Goal: Information Seeking & Learning: Learn about a topic

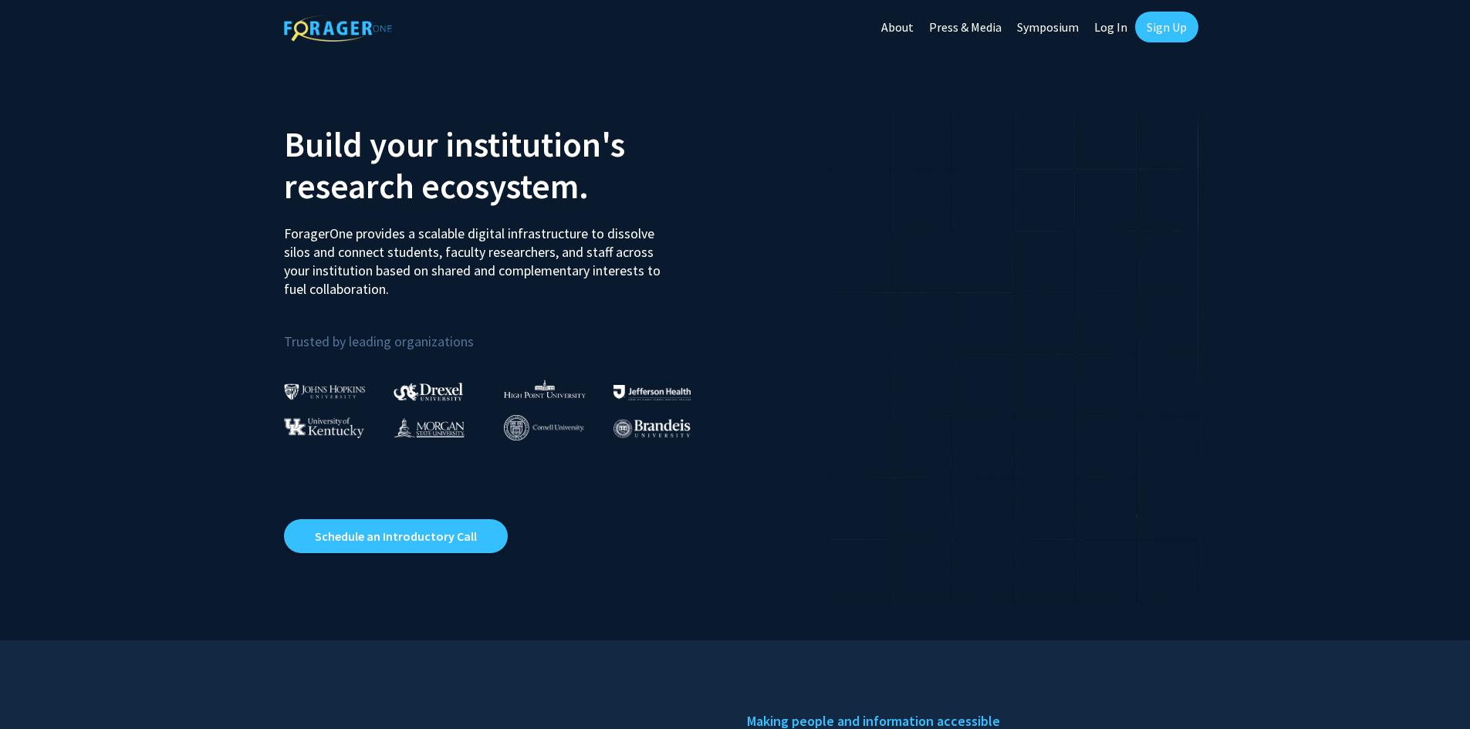
click at [1108, 35] on link "Log In" at bounding box center [1110, 27] width 49 height 54
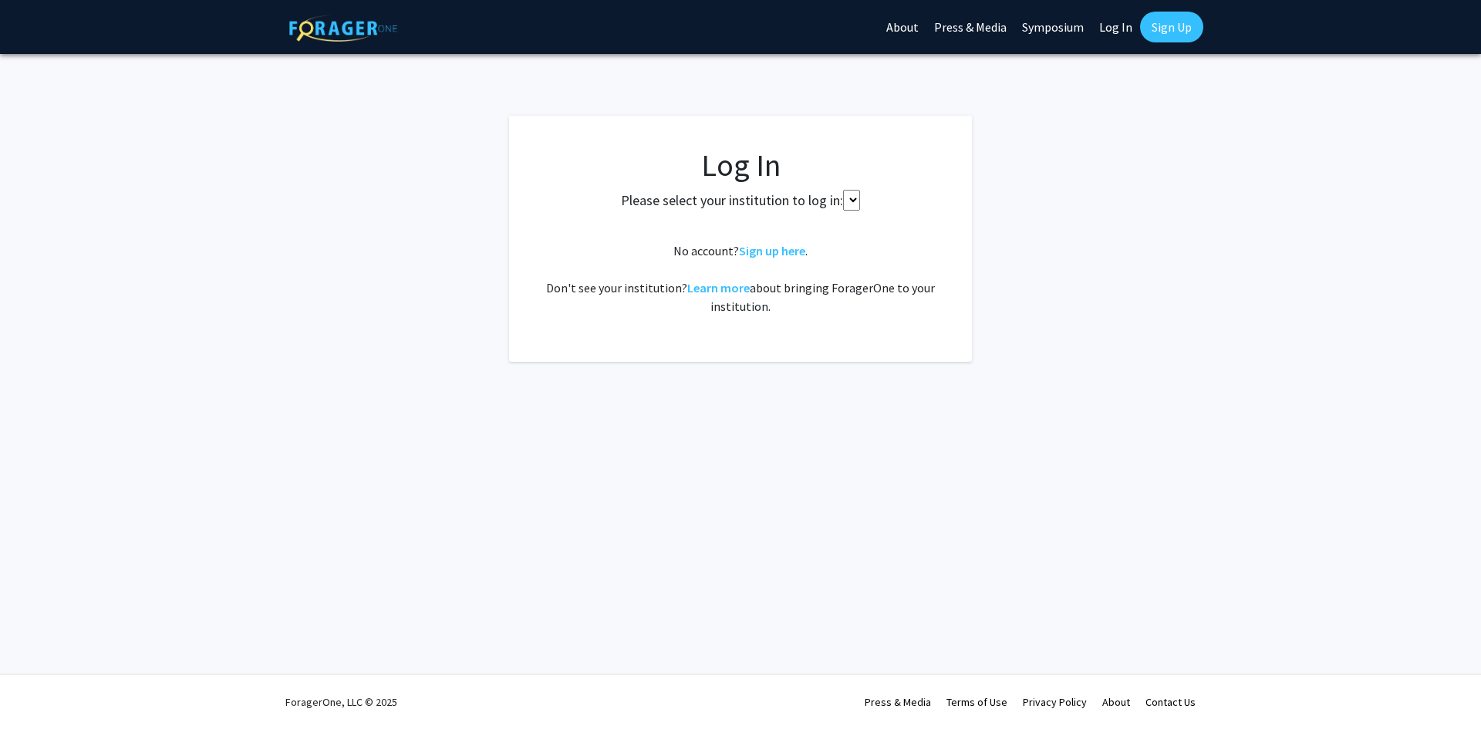
select select
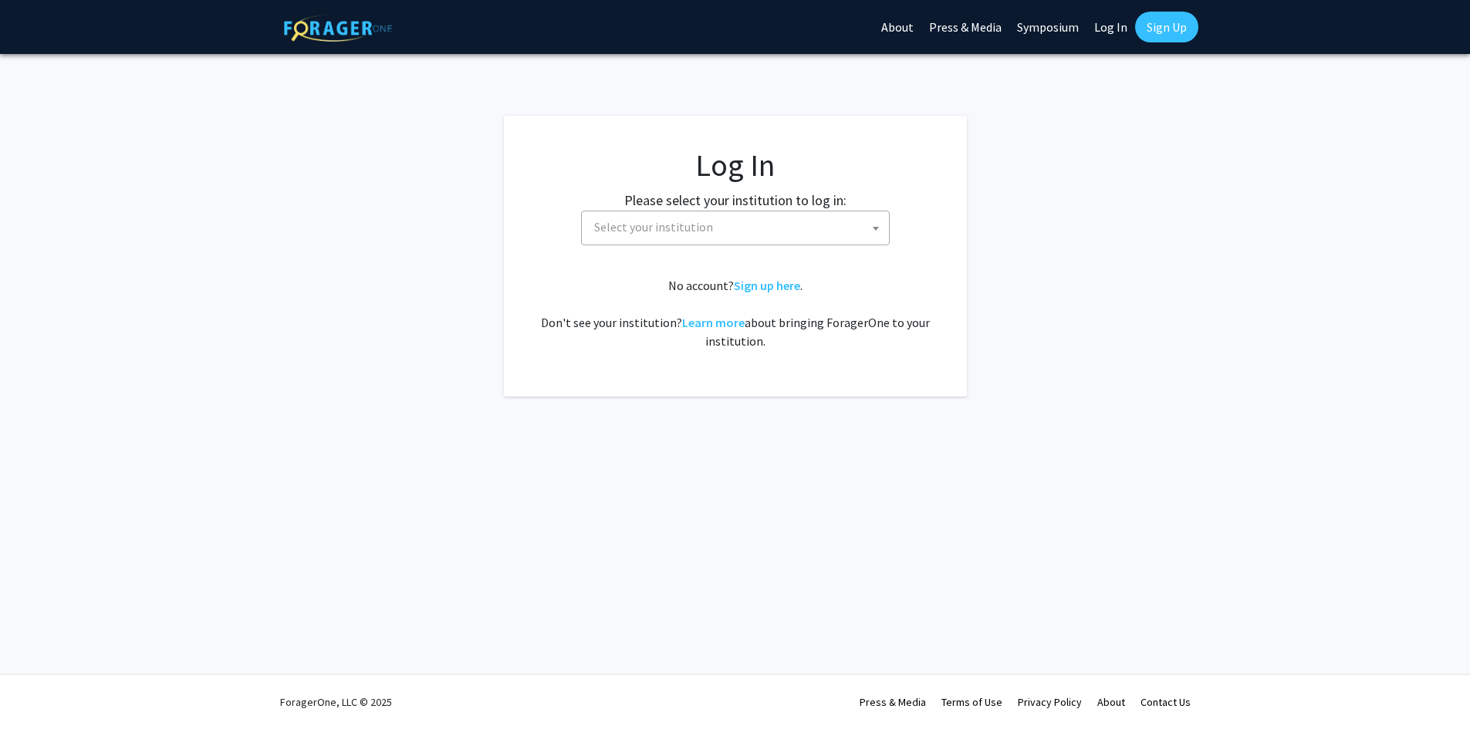
click at [750, 235] on span "Select your institution" at bounding box center [738, 227] width 301 height 32
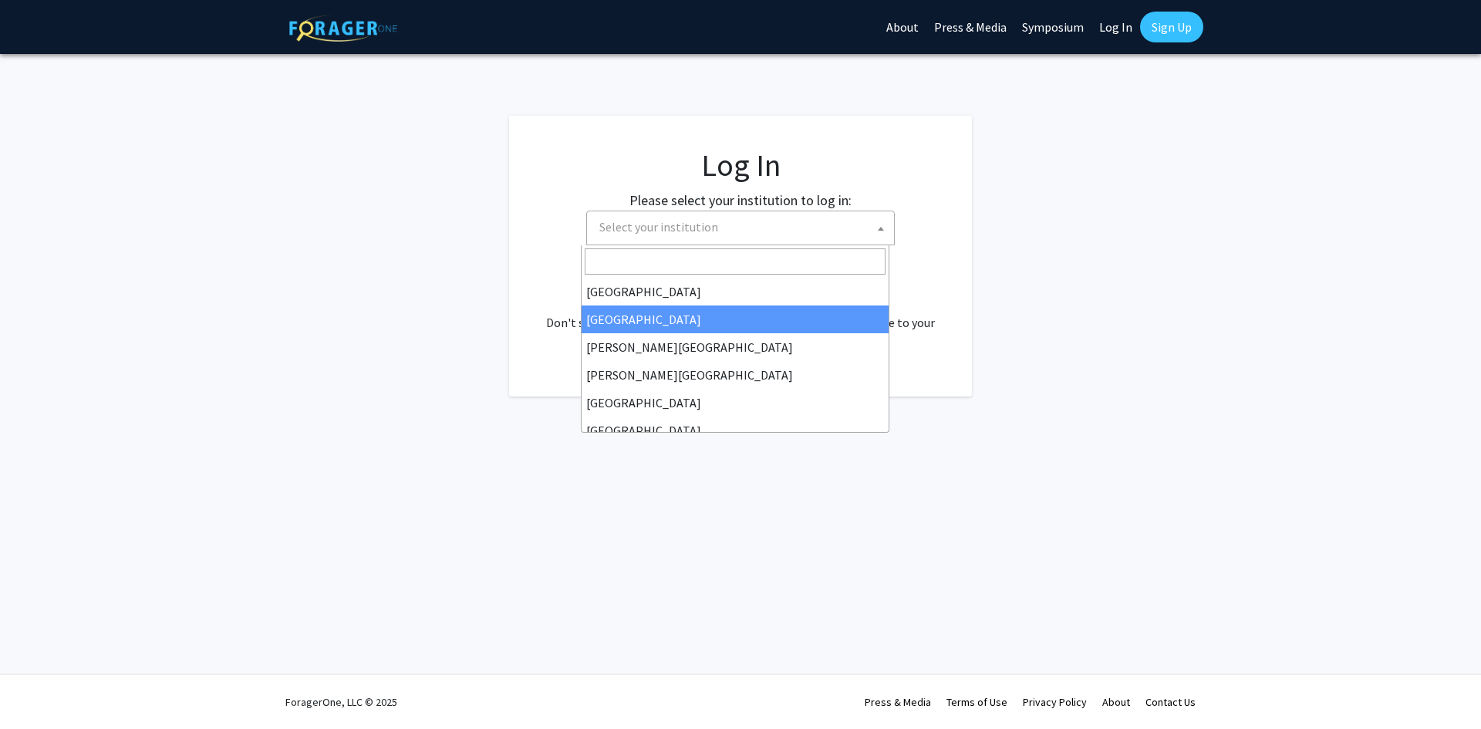
type input "u"
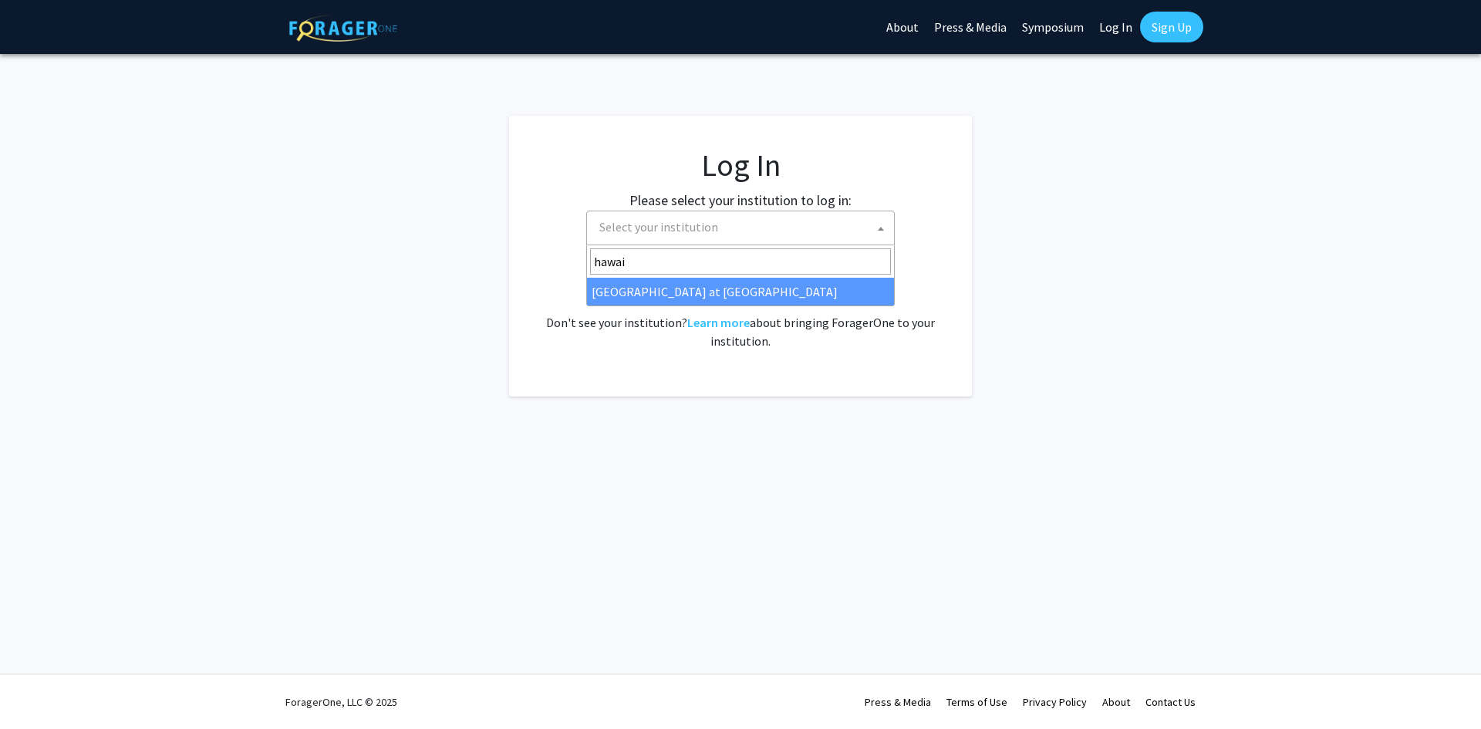
type input "hawai"
select select "18"
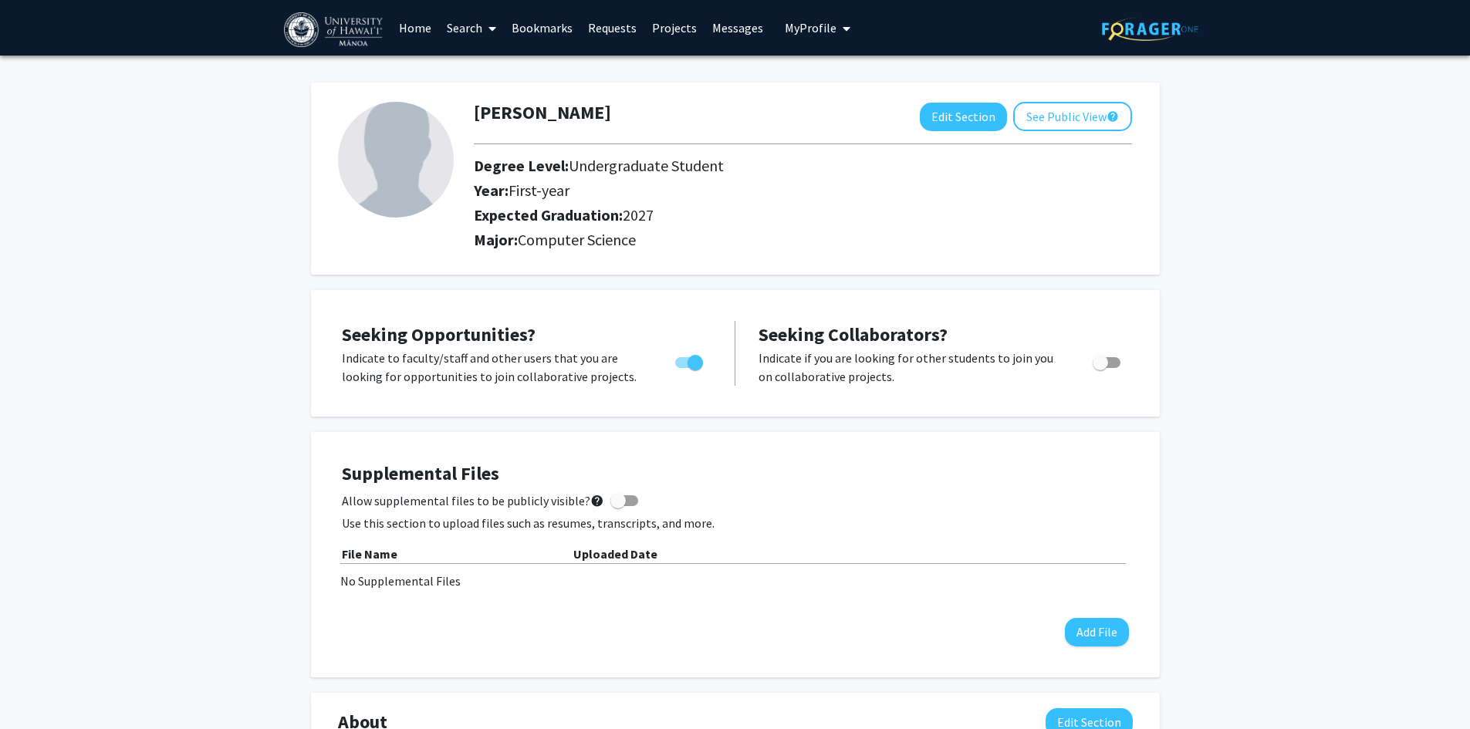
click at [960, 100] on div "[PERSON_NAME] Edit Section See Public View help Degree Level: Undergraduate Stu…" at bounding box center [735, 179] width 849 height 192
click at [928, 118] on button "Edit Section" at bounding box center [963, 117] width 87 height 29
select select "first-year"
select select "2027"
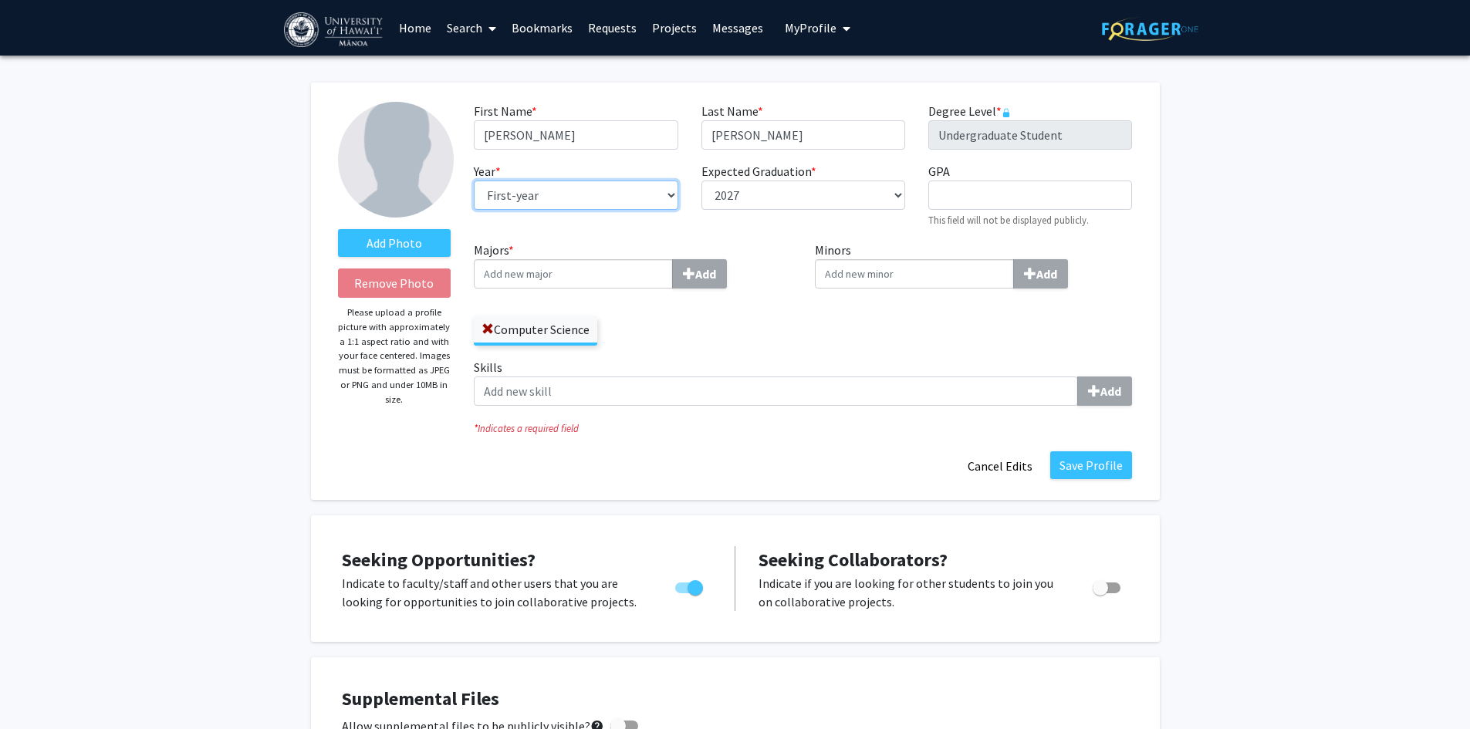
click at [623, 201] on select "--- First-year Sophomore Junior Senior Postbaccalaureate Certificate" at bounding box center [576, 195] width 204 height 29
select select "junior"
click at [474, 181] on select "--- First-year Sophomore Junior Senior Postbaccalaureate Certificate" at bounding box center [576, 195] width 204 height 29
click at [1098, 465] on button "Save Profile" at bounding box center [1091, 465] width 82 height 28
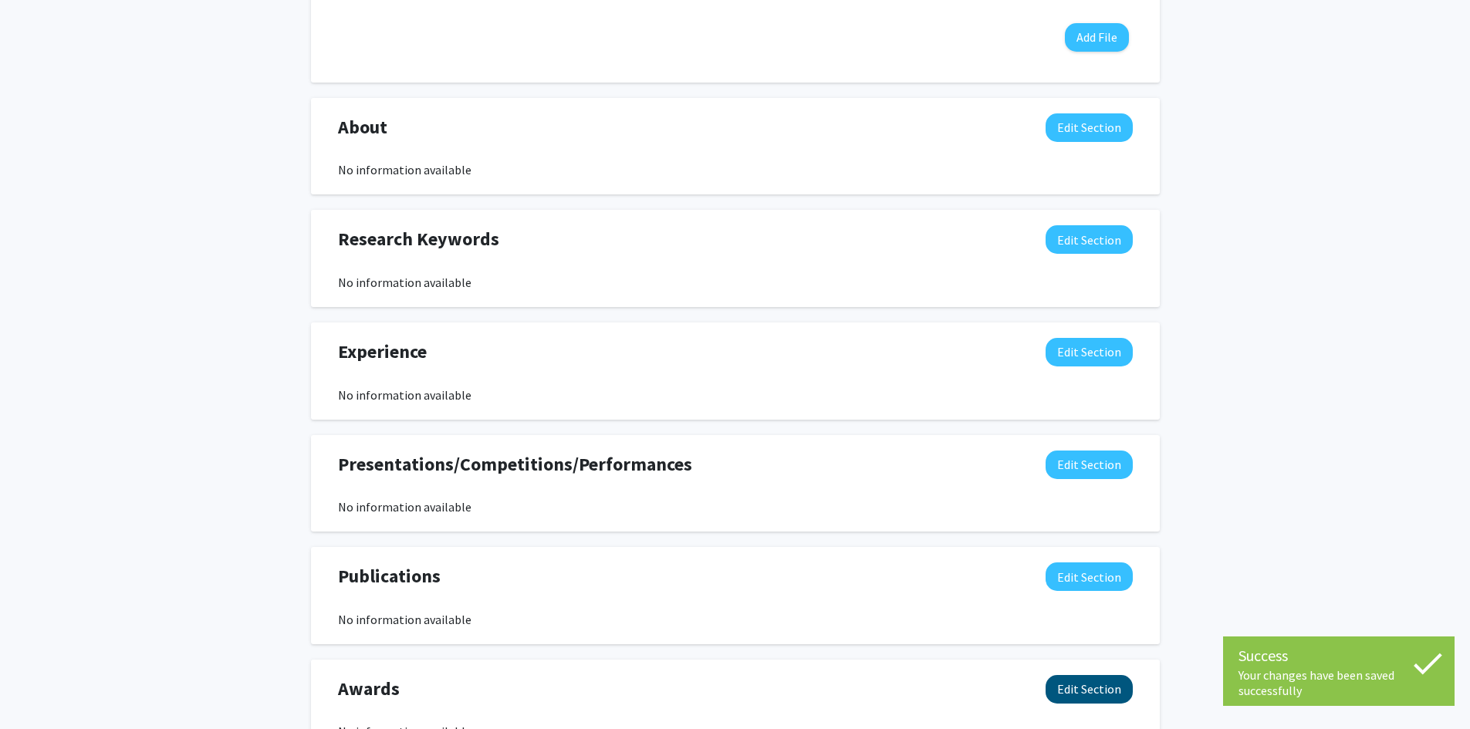
scroll to position [718, 0]
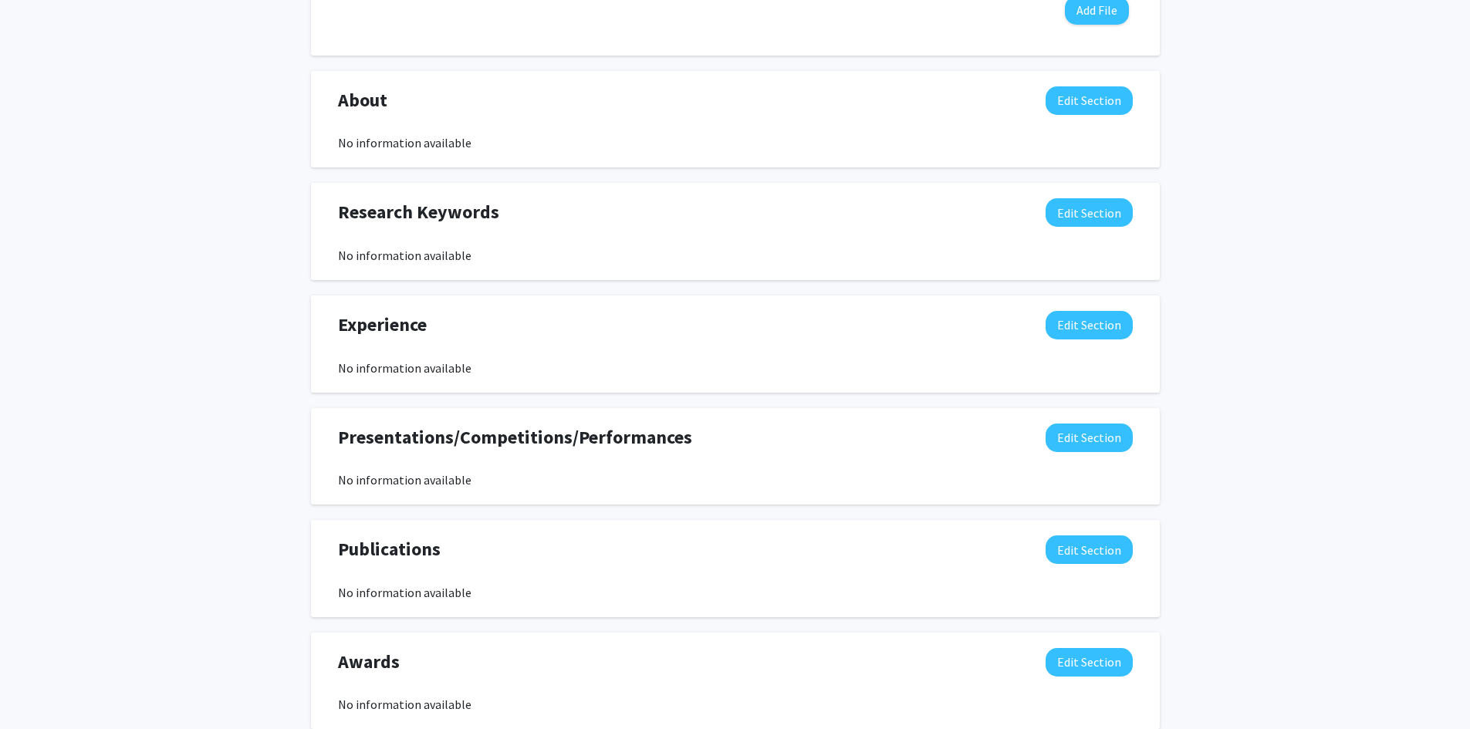
drag, startPoint x: 389, startPoint y: 532, endPoint x: 378, endPoint y: 486, distance: 47.5
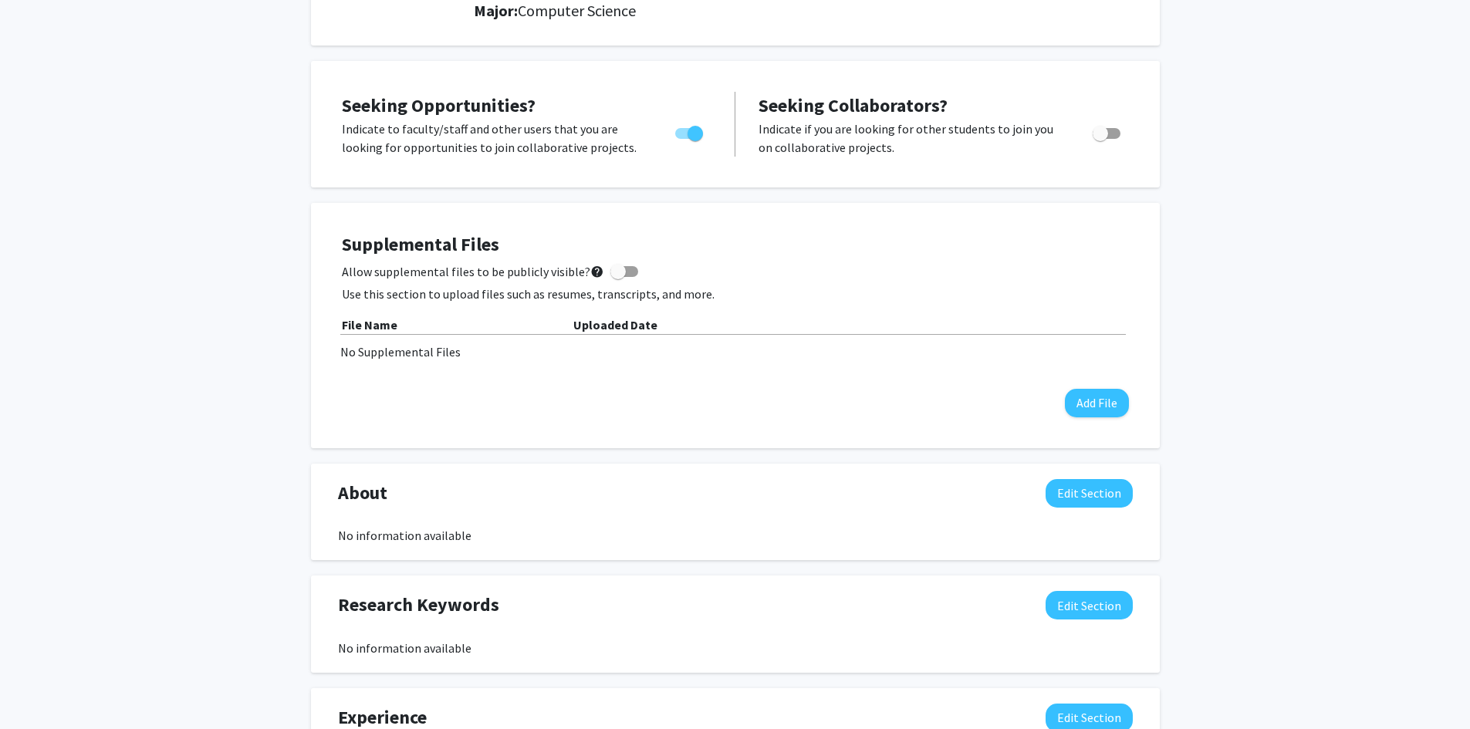
scroll to position [0, 0]
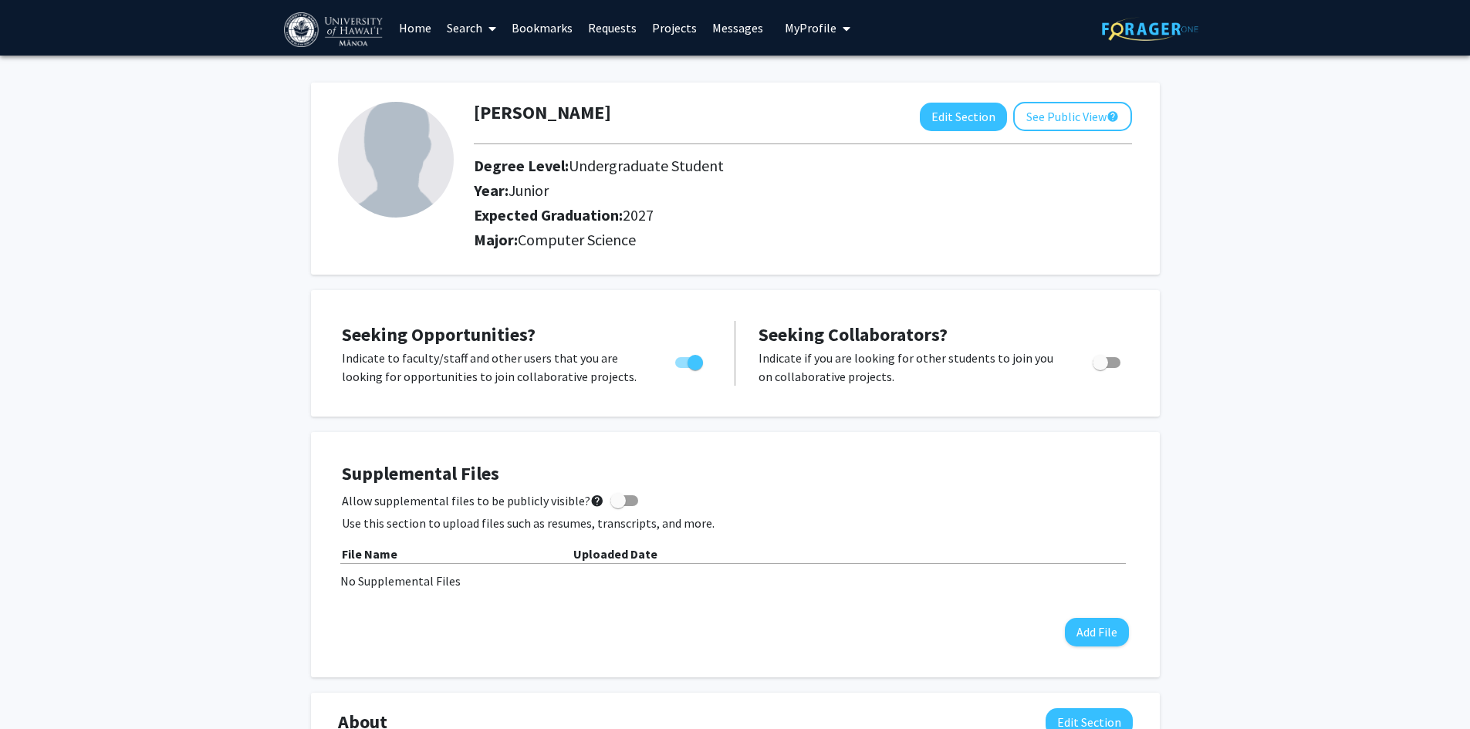
drag, startPoint x: 398, startPoint y: 486, endPoint x: 452, endPoint y: 179, distance: 311.7
click at [355, 24] on img at bounding box center [335, 29] width 102 height 35
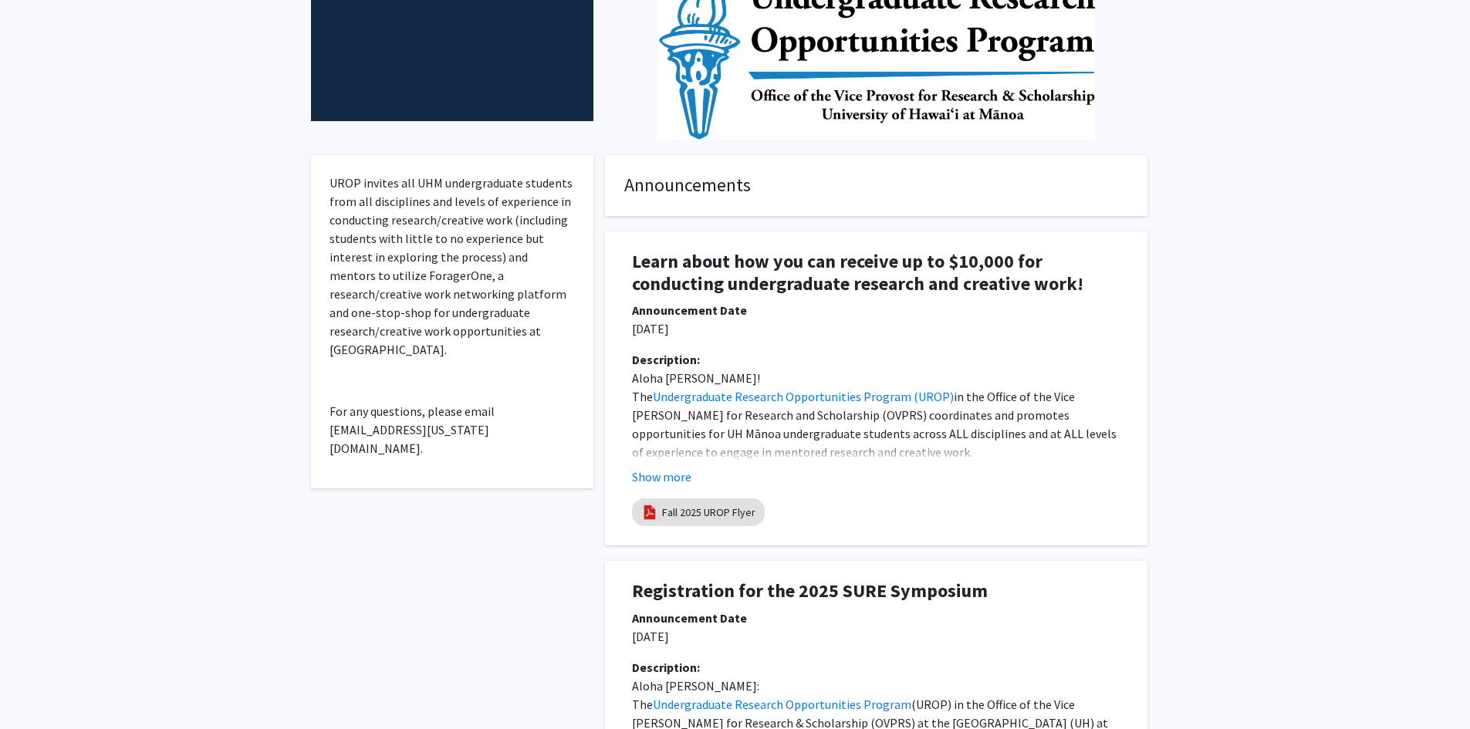
scroll to position [309, 0]
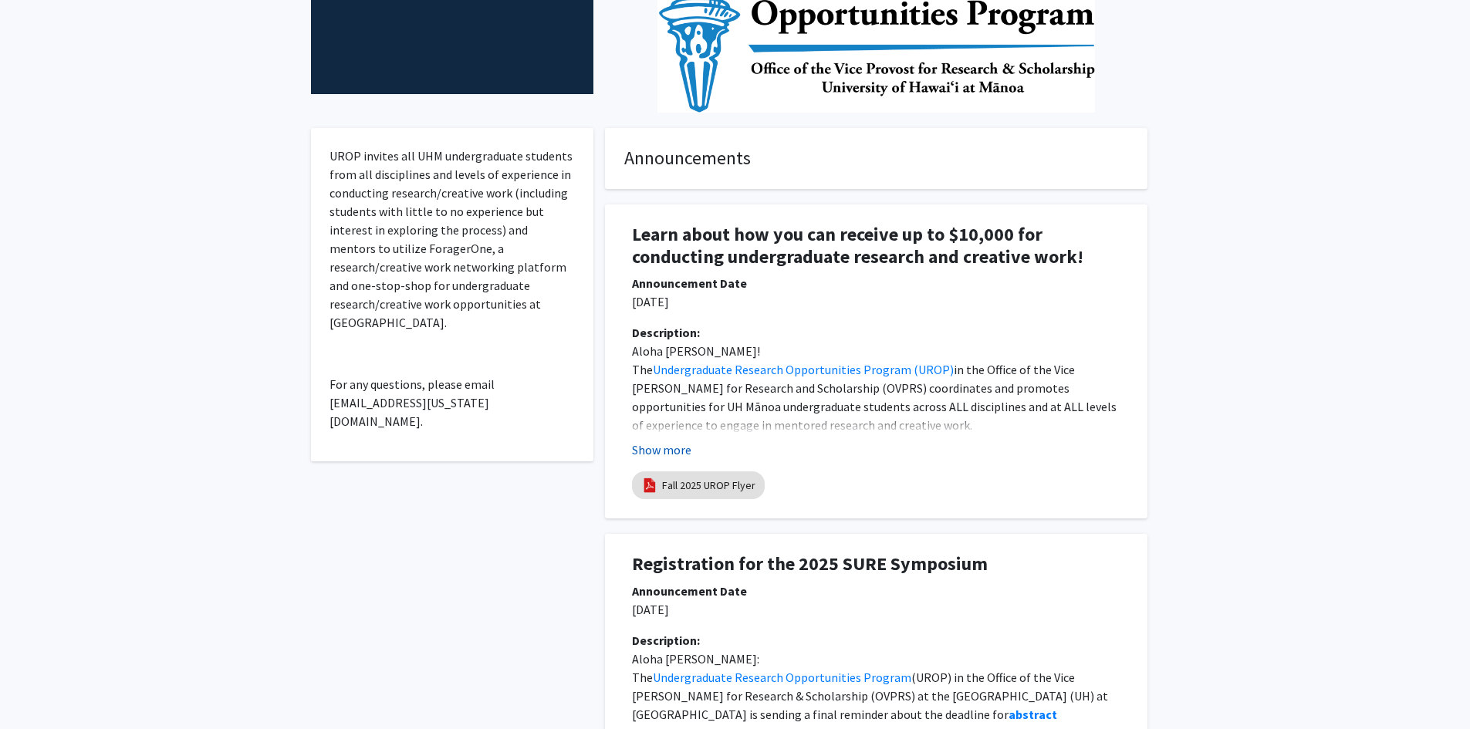
click at [662, 444] on button "Show more" at bounding box center [661, 449] width 59 height 19
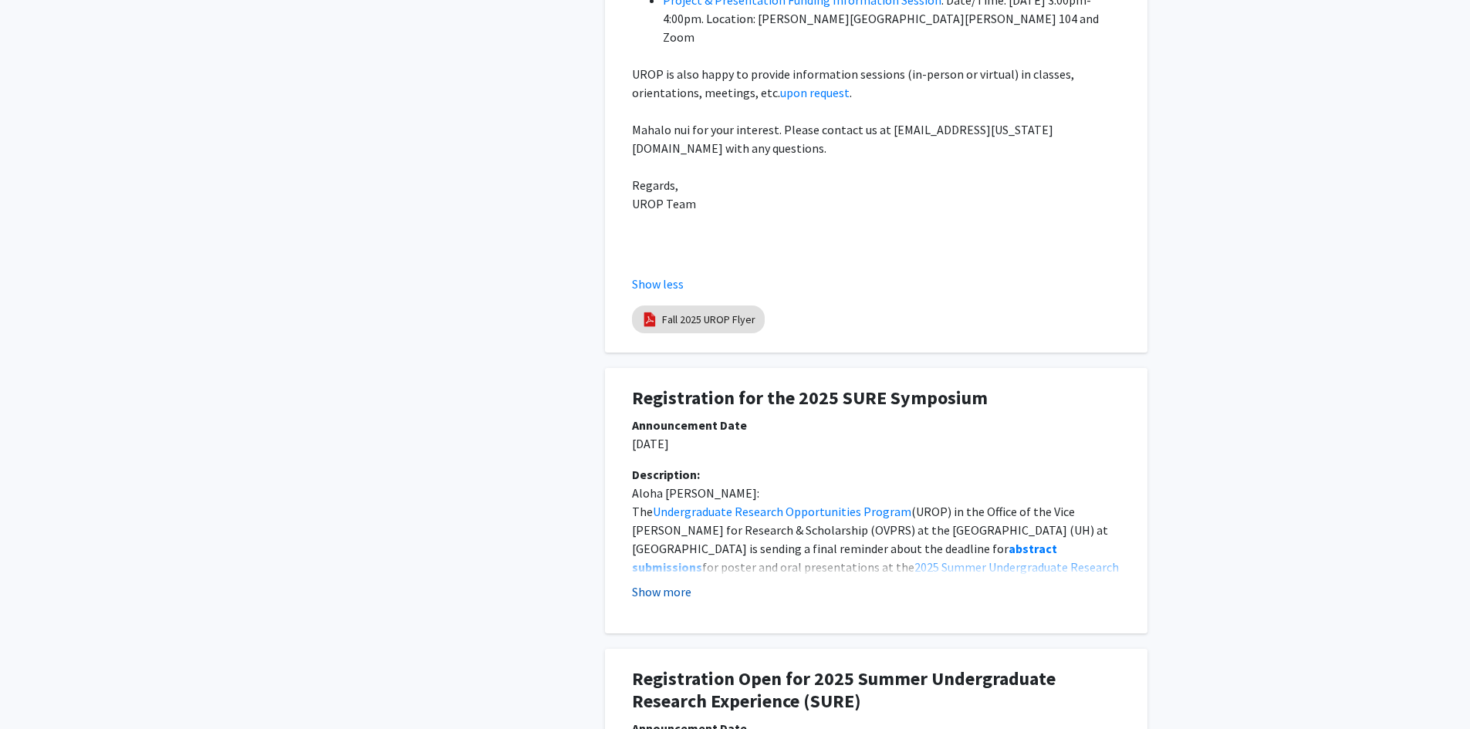
scroll to position [1466, 0]
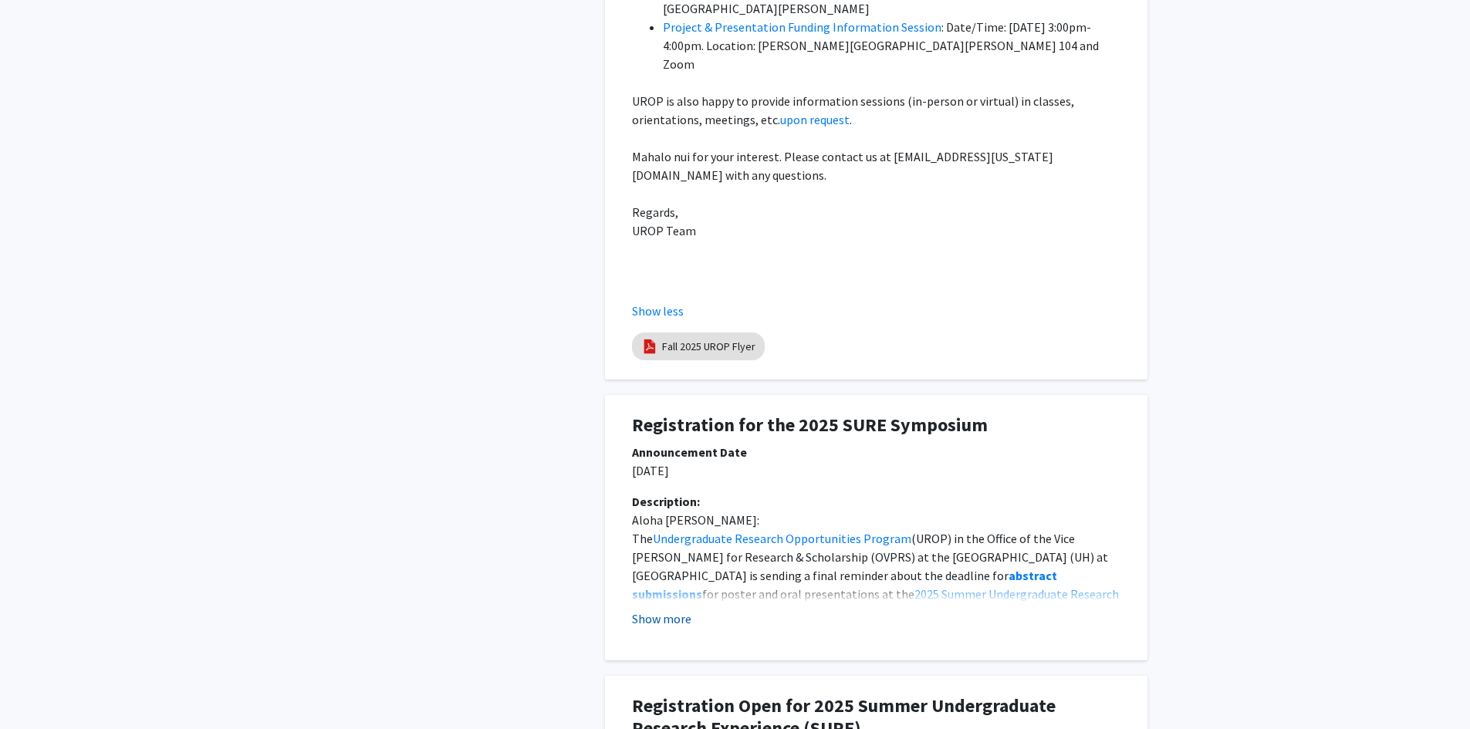
click at [670, 609] on button "Show more" at bounding box center [661, 618] width 59 height 19
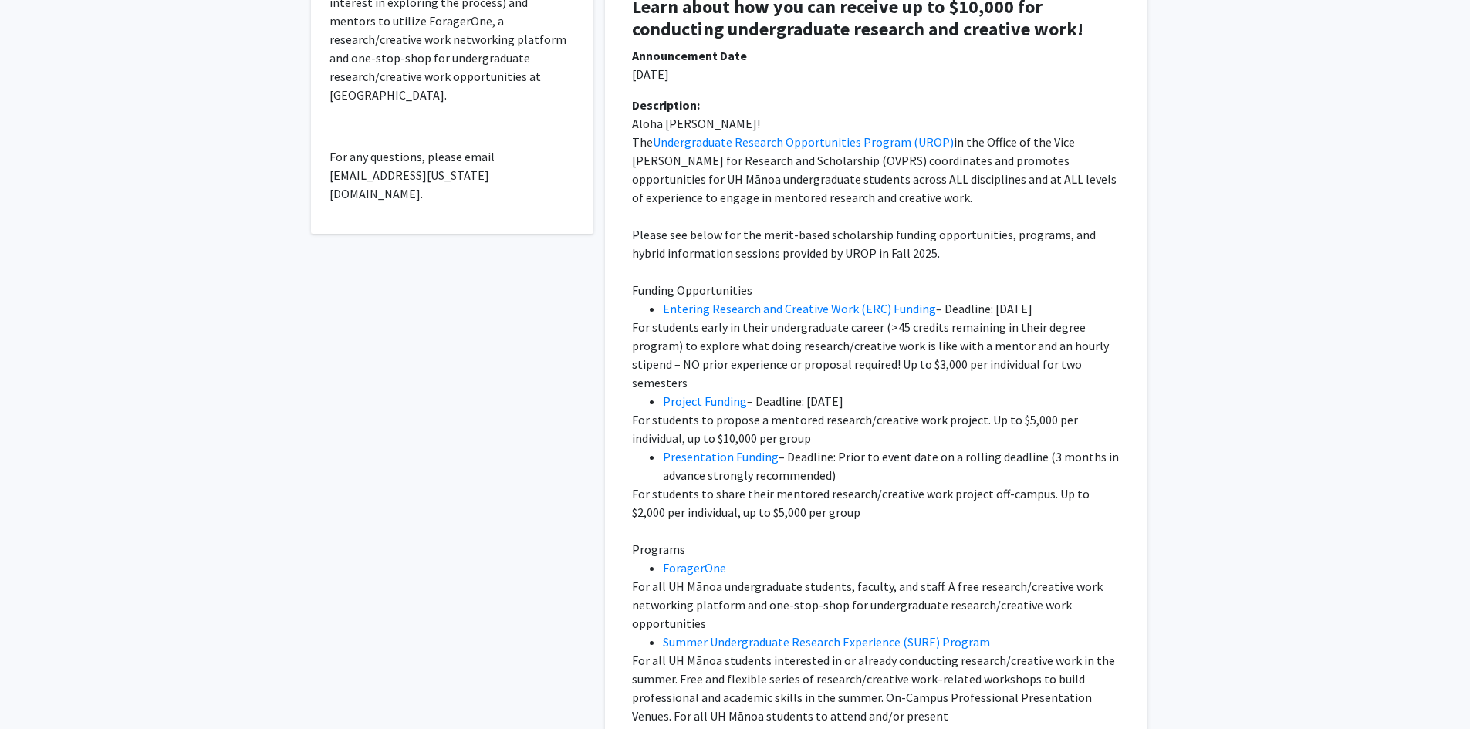
scroll to position [0, 0]
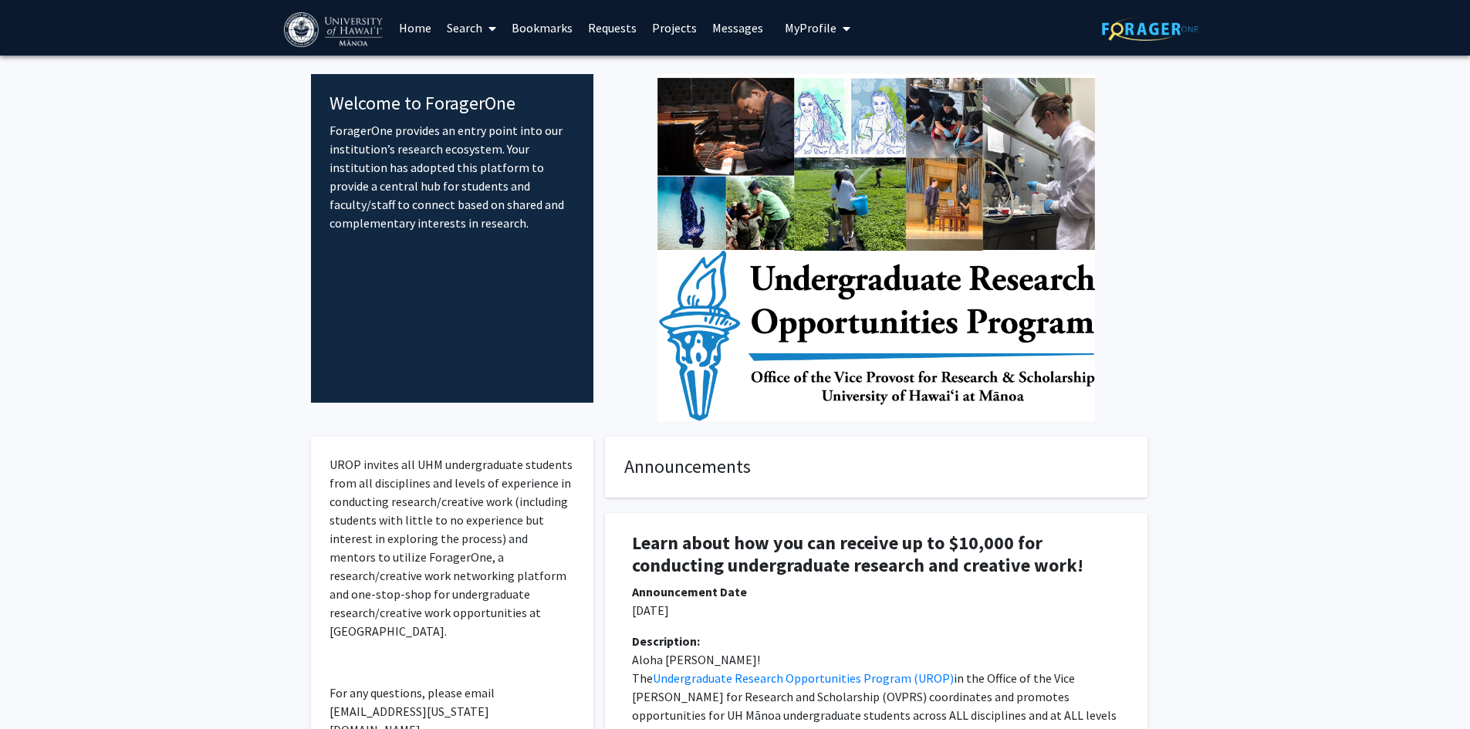
drag, startPoint x: 796, startPoint y: 510, endPoint x: 834, endPoint y: 272, distance: 240.6
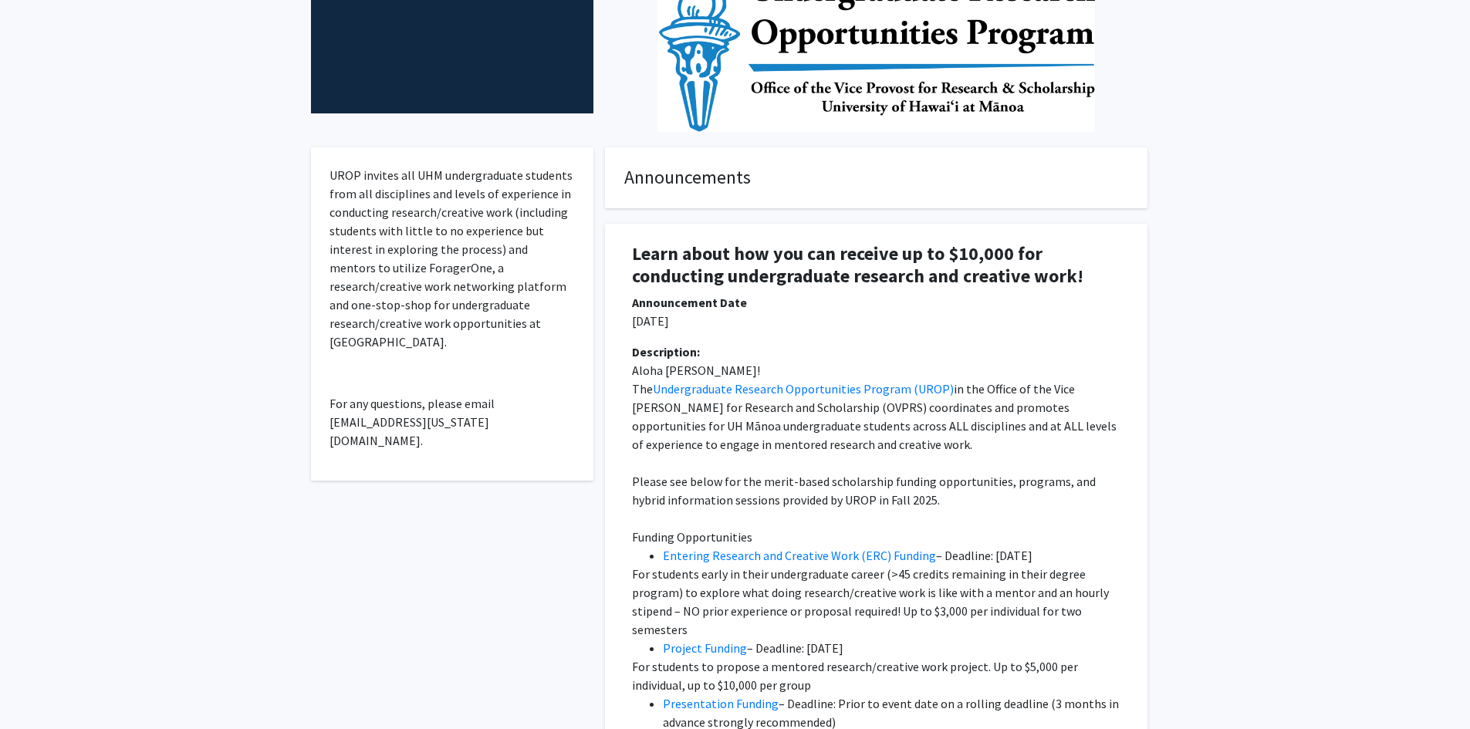
scroll to position [386, 0]
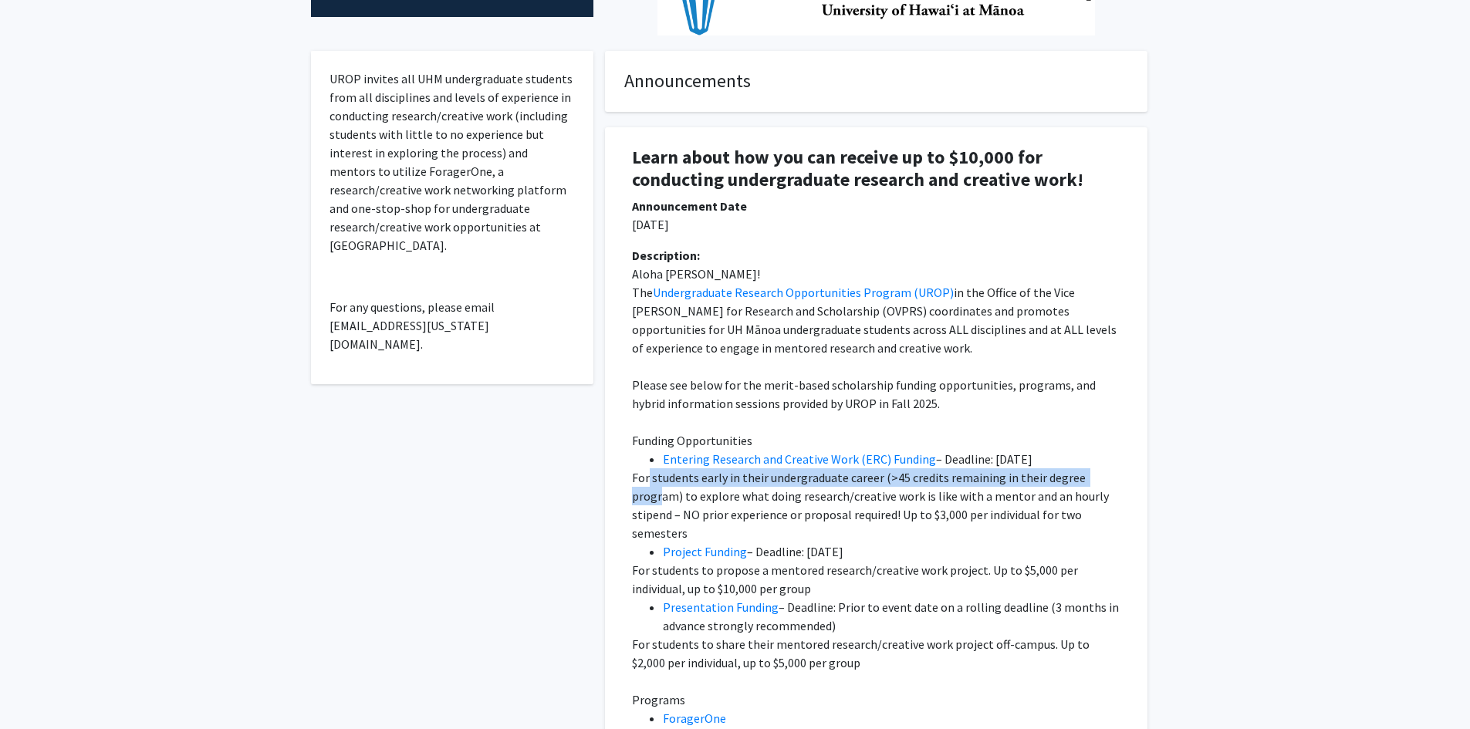
drag, startPoint x: 650, startPoint y: 471, endPoint x: 659, endPoint y: 504, distance: 34.4
click at [659, 504] on p "For students early in their undergraduate career (>45 credits remaining in thei…" at bounding box center [876, 505] width 488 height 74
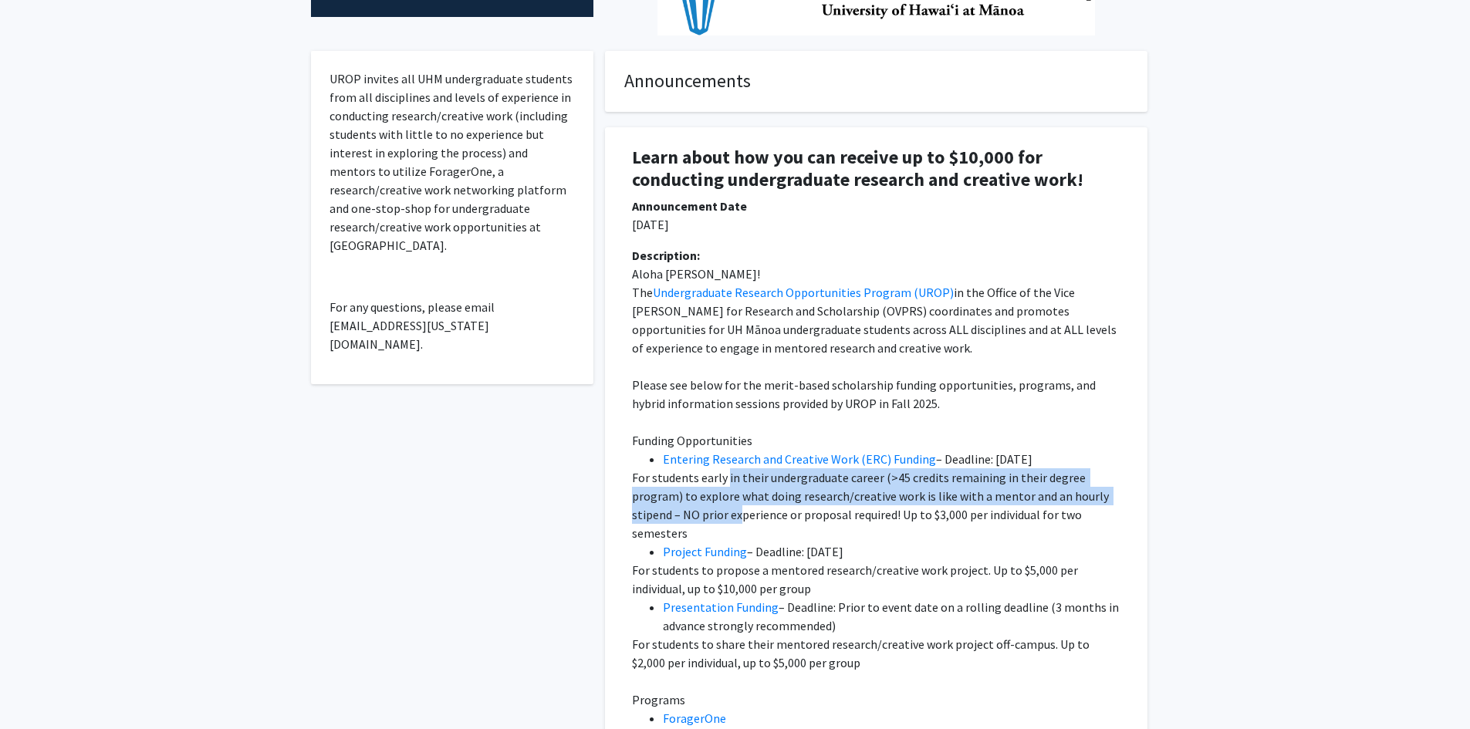
drag, startPoint x: 738, startPoint y: 521, endPoint x: 725, endPoint y: 482, distance: 40.7
click at [725, 482] on p "For students early in their undergraduate career (>45 credits remaining in thei…" at bounding box center [876, 505] width 488 height 74
drag, startPoint x: 759, startPoint y: 524, endPoint x: 677, endPoint y: 481, distance: 92.1
click at [677, 481] on p "For students early in their undergraduate career (>45 credits remaining in thei…" at bounding box center [876, 505] width 488 height 74
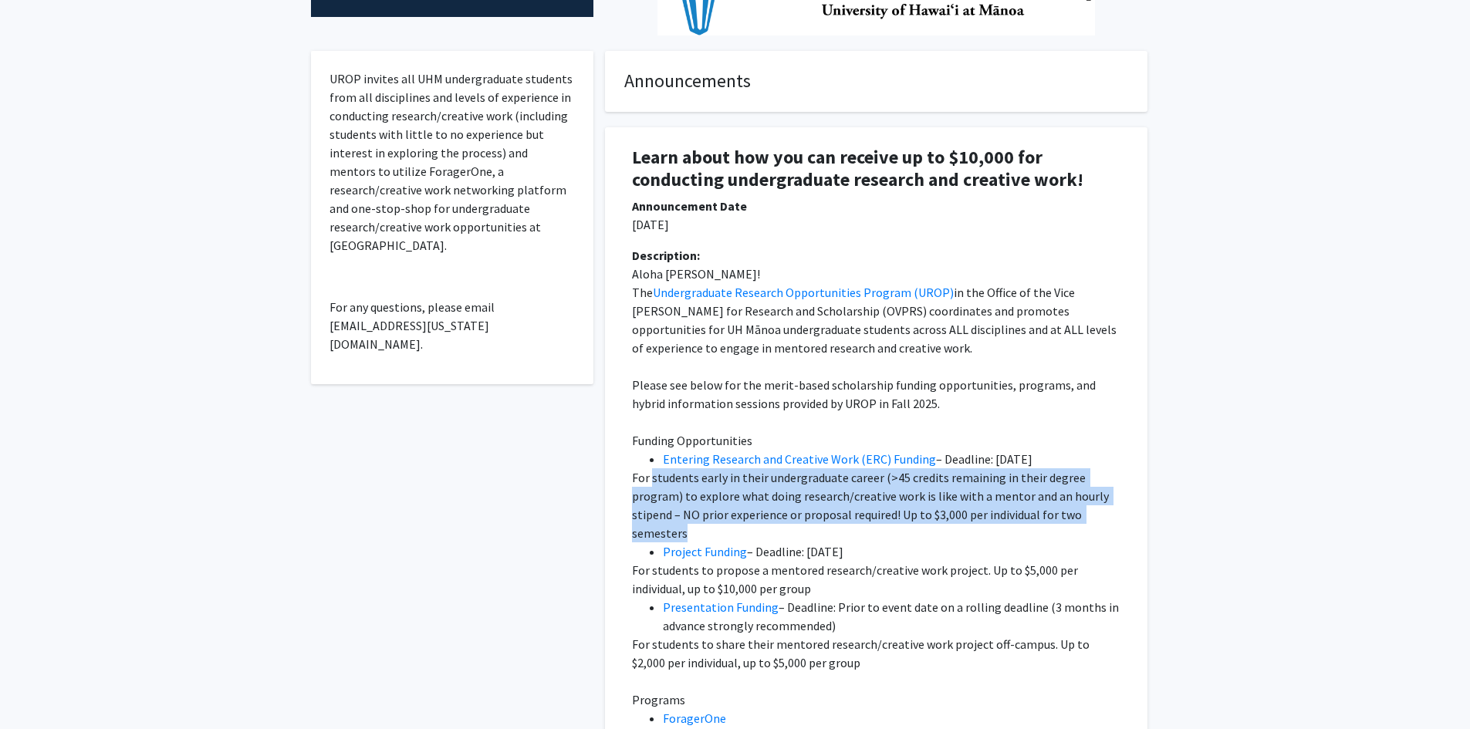
drag, startPoint x: 677, startPoint y: 481, endPoint x: 677, endPoint y: 531, distance: 50.1
click at [677, 531] on p "For students early in their undergraduate career (>45 credits remaining in thei…" at bounding box center [876, 505] width 488 height 74
click at [705, 536] on p "For students early in their undergraduate career (>45 credits remaining in thei…" at bounding box center [876, 505] width 488 height 74
drag, startPoint x: 705, startPoint y: 536, endPoint x: 684, endPoint y: 487, distance: 53.6
click at [684, 487] on p "For students early in their undergraduate career (>45 credits remaining in thei…" at bounding box center [876, 505] width 488 height 74
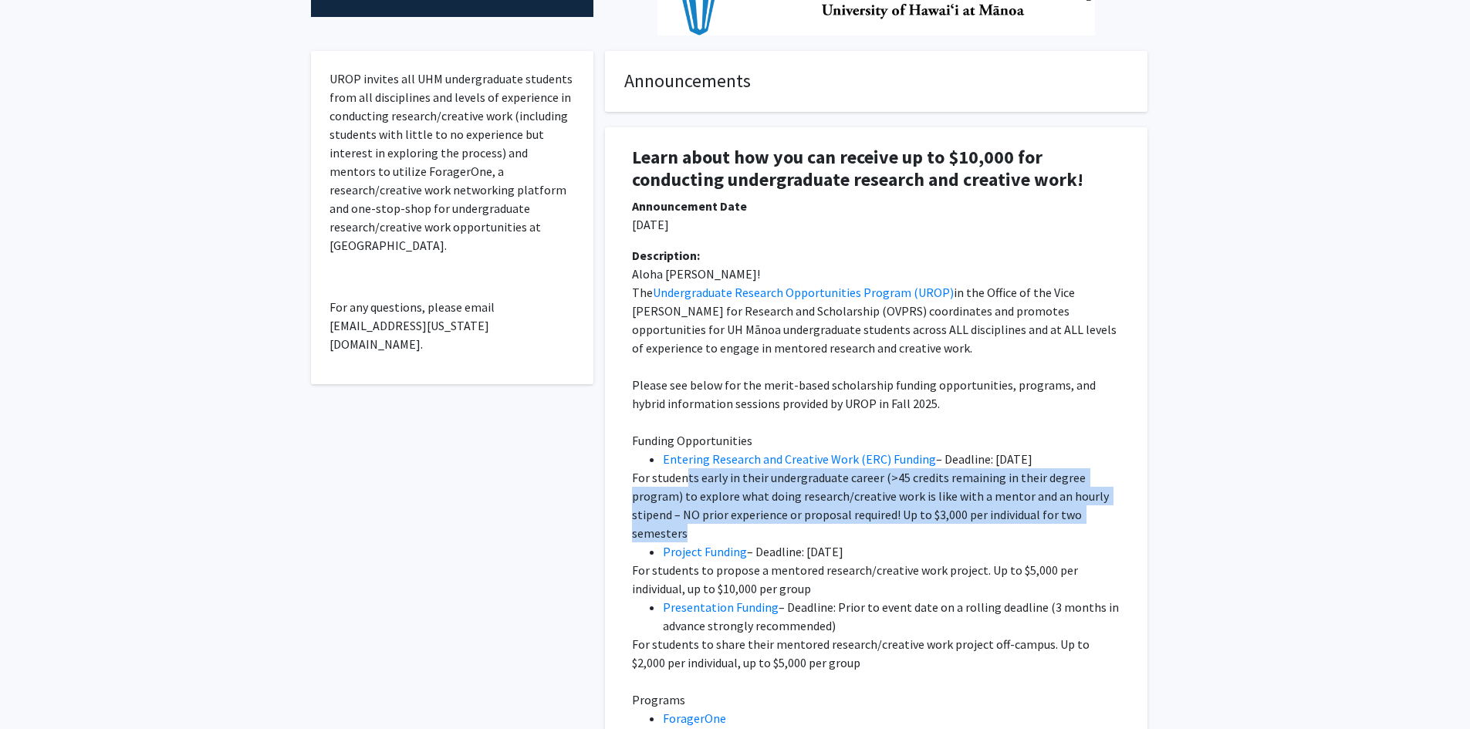
drag, startPoint x: 830, startPoint y: 558, endPoint x: 828, endPoint y: 589, distance: 30.9
click at [844, 583] on p "For students to propose a mentored research/creative work project. Up to $5,000…" at bounding box center [876, 579] width 488 height 37
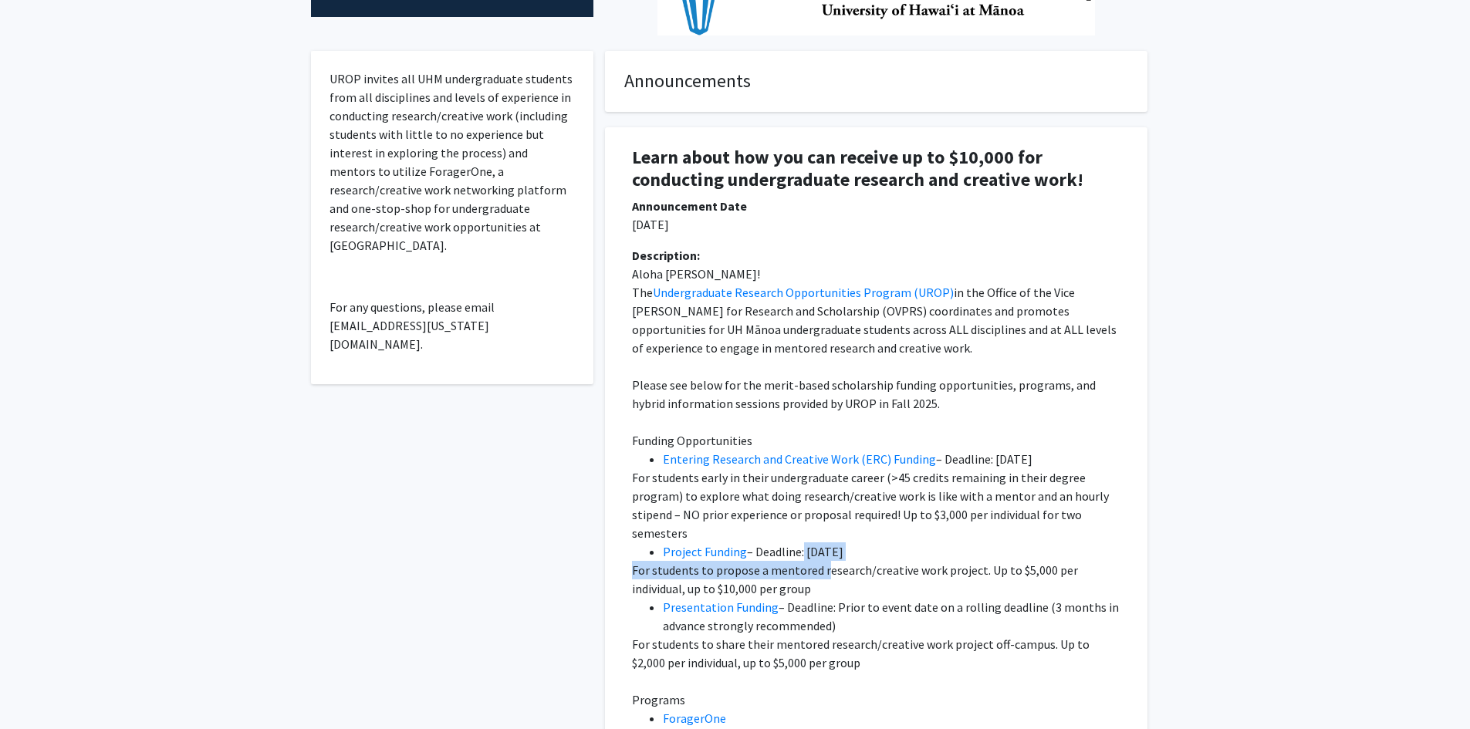
drag, startPoint x: 823, startPoint y: 577, endPoint x: 800, endPoint y: 552, distance: 34.4
drag, startPoint x: 834, startPoint y: 590, endPoint x: 816, endPoint y: 553, distance: 41.1
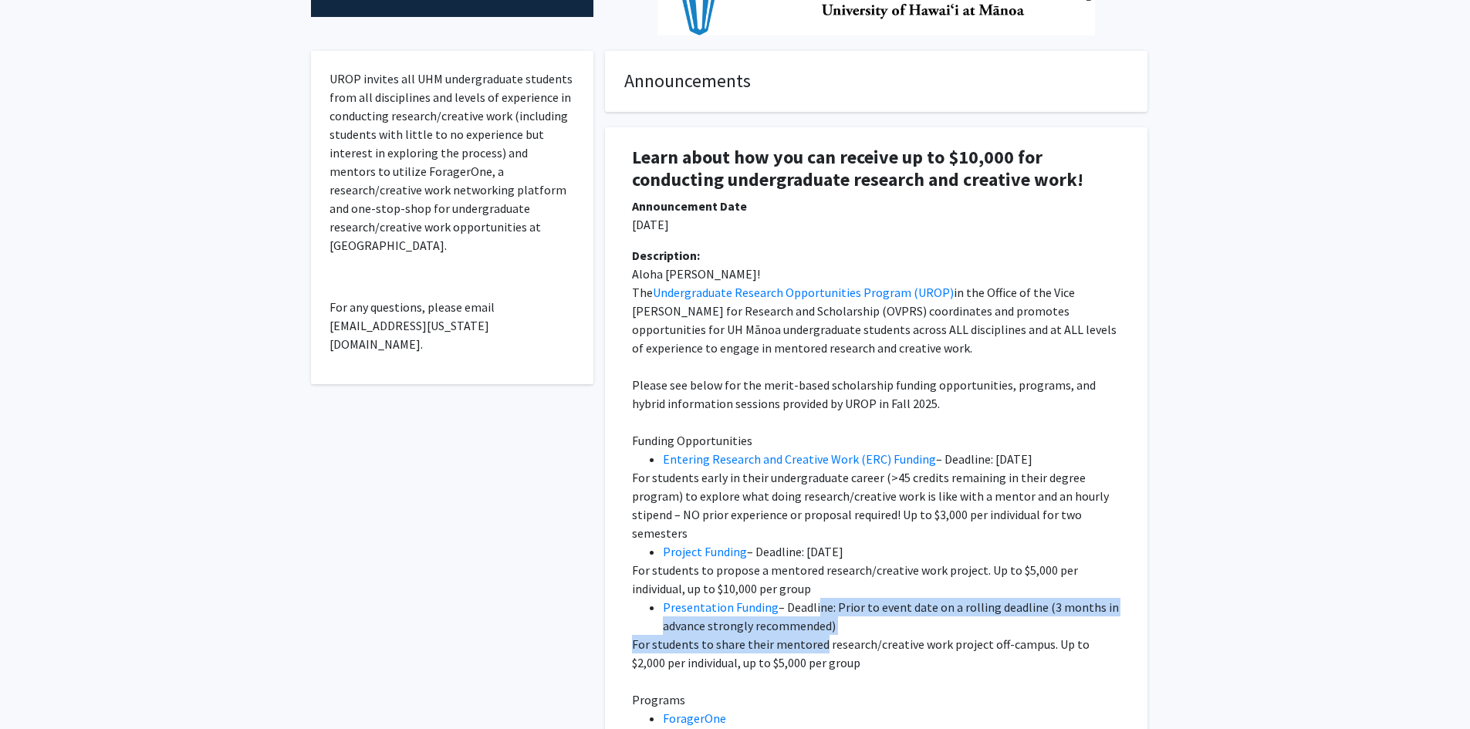
drag, startPoint x: 815, startPoint y: 606, endPoint x: 819, endPoint y: 656, distance: 49.5
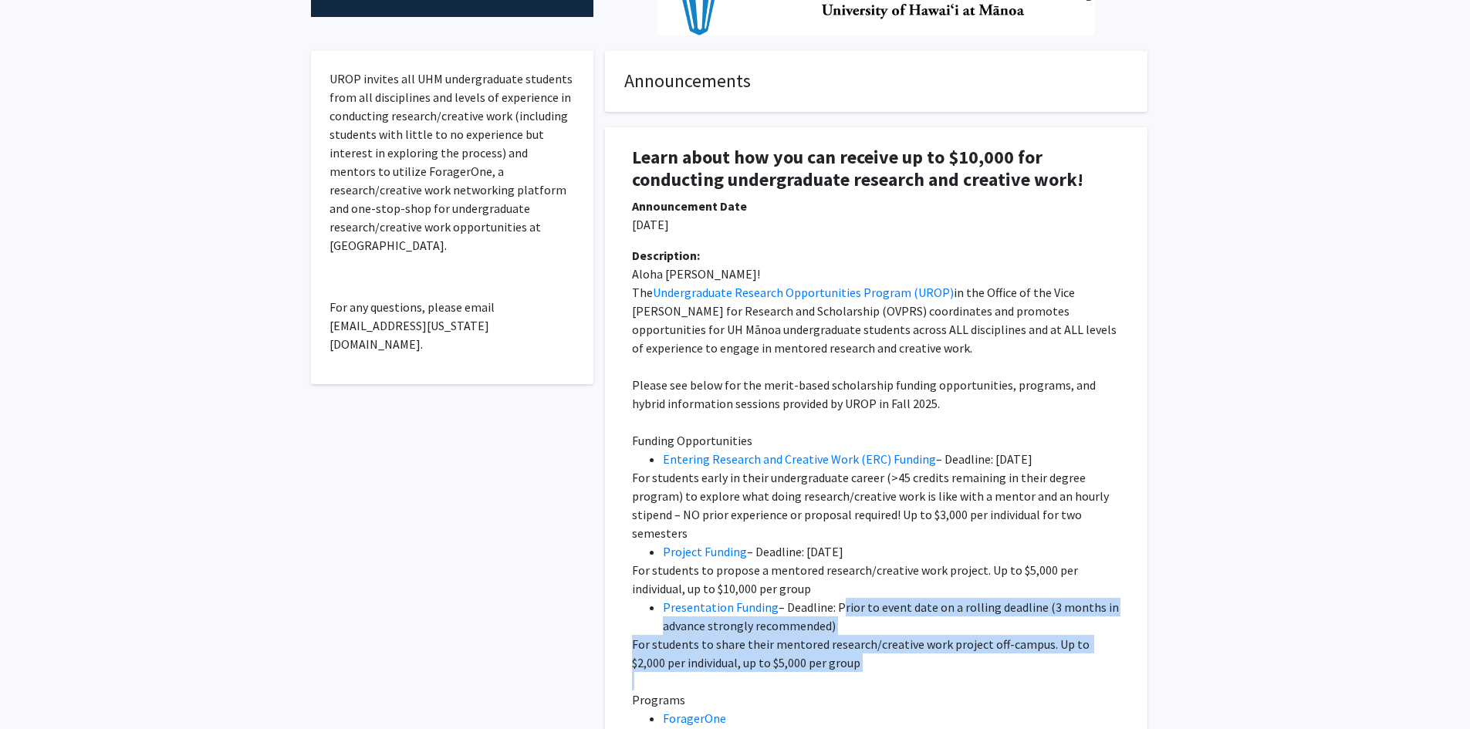
drag, startPoint x: 867, startPoint y: 681, endPoint x: 837, endPoint y: 612, distance: 75.7
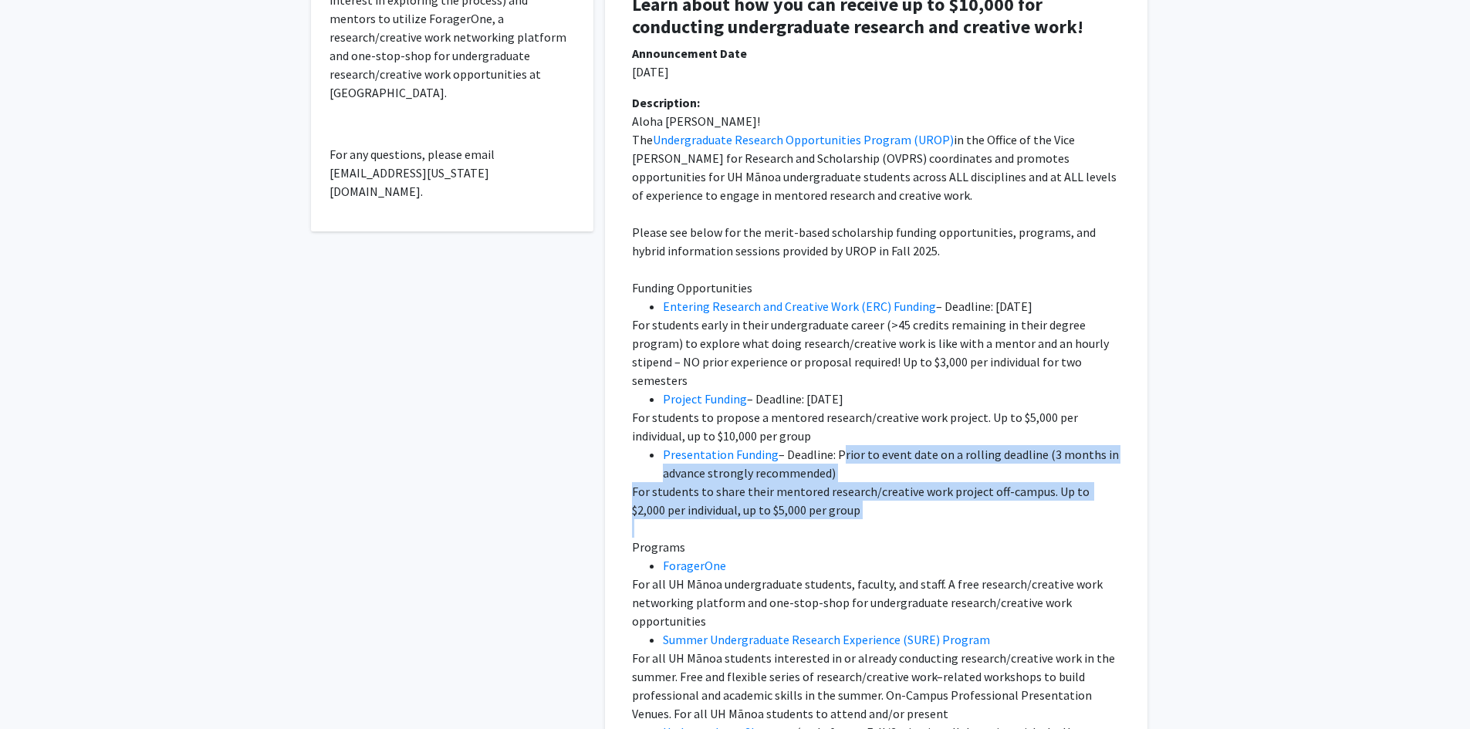
scroll to position [540, 0]
click at [854, 512] on p "For students to share their mentored research/creative work project off-campus.…" at bounding box center [876, 499] width 488 height 37
drag, startPoint x: 837, startPoint y: 518, endPoint x: 817, endPoint y: 449, distance: 71.5
click at [817, 449] on div "Aloha [PERSON_NAME]! The Undergraduate Research Opportunities Program (UROP) in…" at bounding box center [876, 665] width 488 height 1111
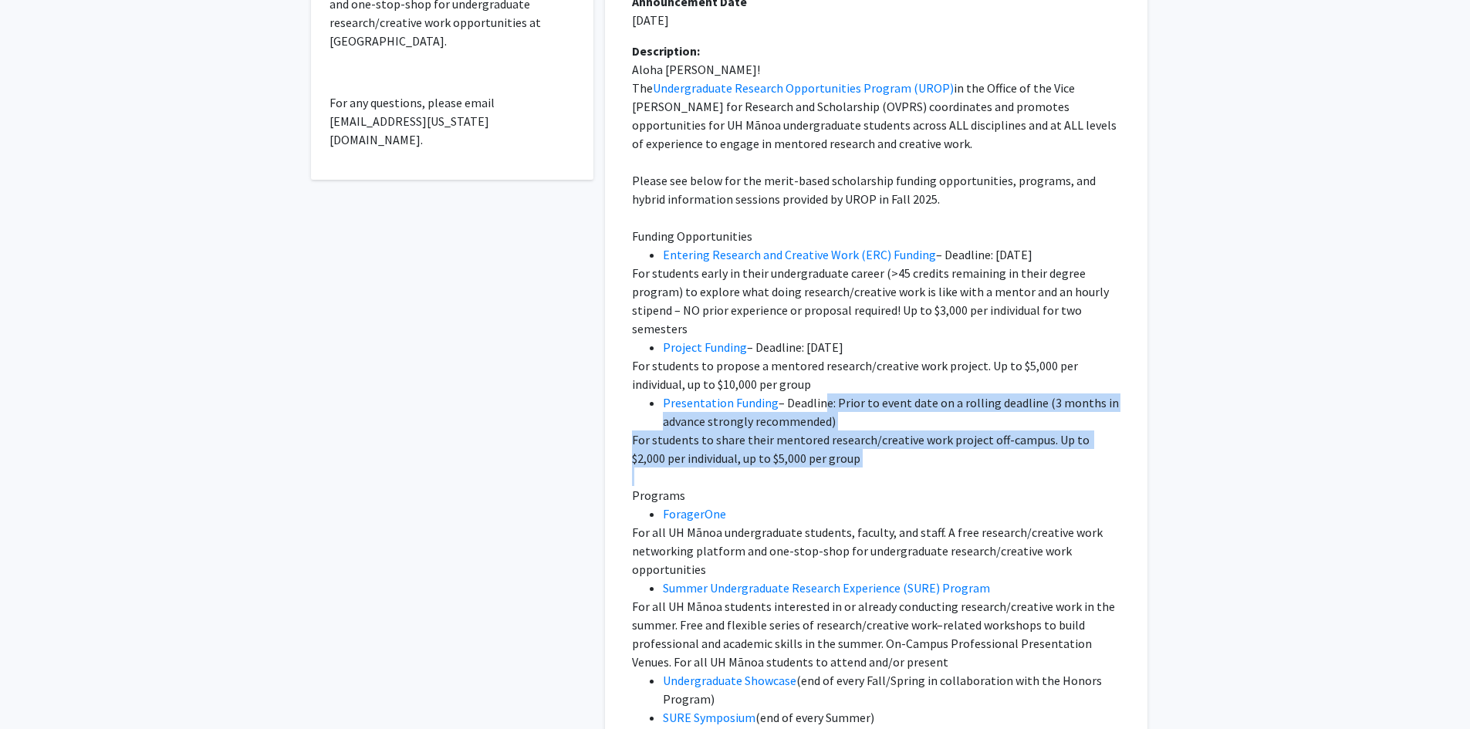
scroll to position [617, 0]
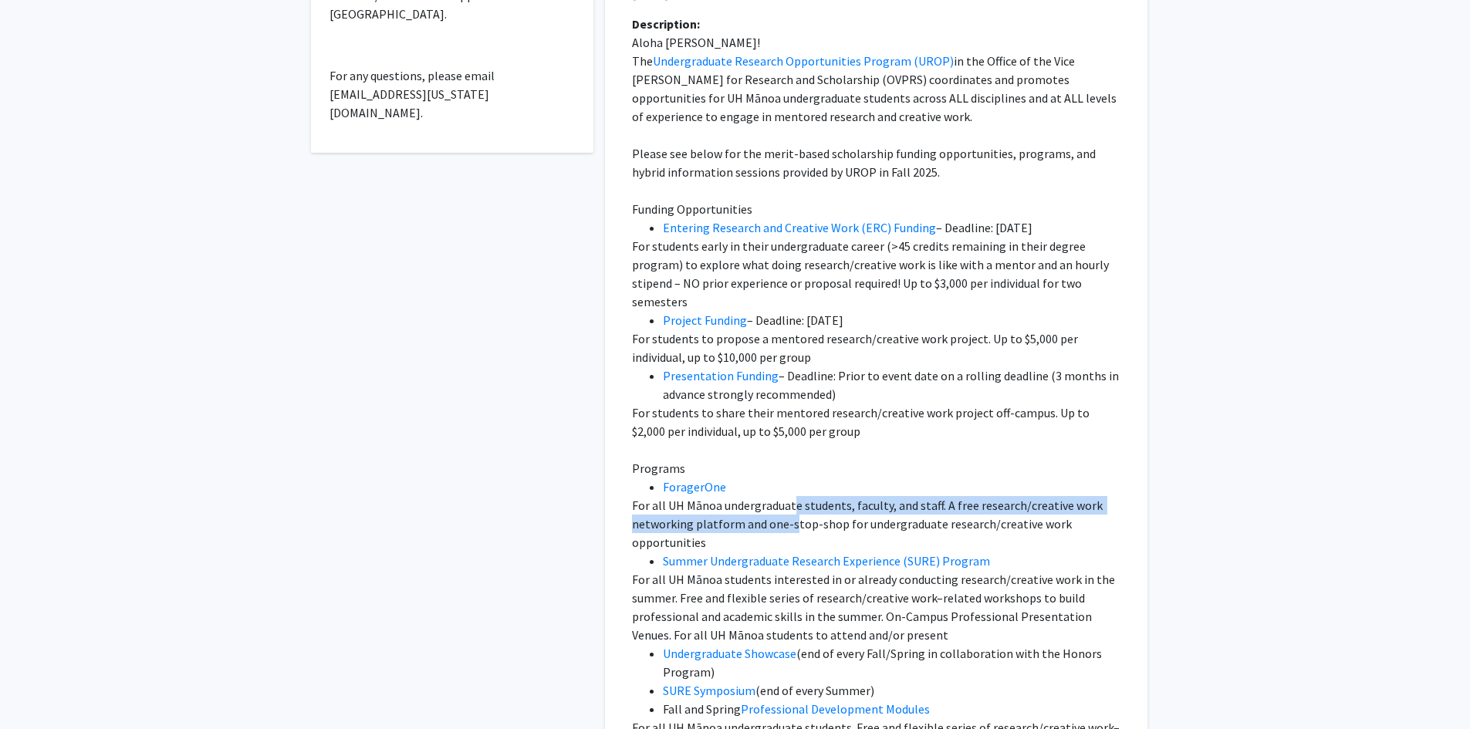
drag, startPoint x: 792, startPoint y: 504, endPoint x: 791, endPoint y: 525, distance: 21.6
click at [791, 525] on p "For all UH Mānoa undergraduate students, faculty, and staff. A free research/cr…" at bounding box center [876, 524] width 488 height 56
drag, startPoint x: 821, startPoint y: 523, endPoint x: 818, endPoint y: 507, distance: 16.4
click at [818, 507] on p "For all UH Mānoa undergraduate students, faculty, and staff. A free research/cr…" at bounding box center [876, 524] width 488 height 56
drag, startPoint x: 833, startPoint y: 527, endPoint x: 819, endPoint y: 535, distance: 15.9
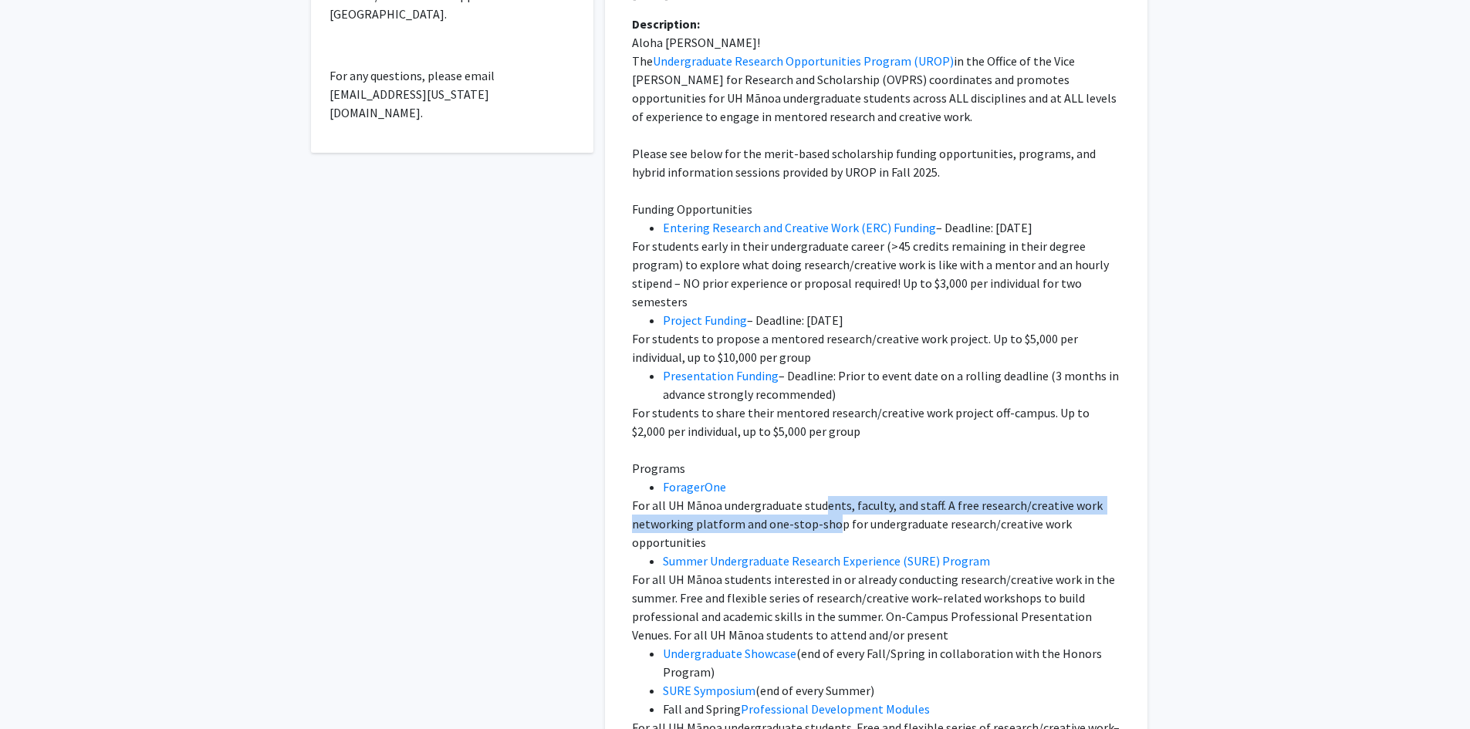
click at [820, 516] on p "For all UH Mānoa undergraduate students, faculty, and staff. A free research/cr…" at bounding box center [876, 524] width 488 height 56
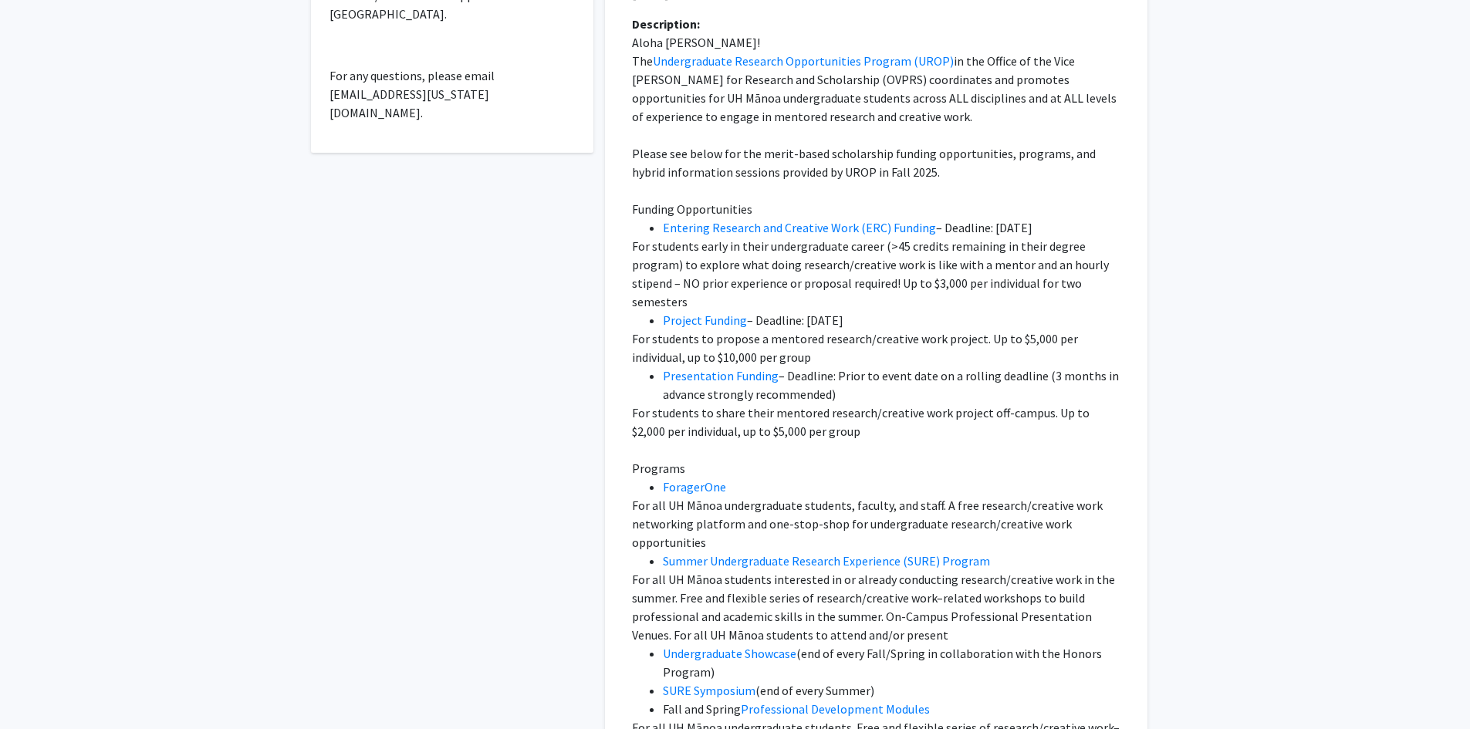
click at [864, 542] on p "For all UH Mānoa undergraduate students, faculty, and staff. A free research/cr…" at bounding box center [876, 524] width 488 height 56
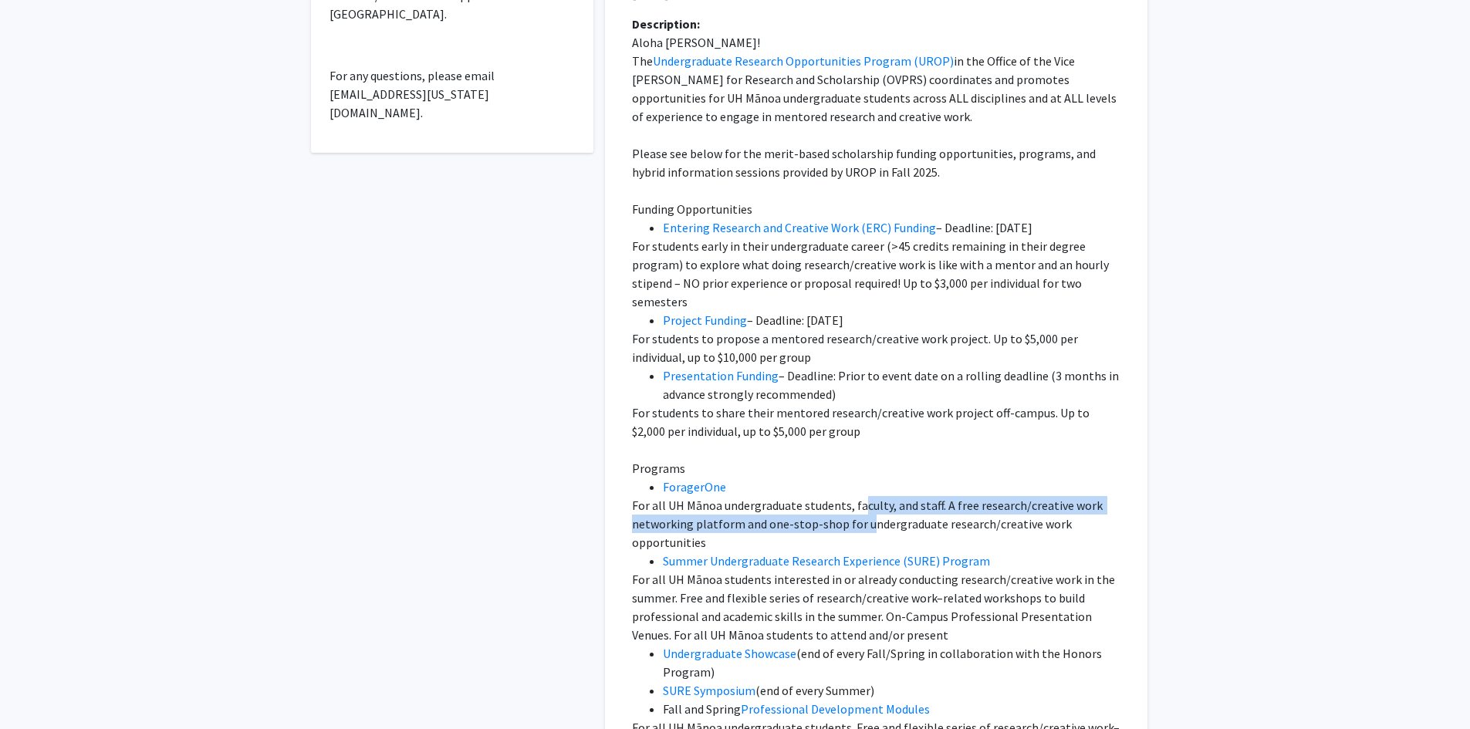
drag, startPoint x: 864, startPoint y: 525, endPoint x: 849, endPoint y: 505, distance: 24.7
click at [859, 501] on p "For all UH Mānoa undergraduate students, faculty, and staff. A free research/cr…" at bounding box center [876, 524] width 488 height 56
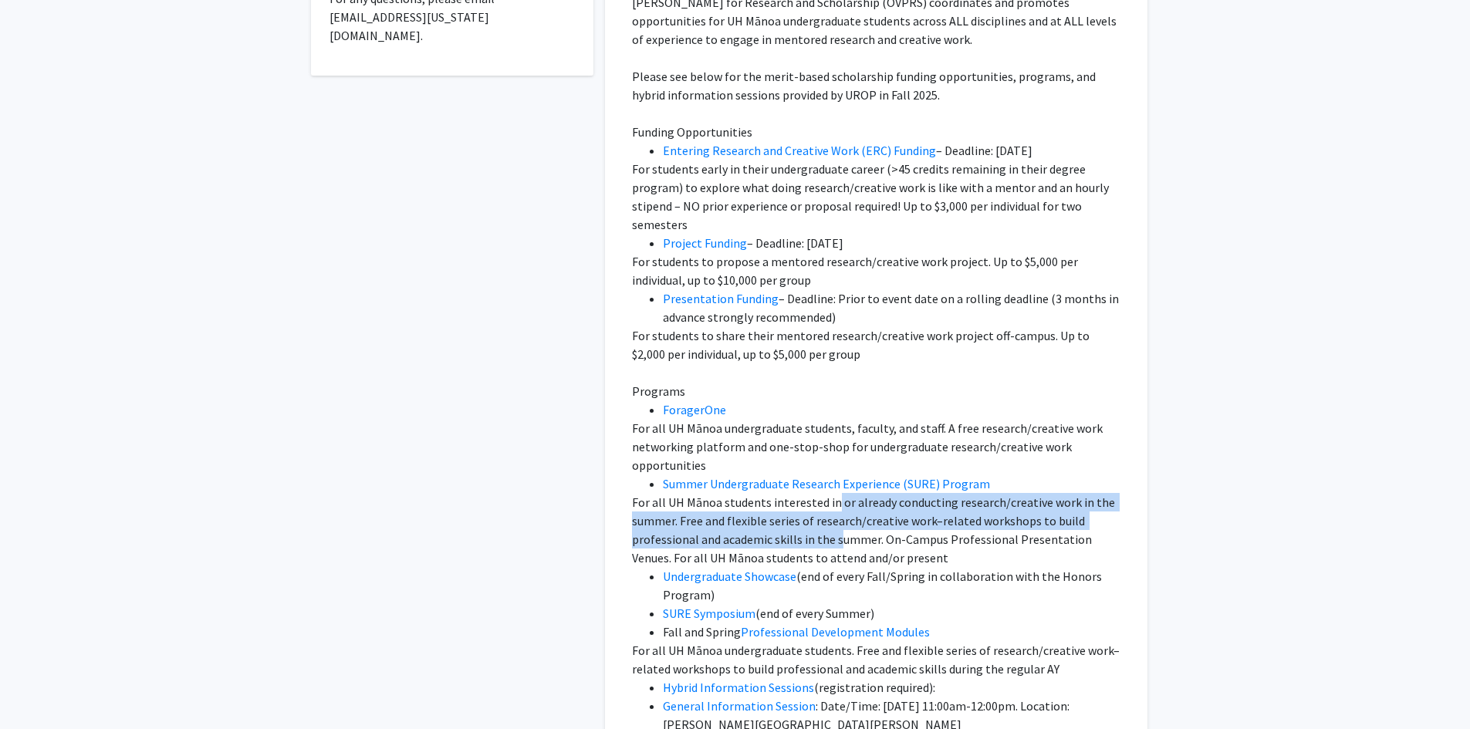
drag, startPoint x: 832, startPoint y: 511, endPoint x: 845, endPoint y: 550, distance: 40.5
click at [845, 550] on p "For all UH Mānoa students interested in or already conducting research/creative…" at bounding box center [876, 530] width 488 height 74
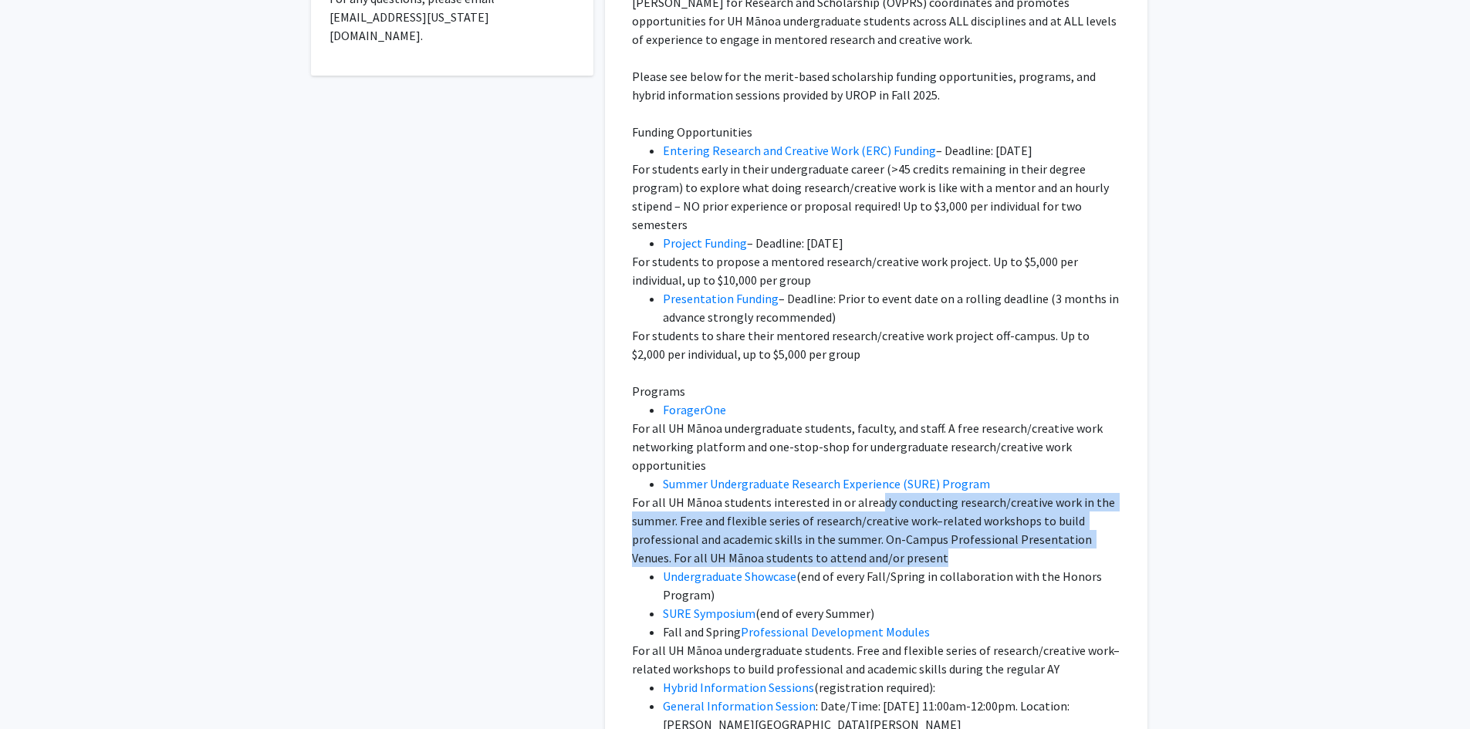
drag, startPoint x: 896, startPoint y: 563, endPoint x: 876, endPoint y: 511, distance: 55.4
click at [876, 511] on p "For all UH Mānoa students interested in or already conducting research/creative…" at bounding box center [876, 530] width 488 height 74
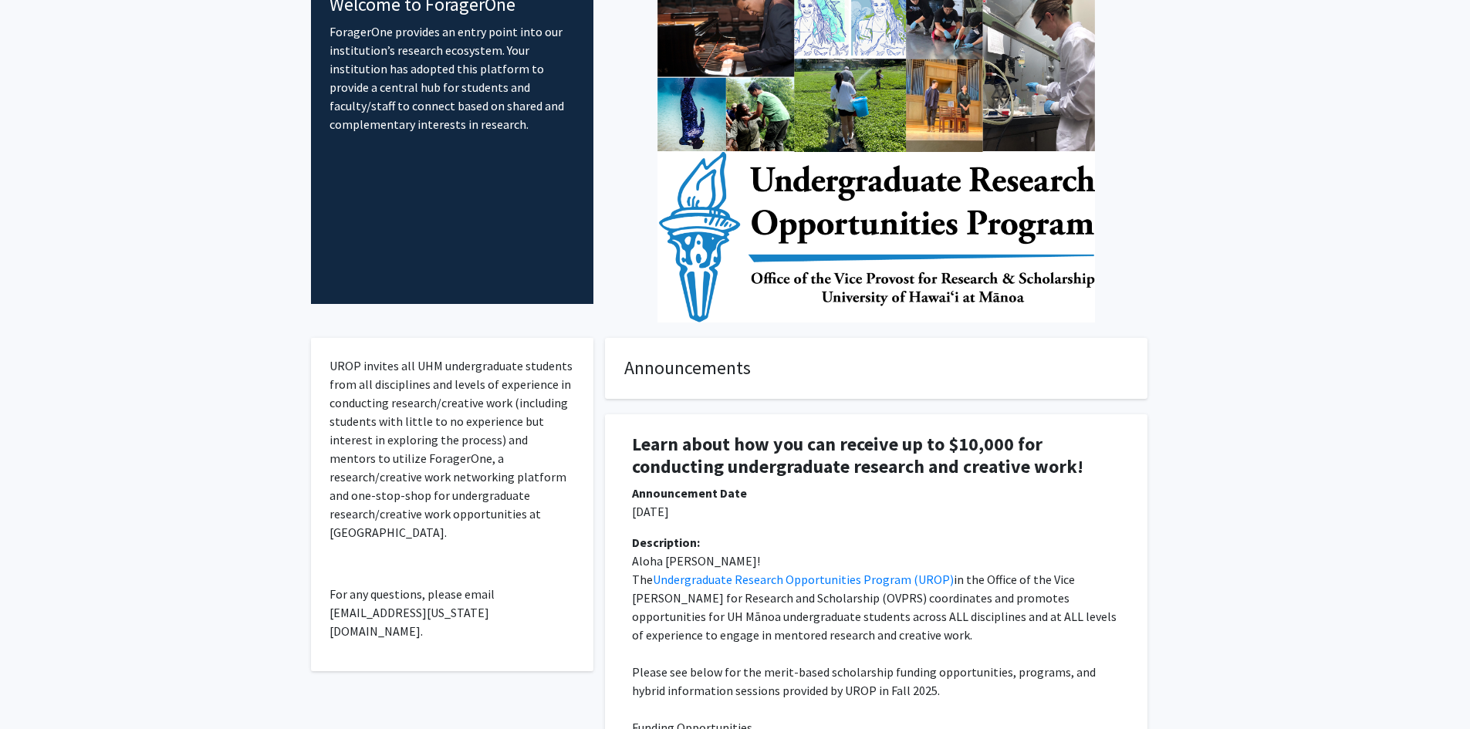
scroll to position [0, 0]
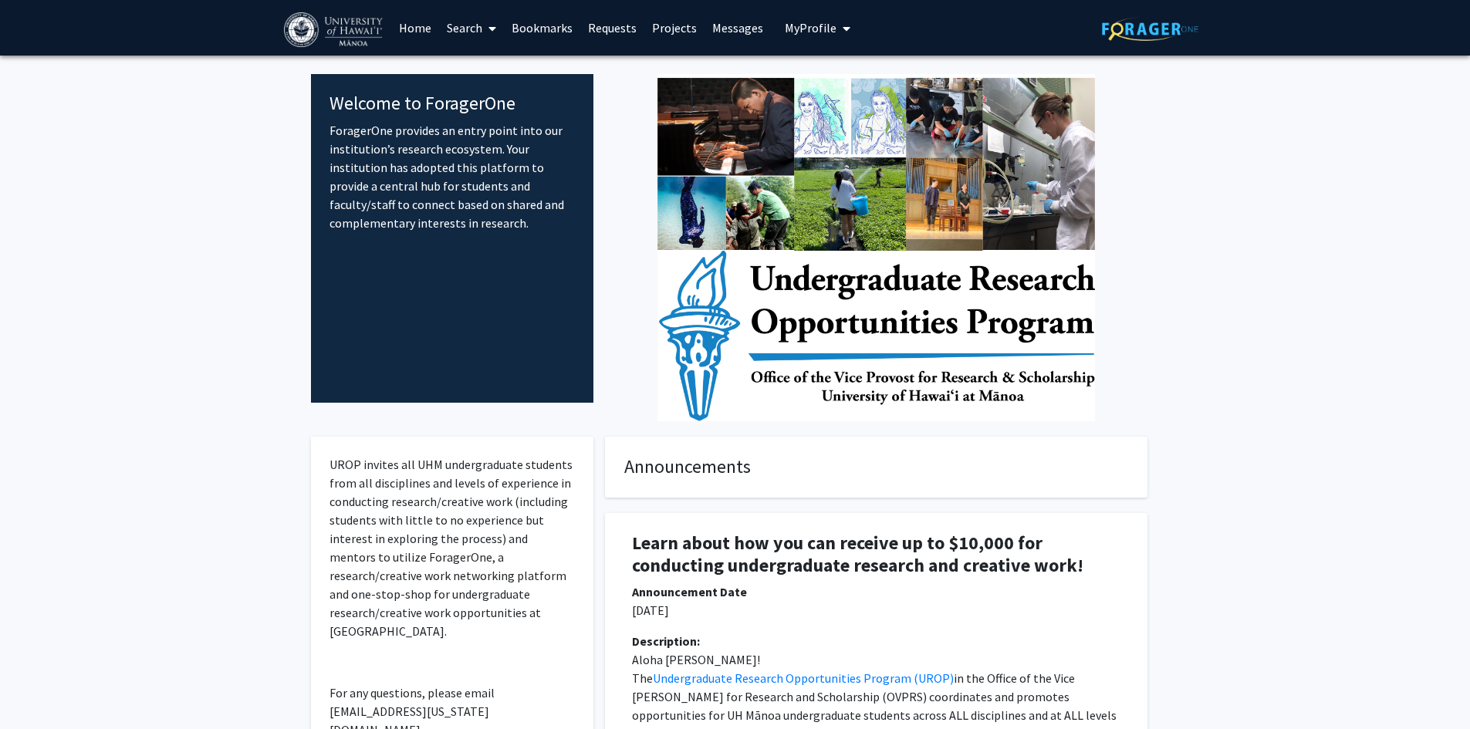
click at [428, 31] on link "Home" at bounding box center [415, 28] width 48 height 54
click at [471, 27] on link "Search" at bounding box center [471, 28] width 65 height 54
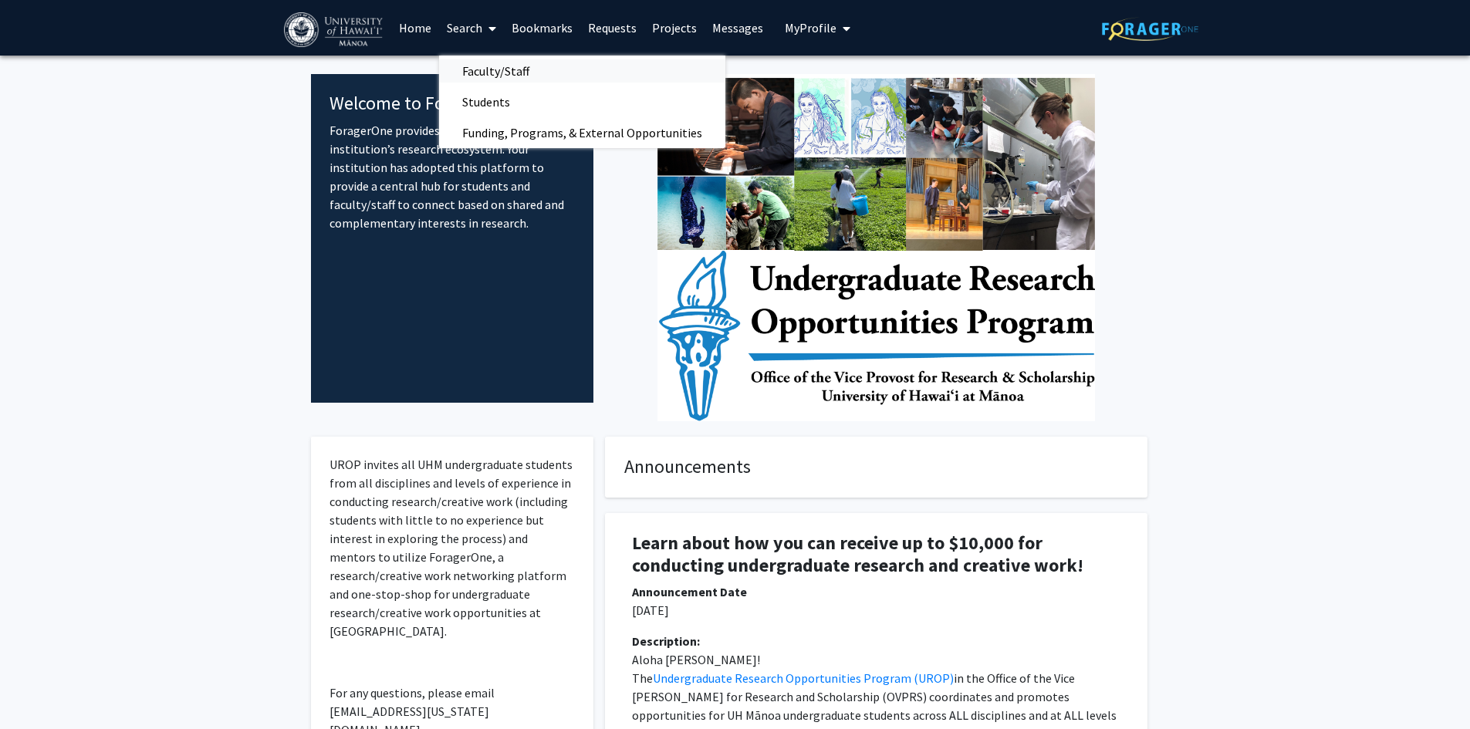
click at [486, 76] on span "Faculty/Staff" at bounding box center [495, 71] width 113 height 31
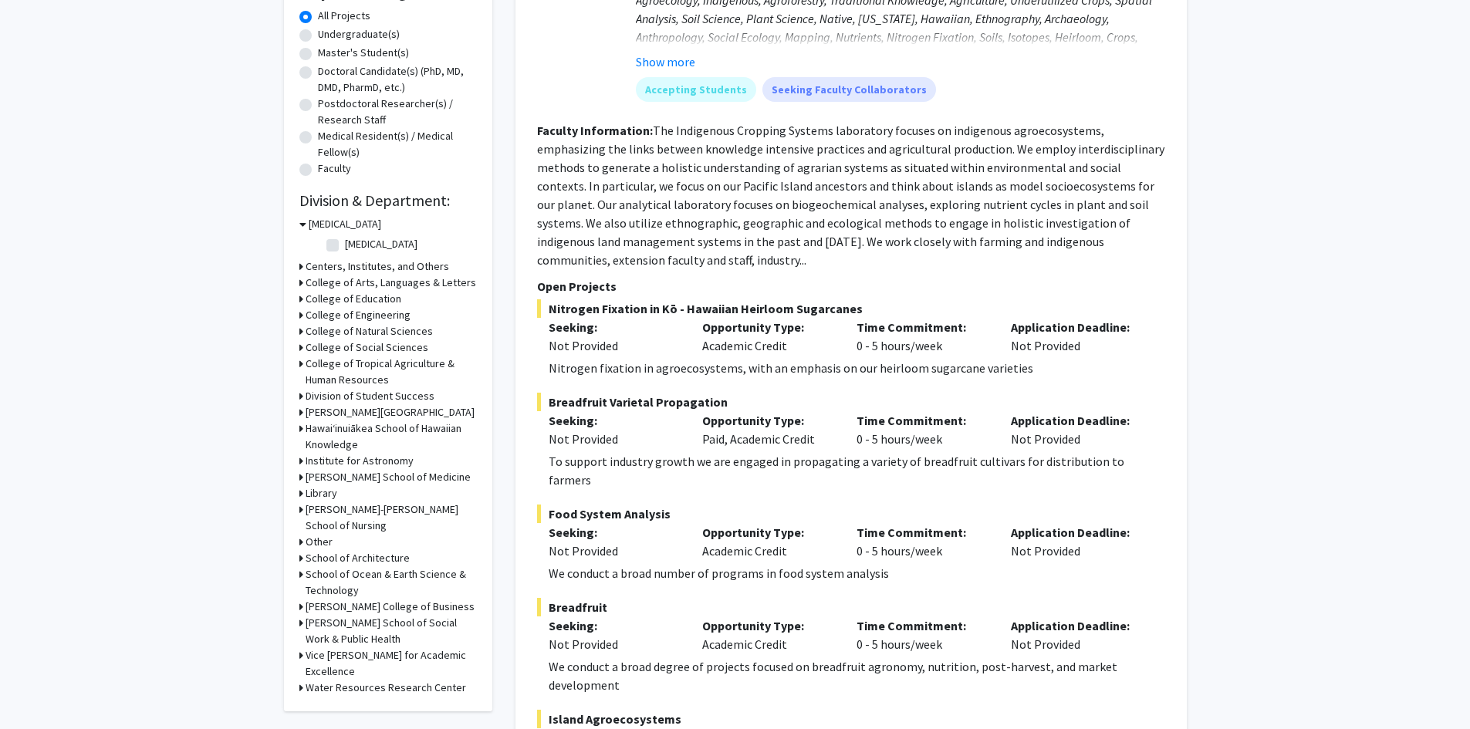
scroll to position [309, 0]
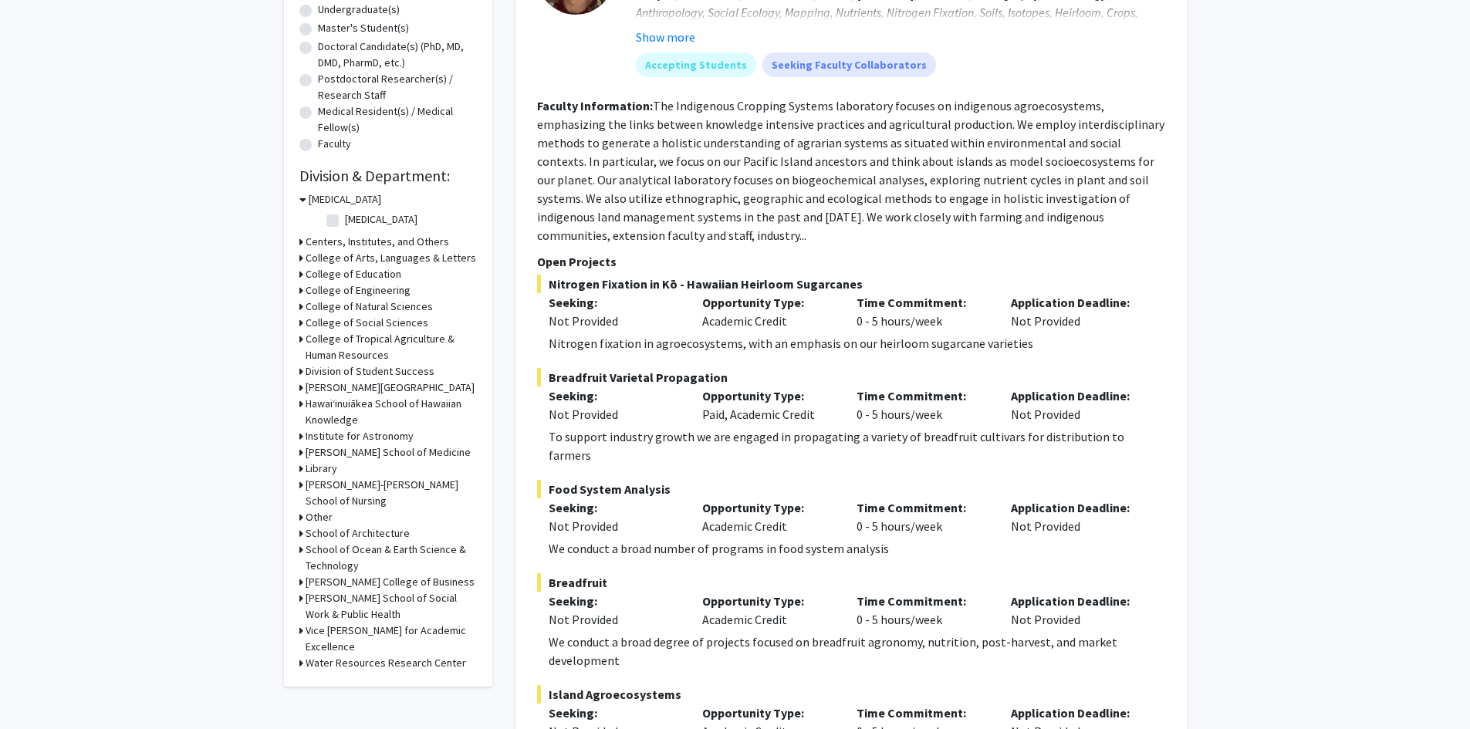
click at [393, 305] on h3 "College of Natural Sciences" at bounding box center [368, 307] width 127 height 16
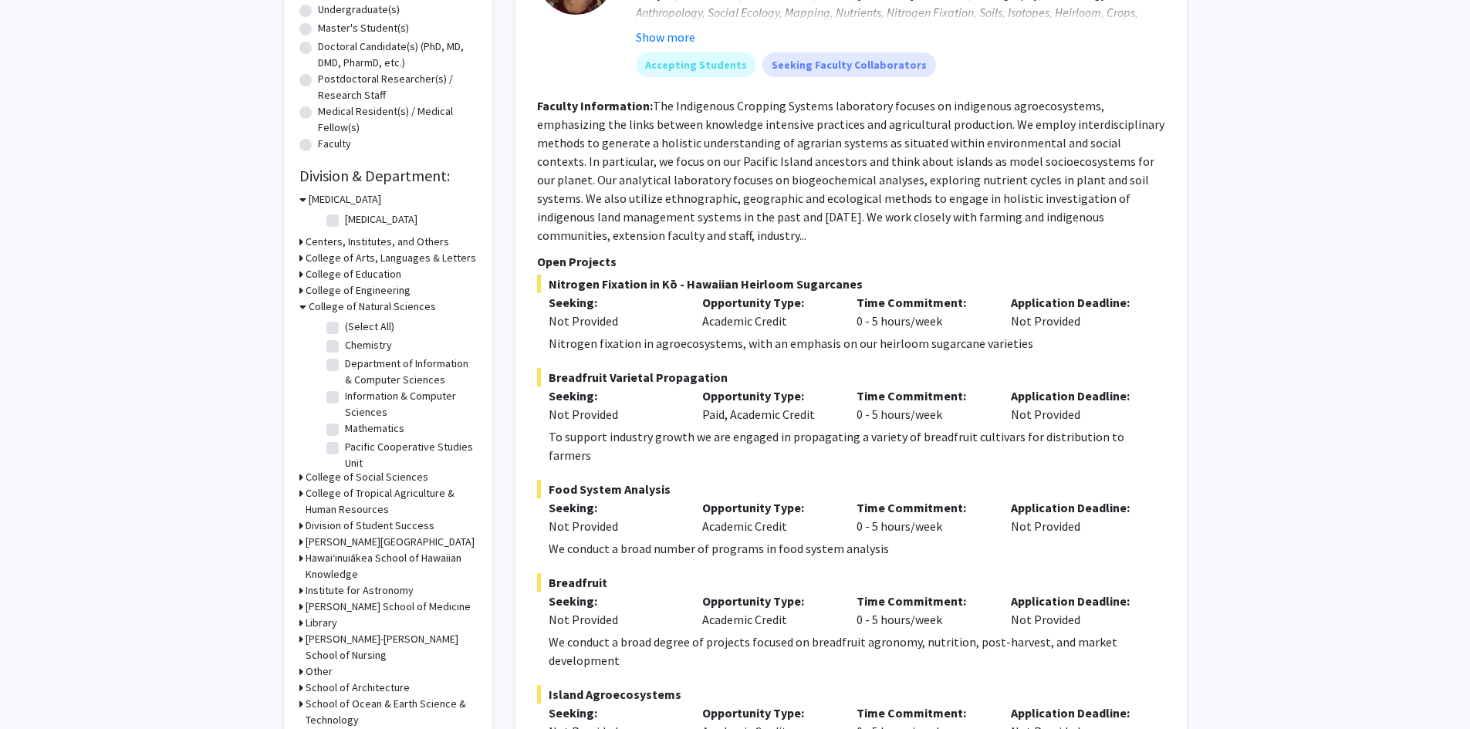
click at [336, 420] on fg-checkbox "Information & Computer Sciences Information & Computer Sciences" at bounding box center [399, 404] width 147 height 32
click at [332, 406] on fg-checkbox "Information & Computer Sciences Information & Computer Sciences" at bounding box center [399, 404] width 147 height 32
click at [345, 410] on label "Information & Computer Sciences" at bounding box center [409, 404] width 128 height 32
click at [345, 398] on input "Information & Computer Sciences" at bounding box center [350, 393] width 10 height 10
checkbox input "true"
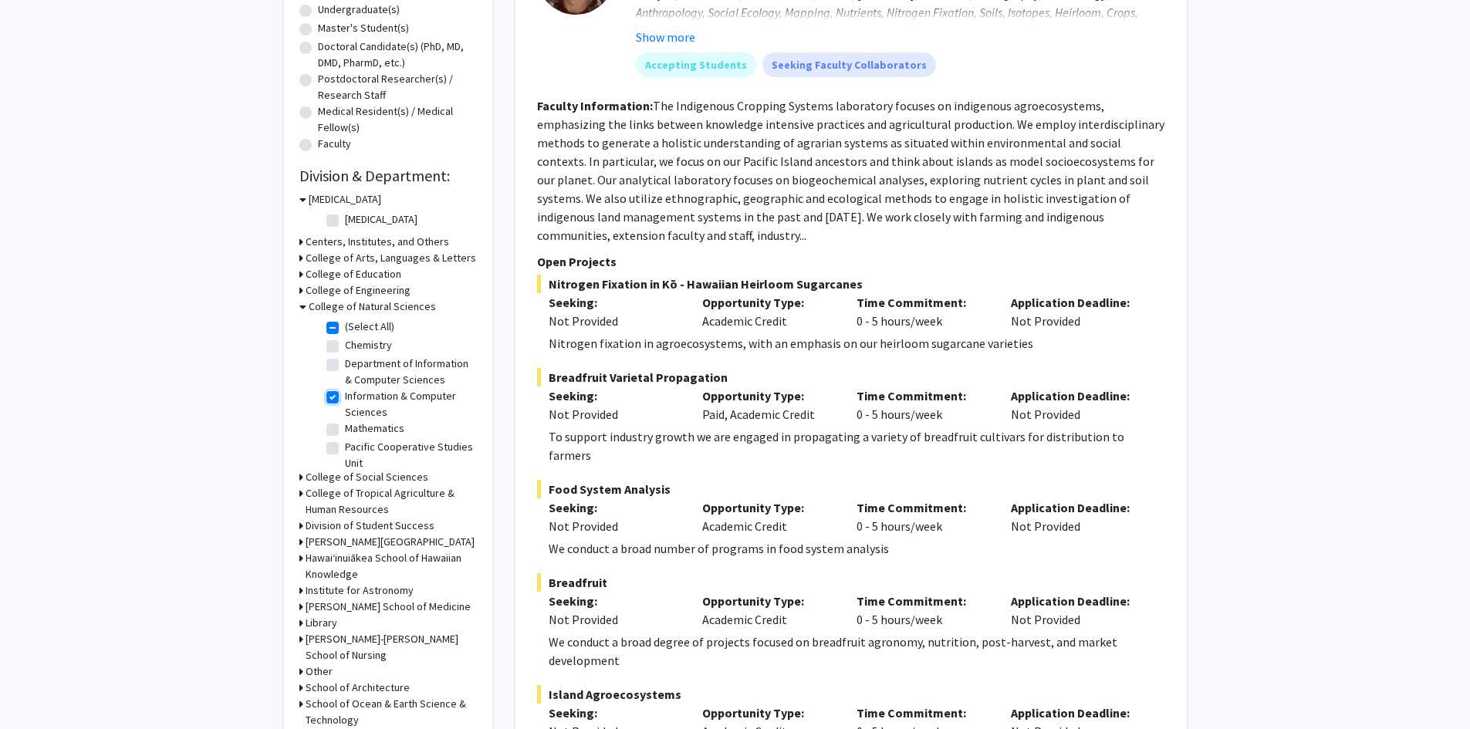
checkbox input "true"
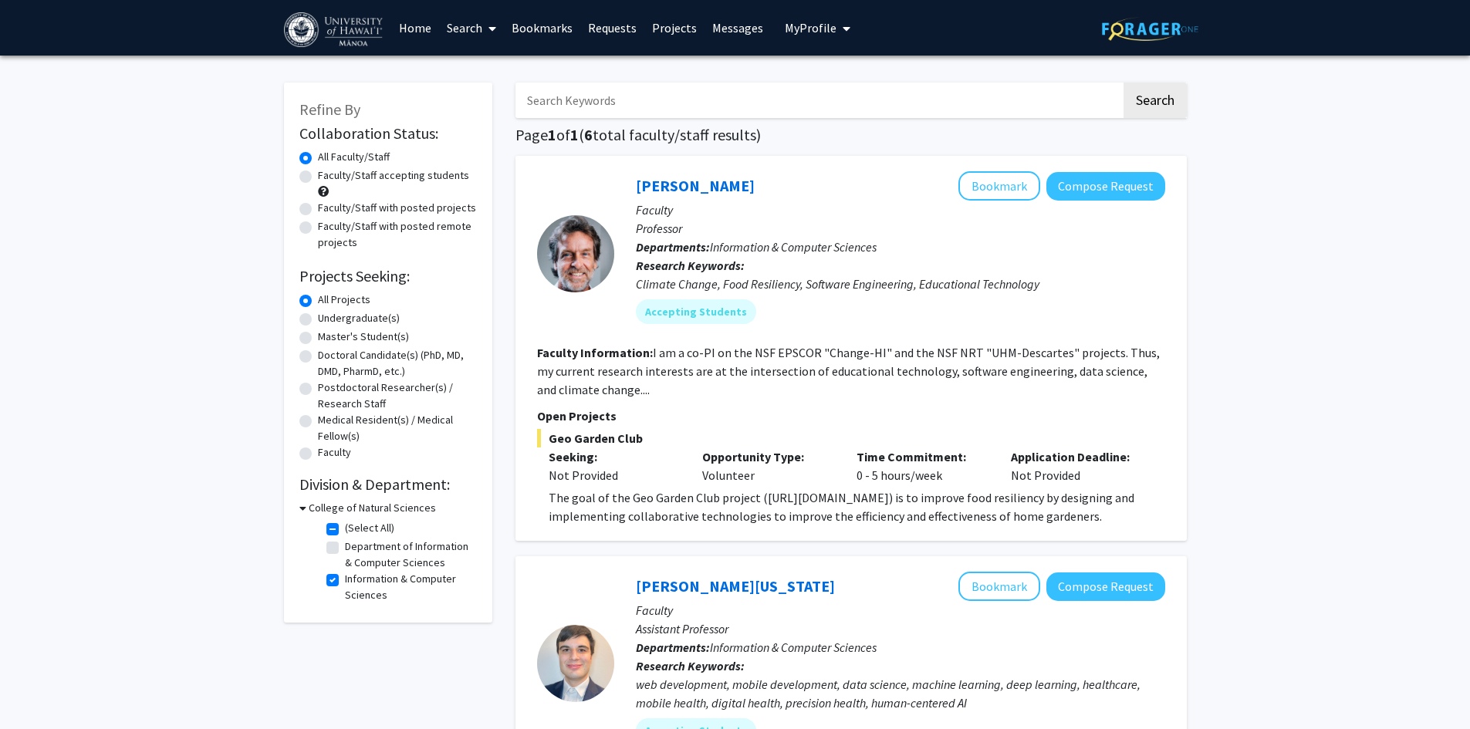
click at [329, 554] on fg-checkbox "Department of Information & Computer Sciences Department of Information & Compu…" at bounding box center [399, 554] width 147 height 32
click at [345, 546] on label "Department of Information & Computer Sciences" at bounding box center [409, 554] width 128 height 32
click at [345, 546] on input "Department of Information & Computer Sciences" at bounding box center [350, 543] width 10 height 10
checkbox input "true"
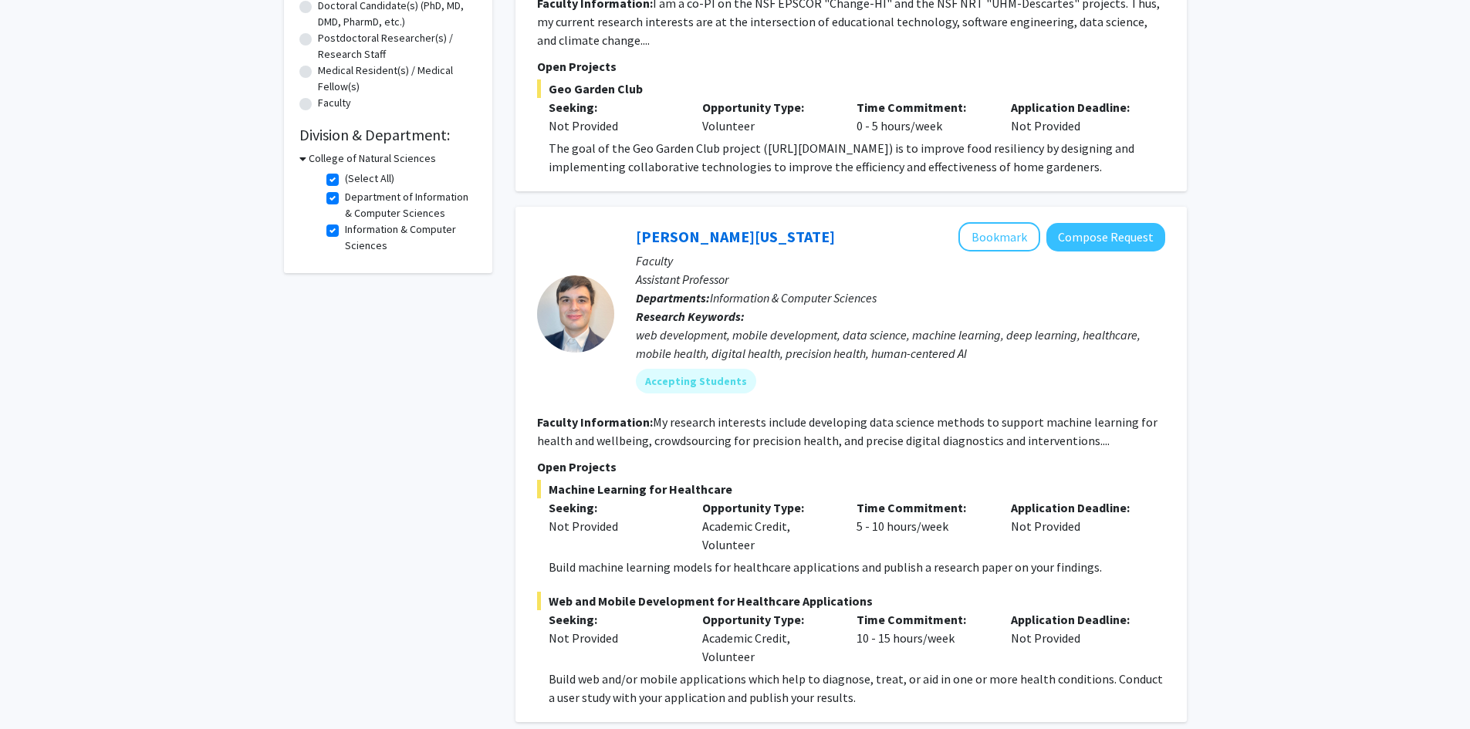
scroll to position [386, 0]
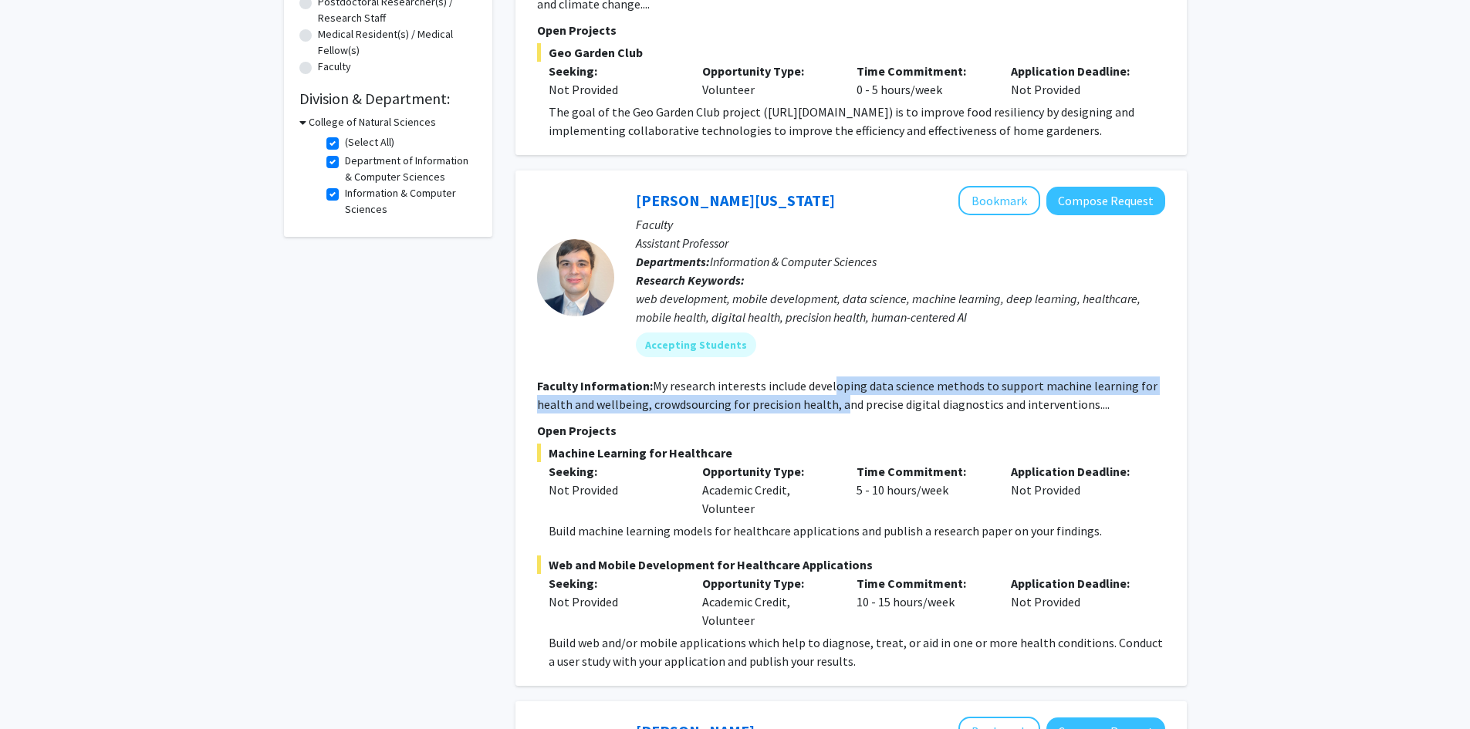
drag, startPoint x: 839, startPoint y: 399, endPoint x: 832, endPoint y: 386, distance: 13.8
click at [832, 386] on fg-read-more "My research interests include developing data science methods to support machin…" at bounding box center [847, 395] width 620 height 34
drag, startPoint x: 808, startPoint y: 373, endPoint x: 811, endPoint y: 400, distance: 27.9
click at [811, 400] on fg-search-faculty "[PERSON_NAME][US_STATE] Bookmark Compose Request Faculty Assistant Professor De…" at bounding box center [851, 428] width 628 height 484
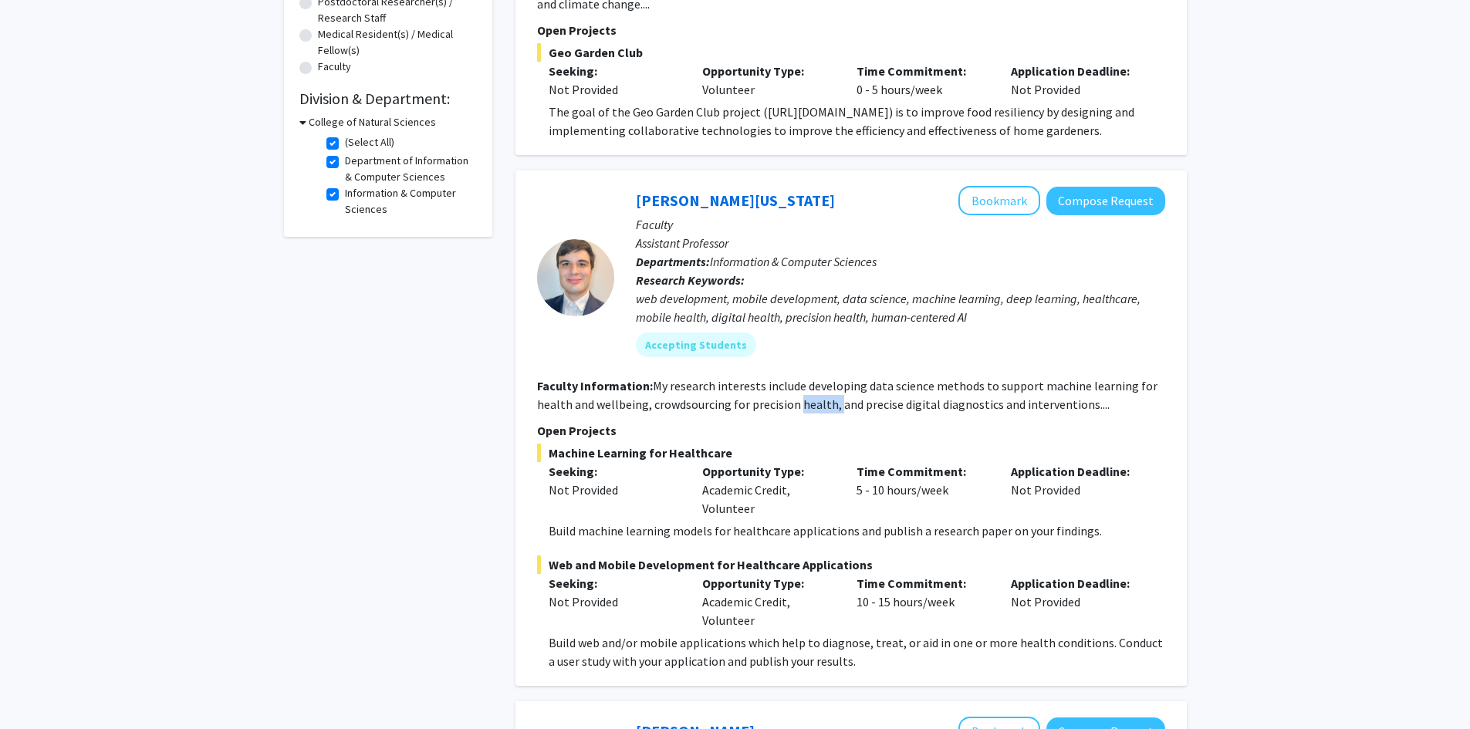
drag, startPoint x: 833, startPoint y: 403, endPoint x: 788, endPoint y: 400, distance: 44.8
click at [790, 398] on fg-read-more "My research interests include developing data science methods to support machin…" at bounding box center [847, 395] width 620 height 34
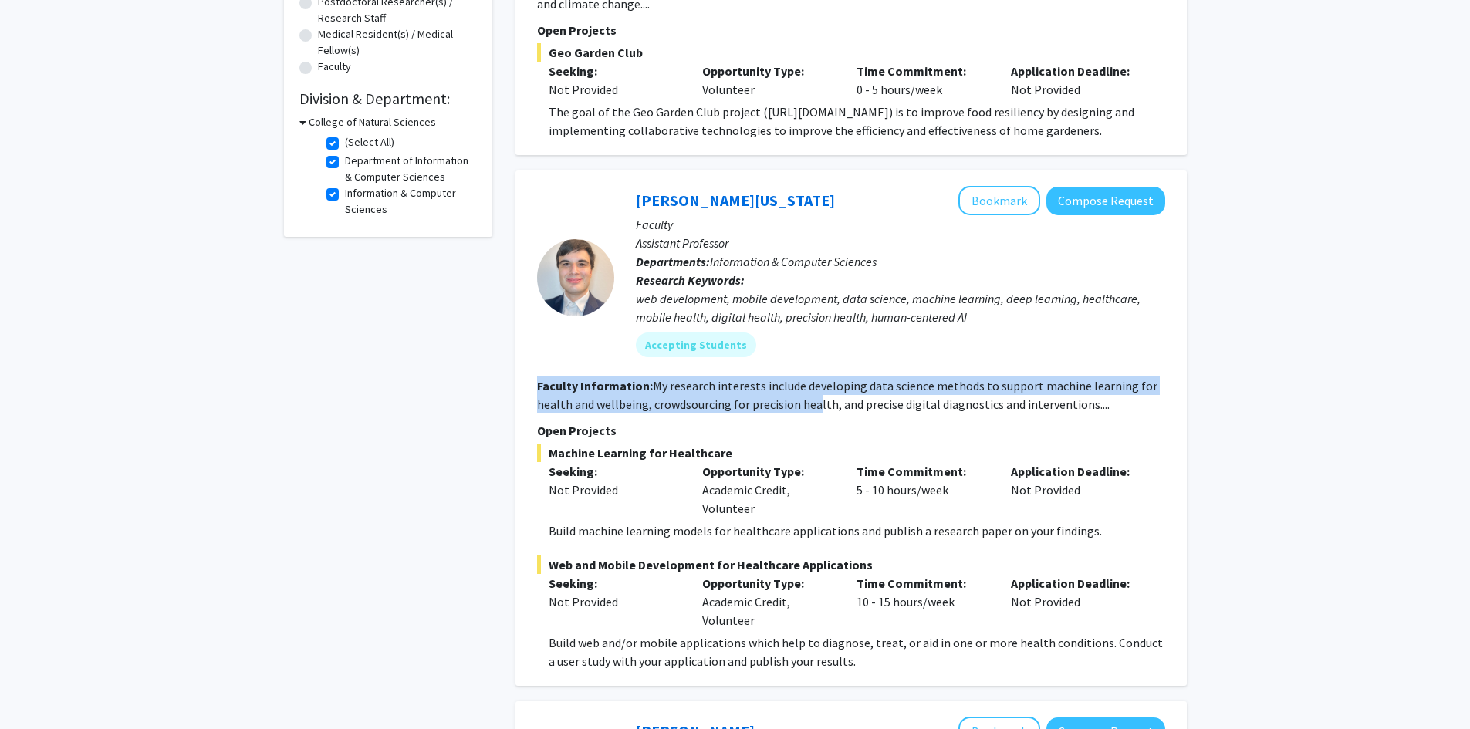
drag, startPoint x: 809, startPoint y: 367, endPoint x: 815, endPoint y: 402, distance: 35.1
click at [815, 402] on fg-search-faculty "[PERSON_NAME][US_STATE] Bookmark Compose Request Faculty Assistant Professor De…" at bounding box center [851, 428] width 628 height 484
drag, startPoint x: 837, startPoint y: 399, endPoint x: 821, endPoint y: 390, distance: 18.3
click at [821, 390] on fg-read-more "My research interests include developing data science methods to support machin…" at bounding box center [847, 395] width 620 height 34
drag, startPoint x: 812, startPoint y: 612, endPoint x: 751, endPoint y: 582, distance: 68.0
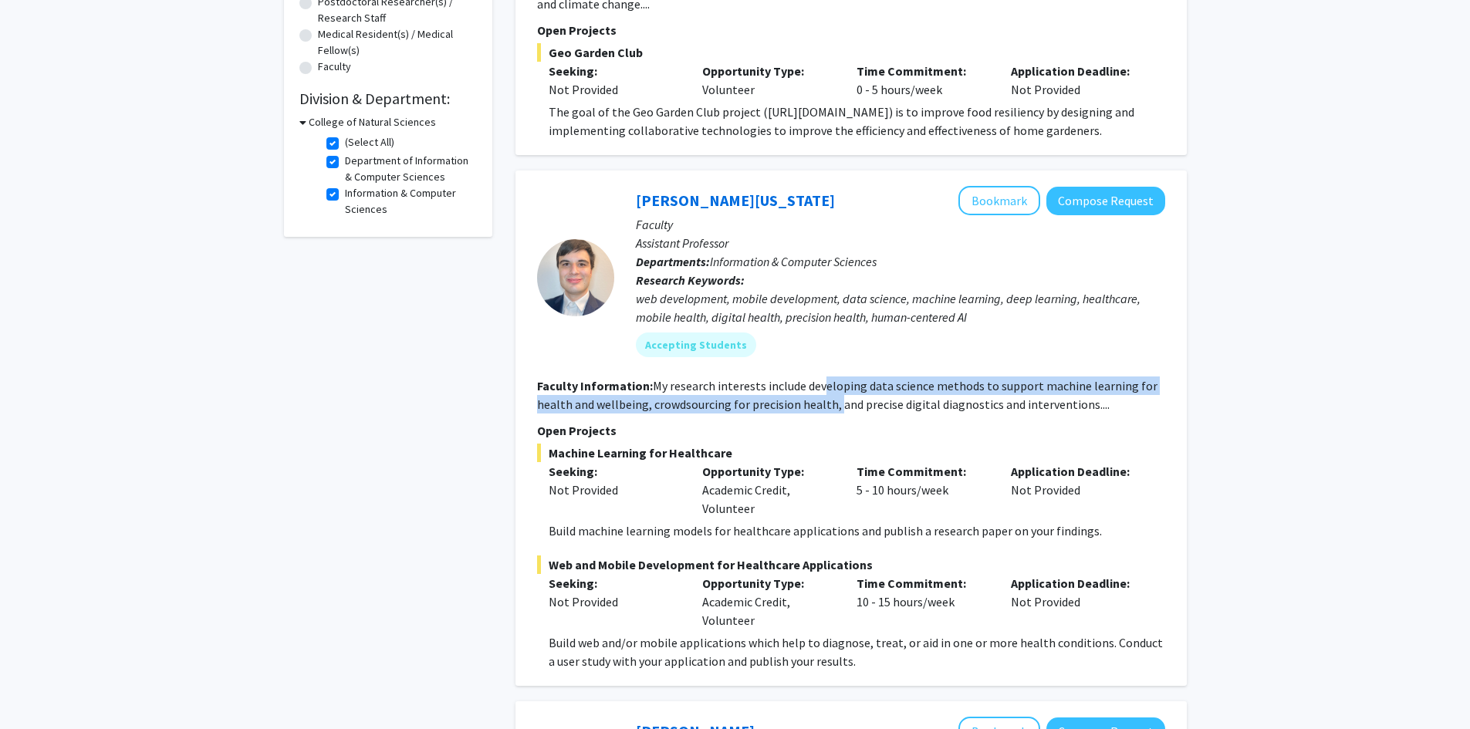
click at [751, 582] on div "Opportunity Type: Academic Credit, Volunteer" at bounding box center [767, 602] width 154 height 56
click at [751, 582] on p "Opportunity Type:" at bounding box center [767, 583] width 131 height 19
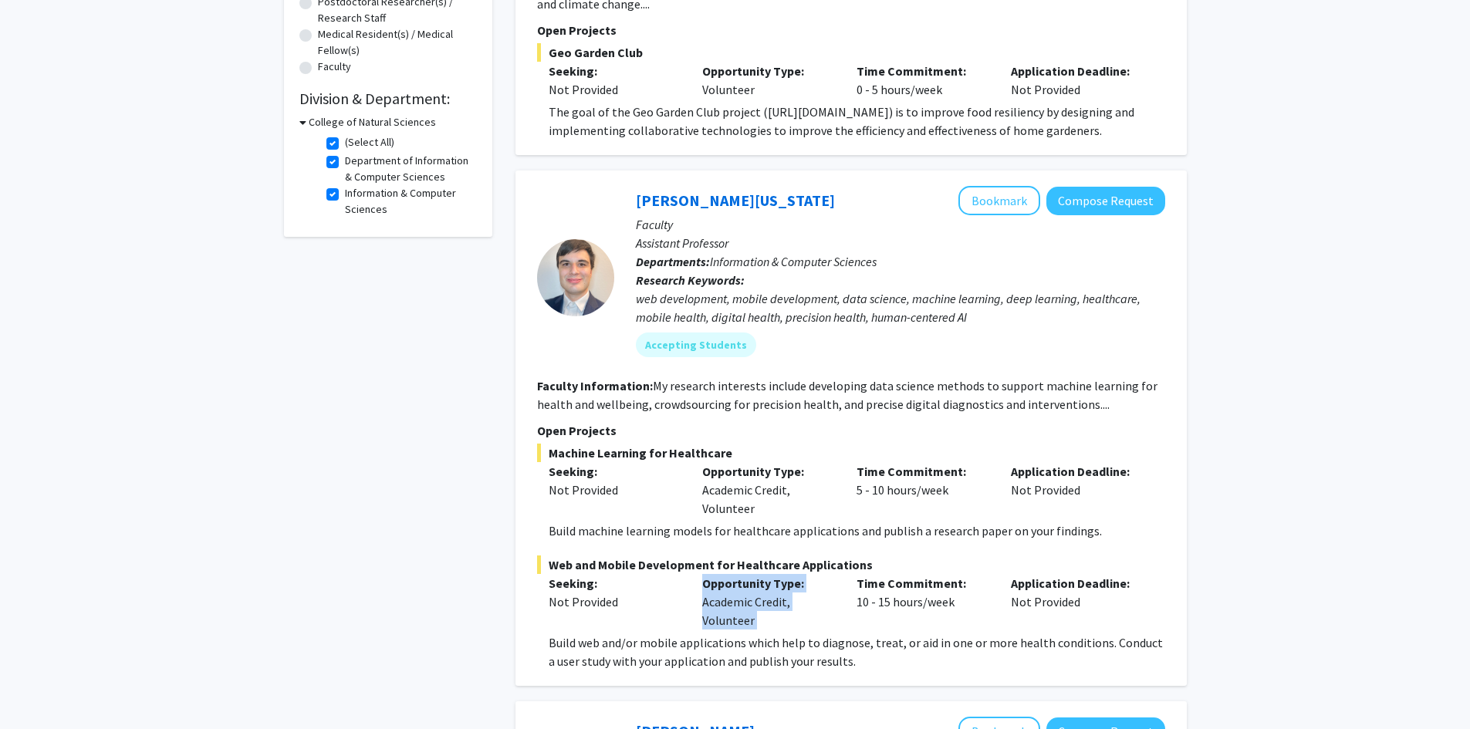
drag, startPoint x: 751, startPoint y: 582, endPoint x: 752, endPoint y: 616, distance: 34.0
click at [752, 616] on div "Opportunity Type: Academic Credit, Volunteer" at bounding box center [767, 602] width 154 height 56
click at [775, 616] on div "Opportunity Type: Academic Credit, Volunteer" at bounding box center [767, 602] width 154 height 56
drag, startPoint x: 760, startPoint y: 621, endPoint x: 757, endPoint y: 585, distance: 35.6
click at [757, 585] on div "Opportunity Type: Academic Credit, Volunteer" at bounding box center [767, 602] width 154 height 56
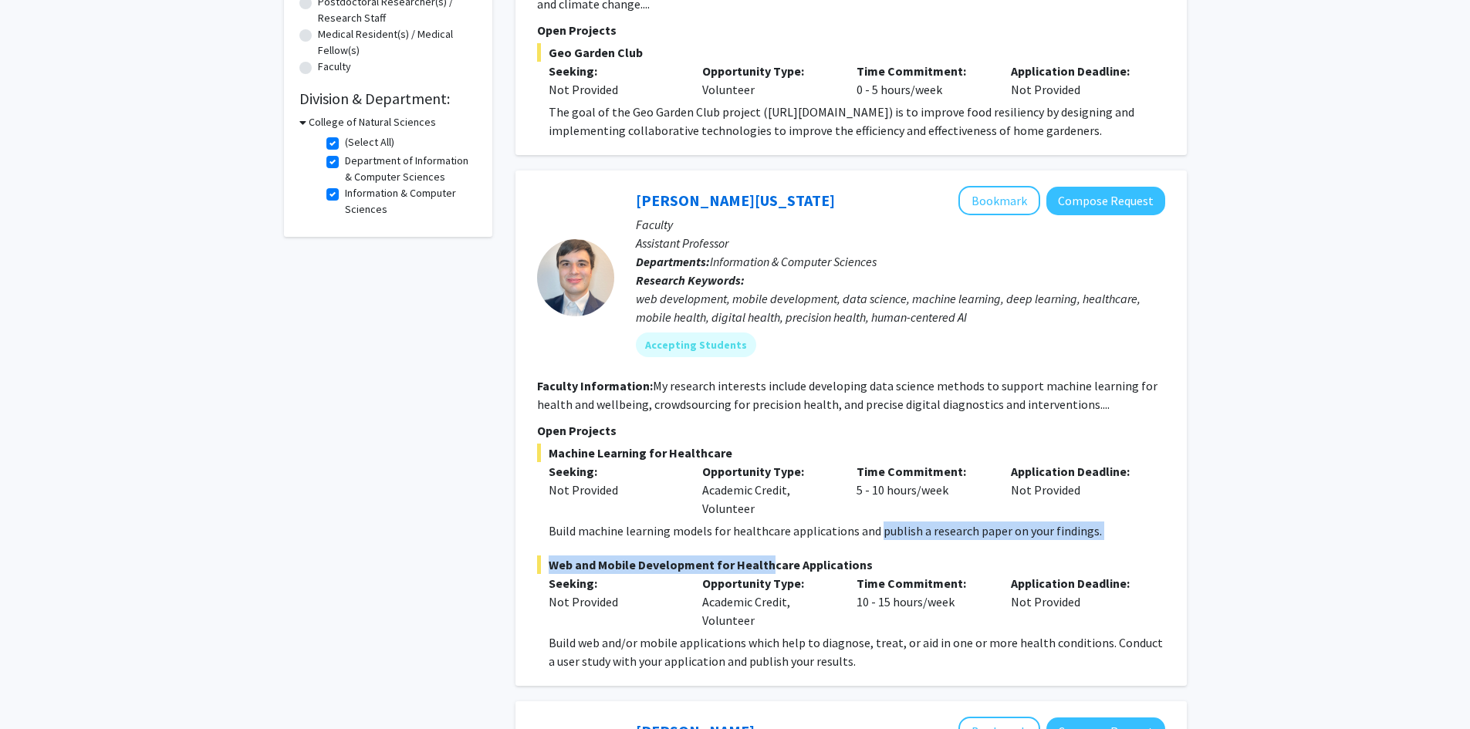
drag, startPoint x: 758, startPoint y: 540, endPoint x: 884, endPoint y: 532, distance: 126.7
click at [880, 531] on fg-project-list "Machine Learning for Healthcare Seeking: Not Provided Opportunity Type: Academi…" at bounding box center [851, 557] width 628 height 227
click at [1014, 538] on p "Build machine learning models for healthcare applications and publish a researc…" at bounding box center [856, 530] width 616 height 19
drag, startPoint x: 962, startPoint y: 528, endPoint x: 712, endPoint y: 535, distance: 250.1
click at [712, 535] on p "Build machine learning models for healthcare applications and publish a researc…" at bounding box center [856, 530] width 616 height 19
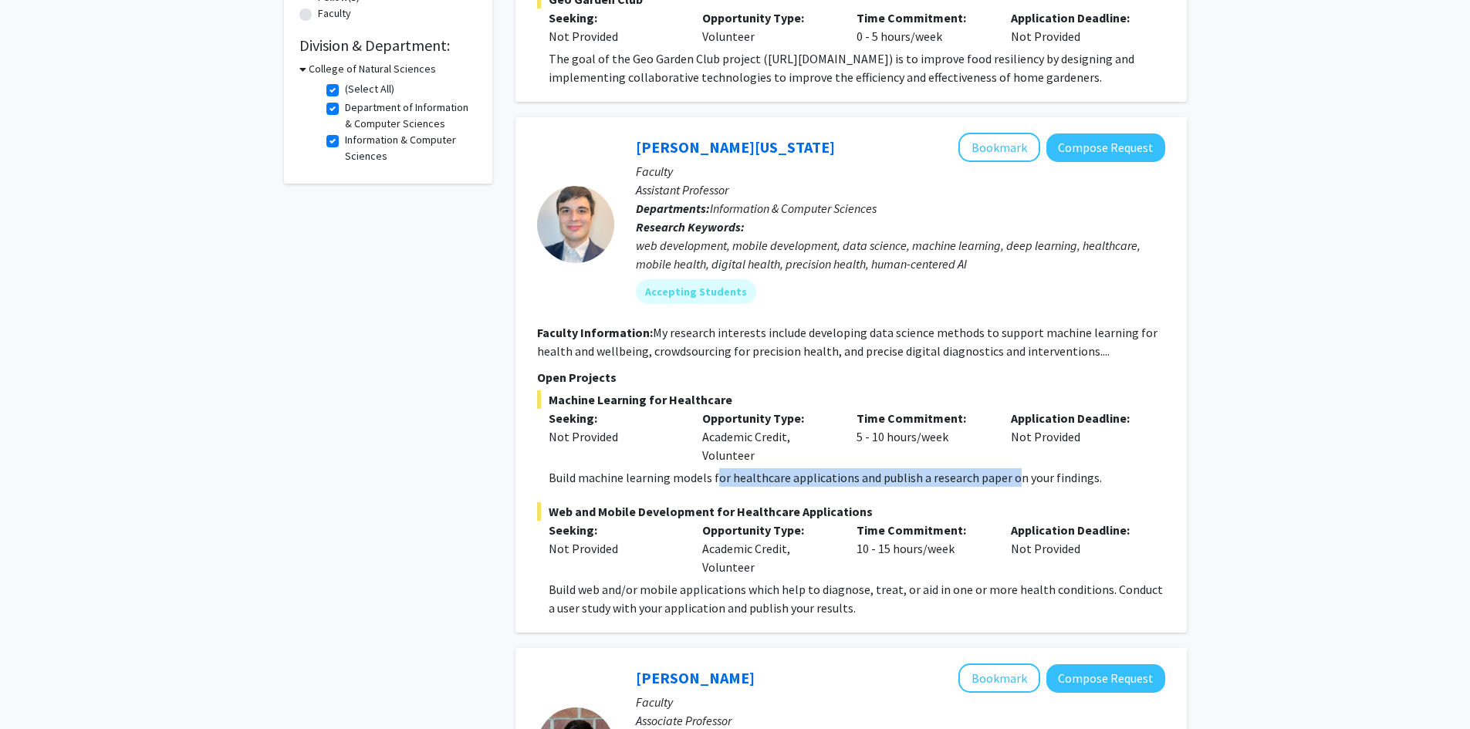
scroll to position [463, 0]
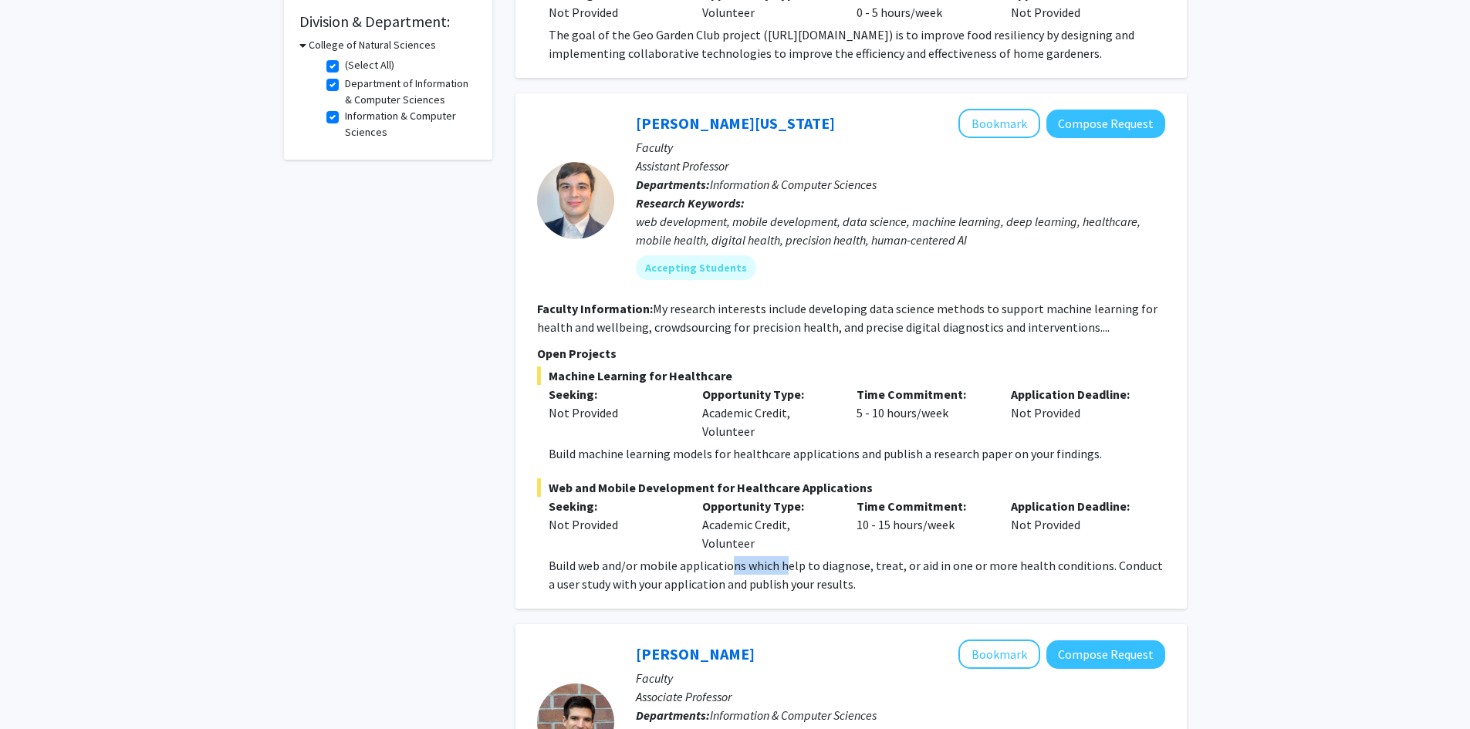
drag, startPoint x: 732, startPoint y: 558, endPoint x: 830, endPoint y: 581, distance: 100.7
click at [822, 579] on p "Build web and/or mobile applications which help to diagnose, treat, or aid in o…" at bounding box center [856, 574] width 616 height 37
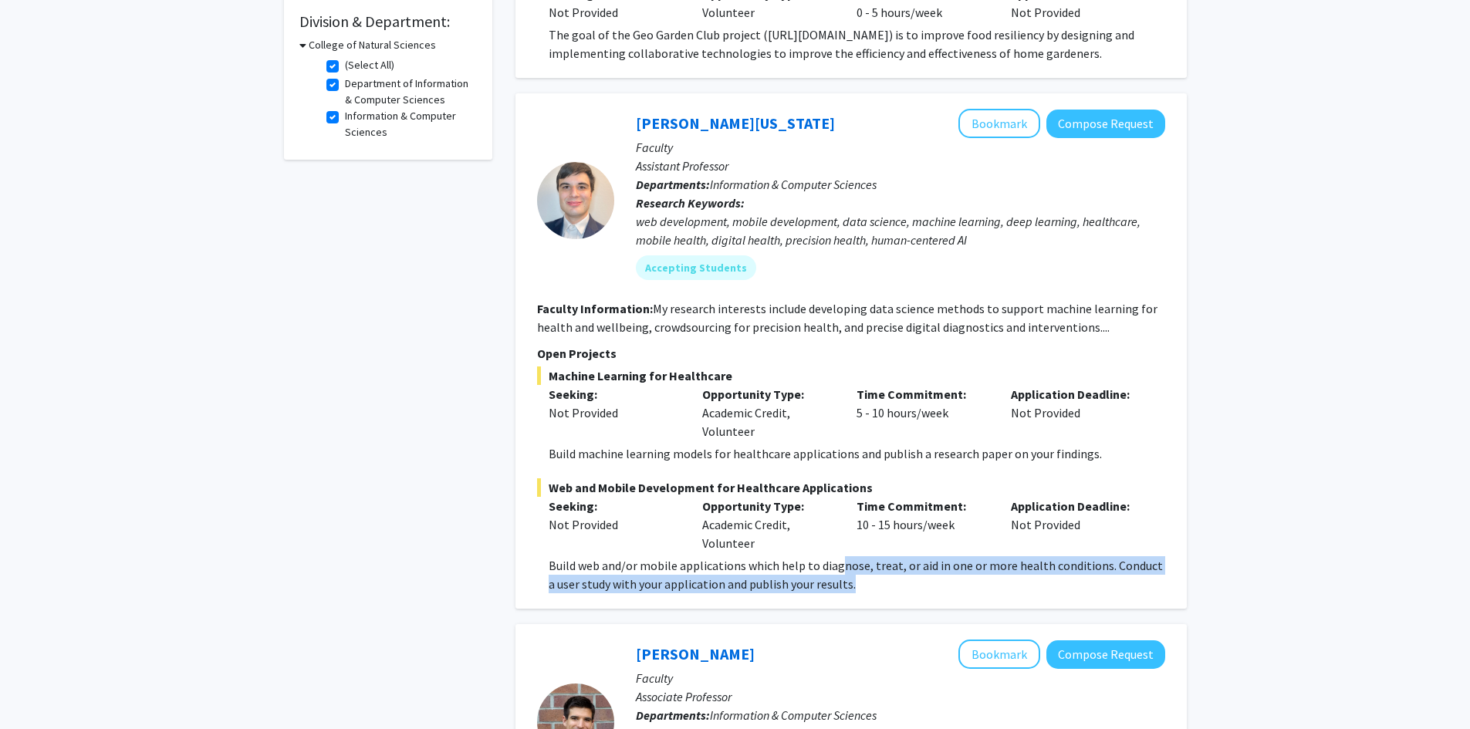
drag, startPoint x: 862, startPoint y: 589, endPoint x: 835, endPoint y: 562, distance: 38.2
click at [838, 561] on p "Build web and/or mobile applications which help to diagnose, treat, or aid in o…" at bounding box center [856, 574] width 616 height 37
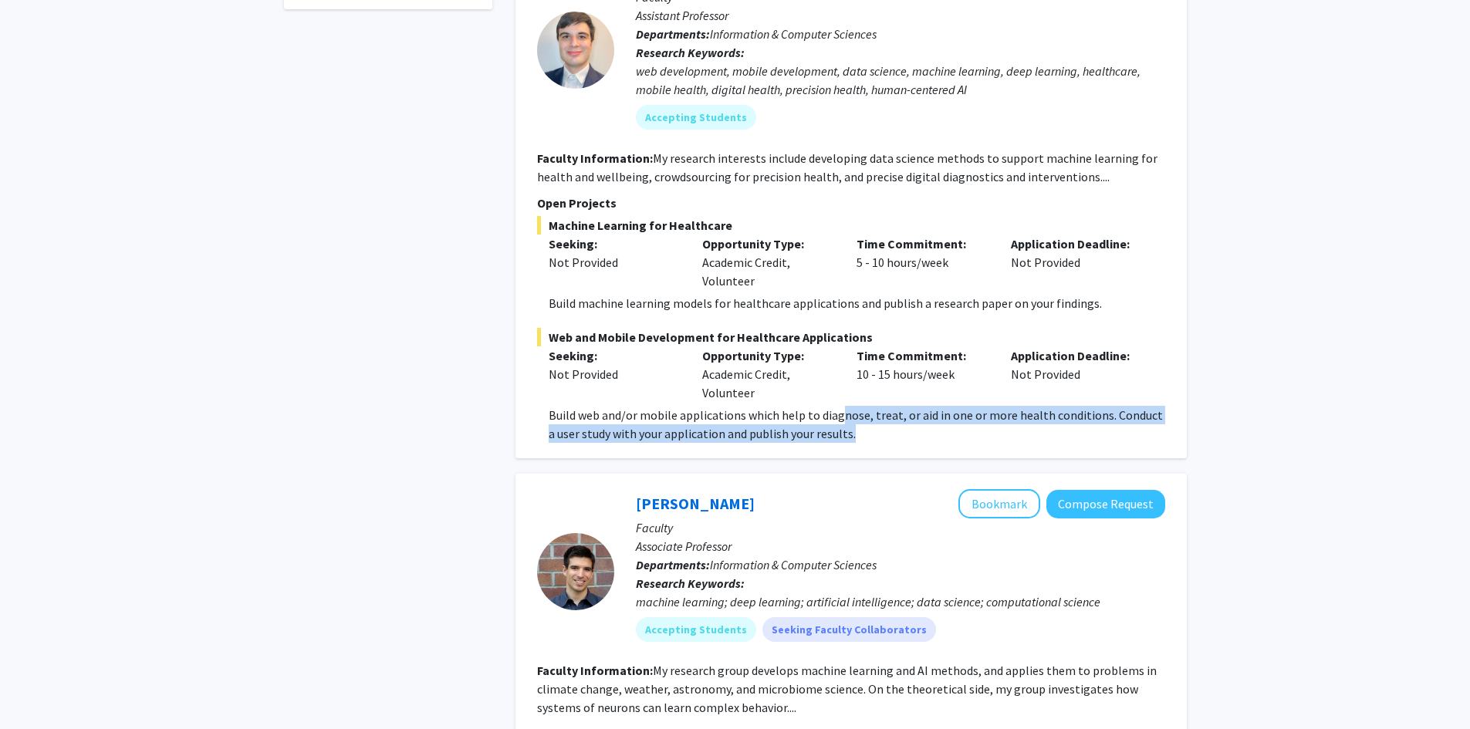
scroll to position [617, 0]
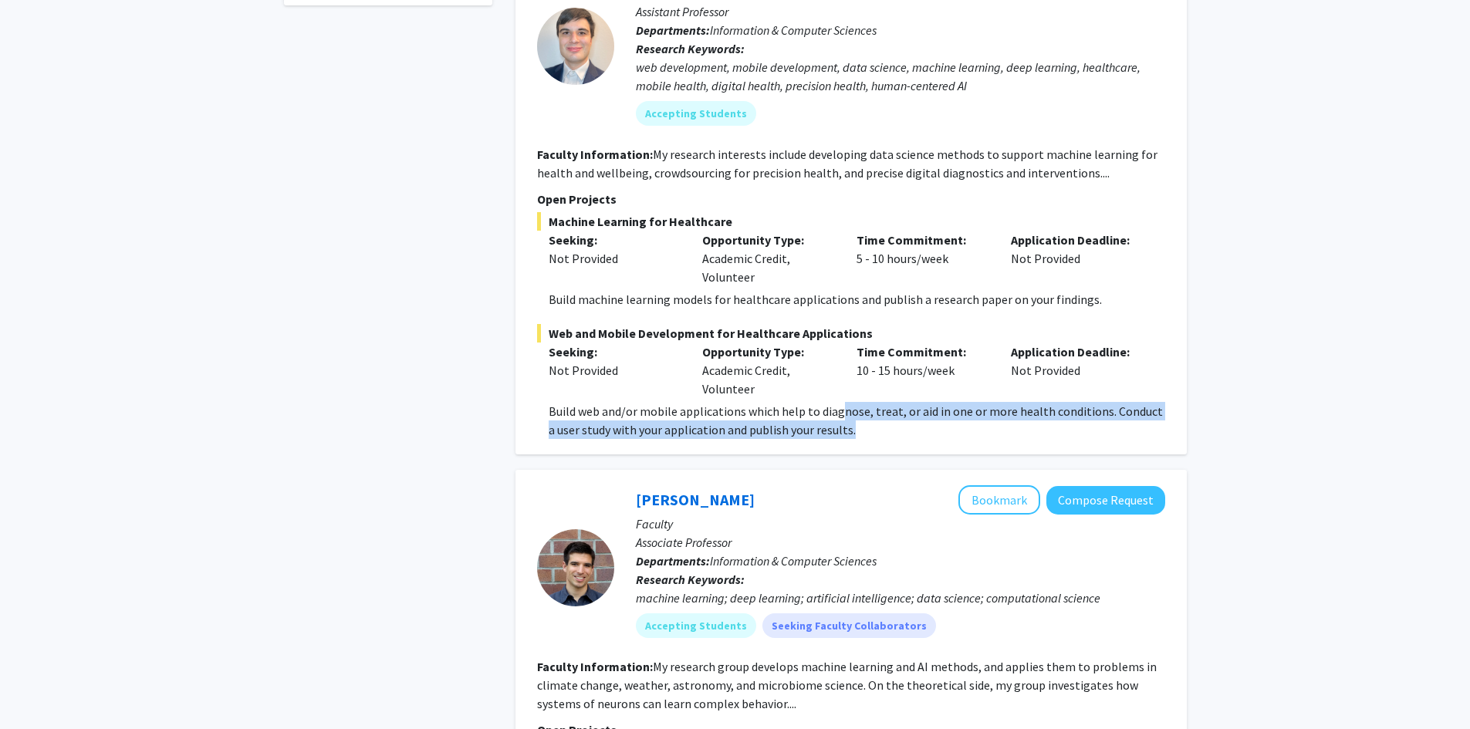
click at [863, 449] on div "[PERSON_NAME][US_STATE] Bookmark Compose Request Faculty Assistant Professor De…" at bounding box center [850, 196] width 671 height 515
drag, startPoint x: 838, startPoint y: 431, endPoint x: 830, endPoint y: 403, distance: 28.8
click at [830, 403] on p "Build web and/or mobile applications which help to diagnose, treat, or aid in o…" at bounding box center [856, 420] width 616 height 37
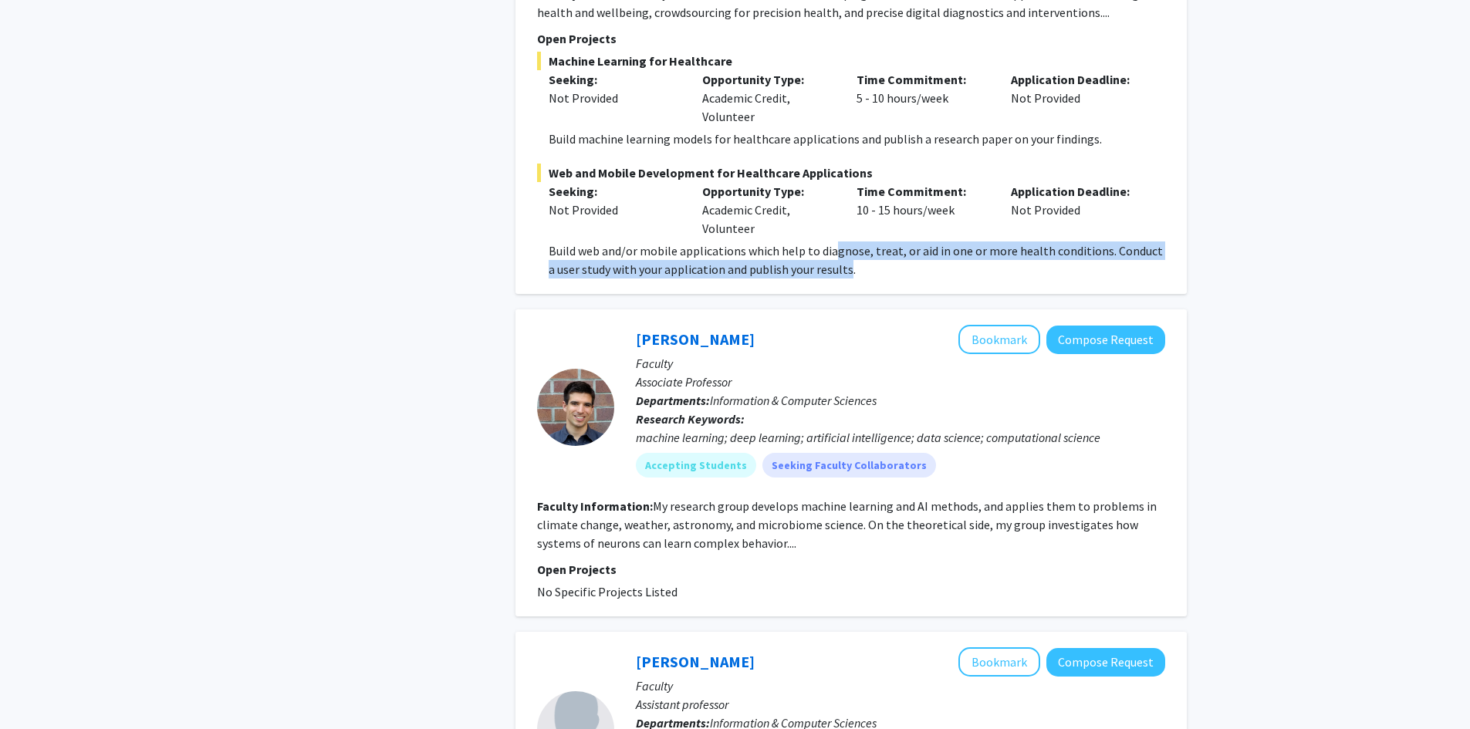
scroll to position [926, 0]
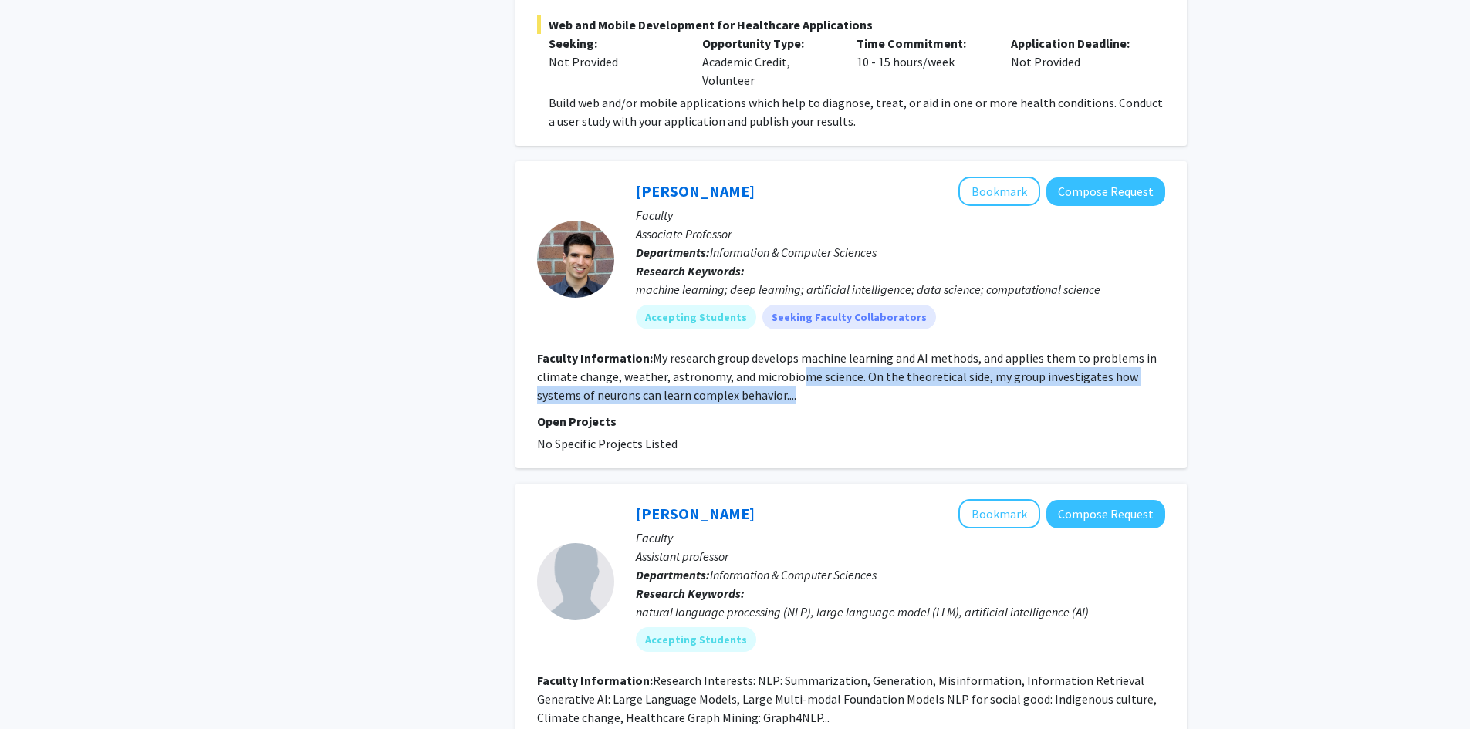
drag, startPoint x: 800, startPoint y: 367, endPoint x: 816, endPoint y: 396, distance: 32.8
click at [814, 396] on section "Faculty Information: My research group develops machine learning and AI methods…" at bounding box center [851, 377] width 628 height 56
click at [839, 390] on section "Faculty Information: My research group develops machine learning and AI methods…" at bounding box center [851, 377] width 628 height 56
drag, startPoint x: 807, startPoint y: 393, endPoint x: 748, endPoint y: 367, distance: 64.2
click at [748, 367] on section "Faculty Information: My research group develops machine learning and AI methods…" at bounding box center [851, 377] width 628 height 56
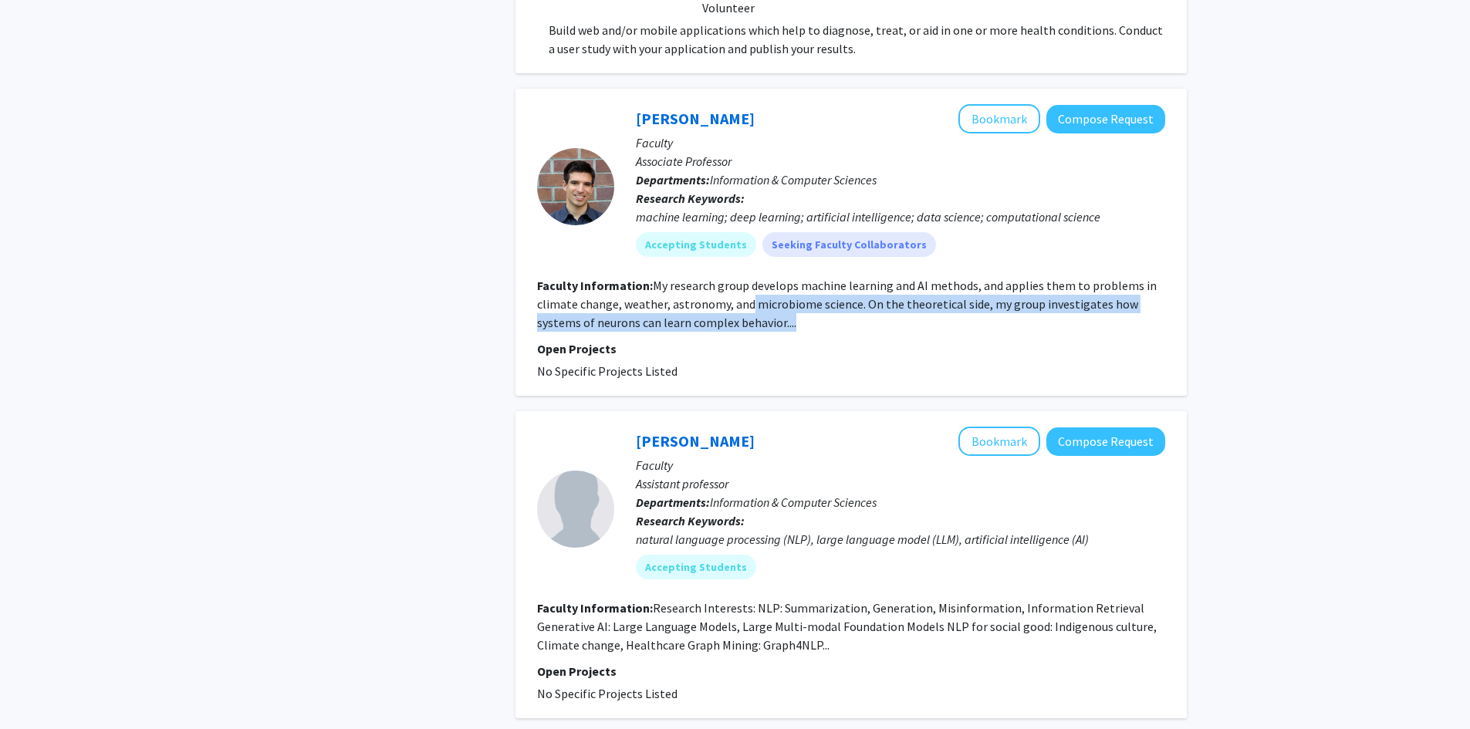
scroll to position [1234, 0]
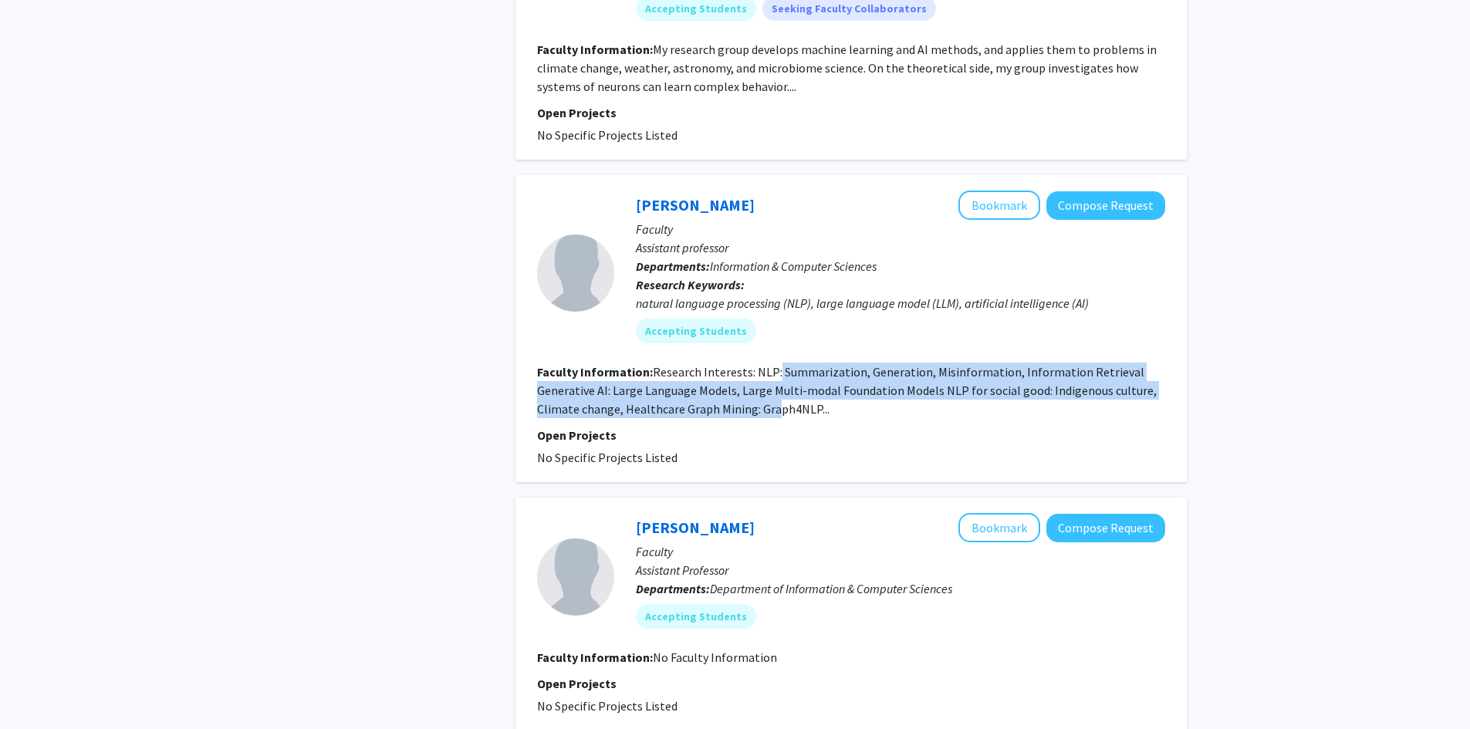
drag, startPoint x: 775, startPoint y: 369, endPoint x: 785, endPoint y: 418, distance: 50.4
click at [778, 418] on fg-search-faculty "Haopeng Zhang Bookmark Compose Request Faculty Assistant professor Departments:…" at bounding box center [851, 329] width 628 height 276
drag, startPoint x: 838, startPoint y: 406, endPoint x: 804, endPoint y: 376, distance: 44.8
click at [804, 376] on section "Faculty Information: Research Interests: NLP: Summarization, Generation, Misinf…" at bounding box center [851, 391] width 628 height 56
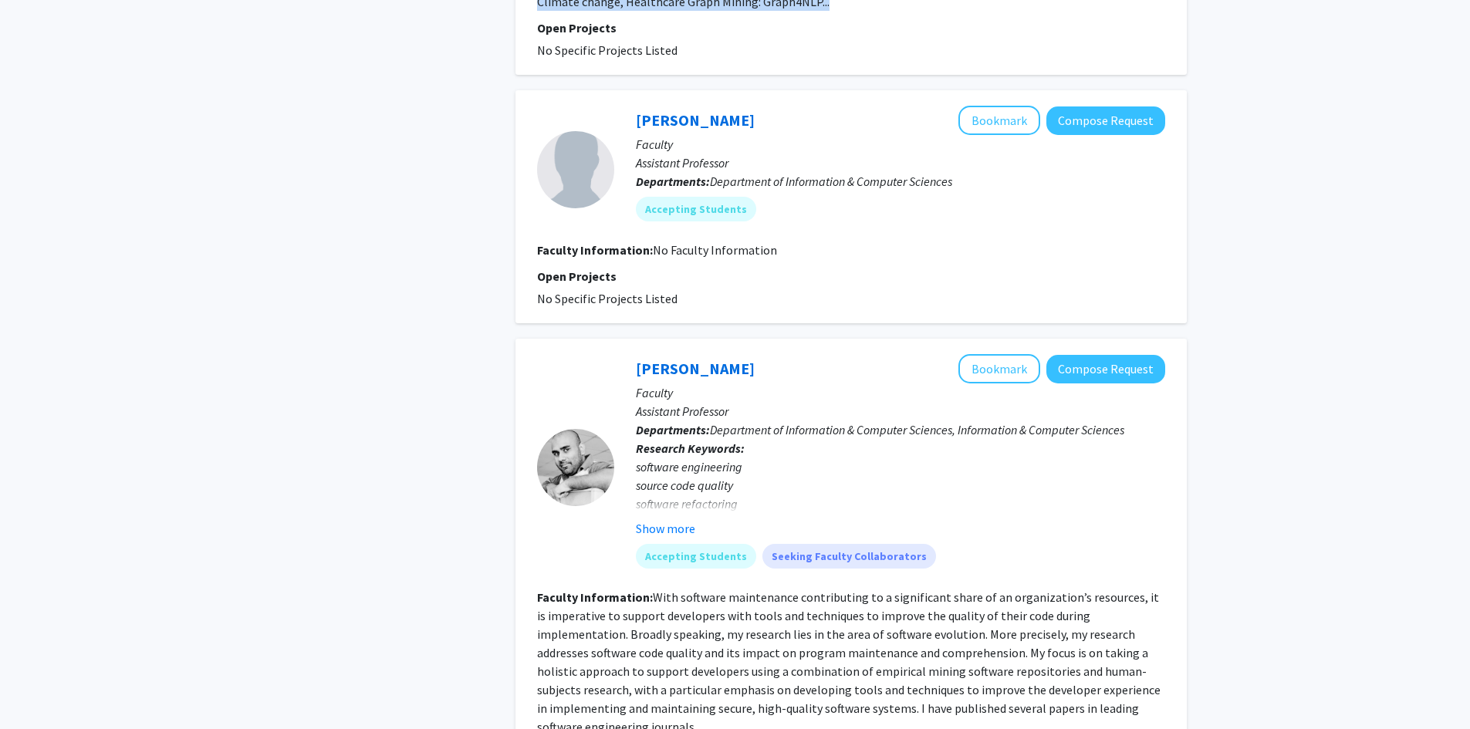
scroll to position [1851, 0]
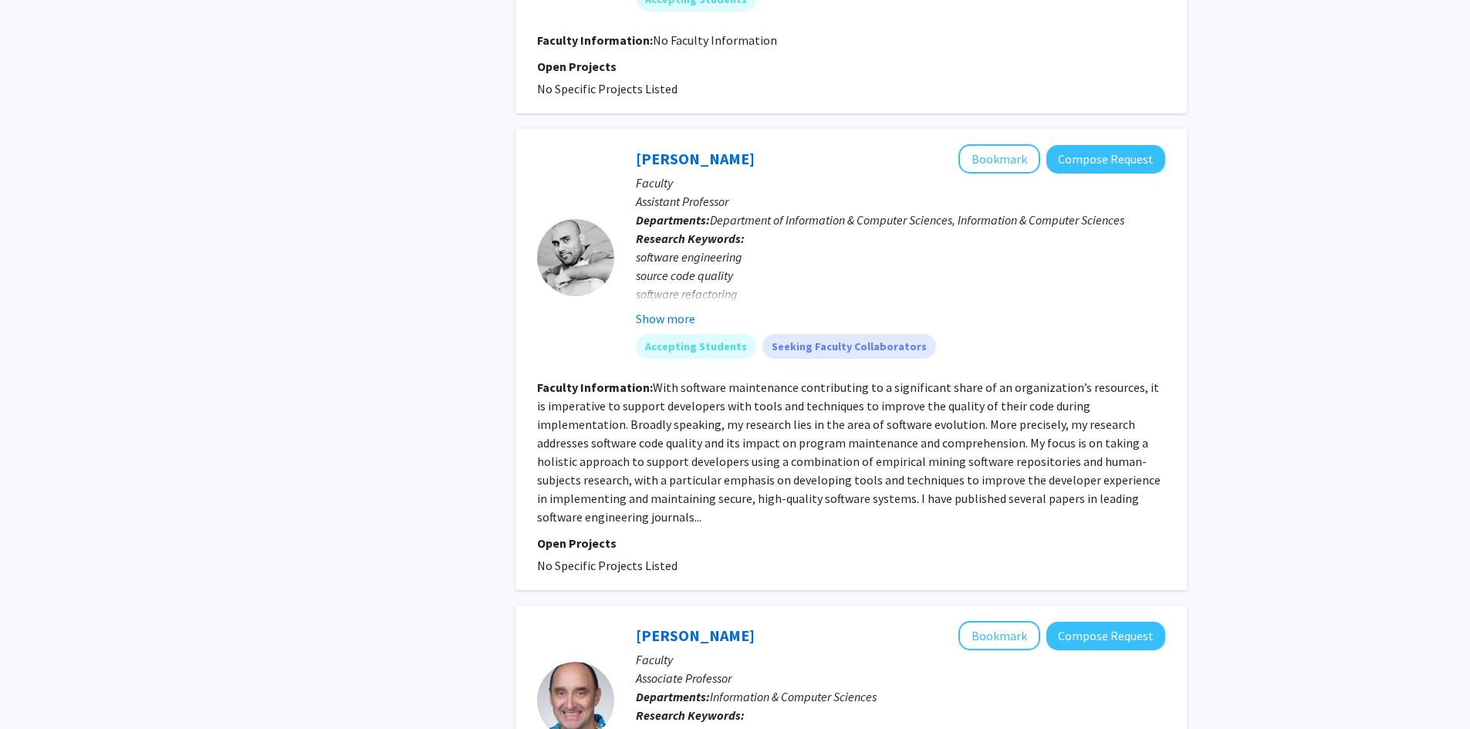
click at [668, 308] on fg-read-more "software engineering source code quality software refactoring refactoring sourc…" at bounding box center [900, 288] width 529 height 80
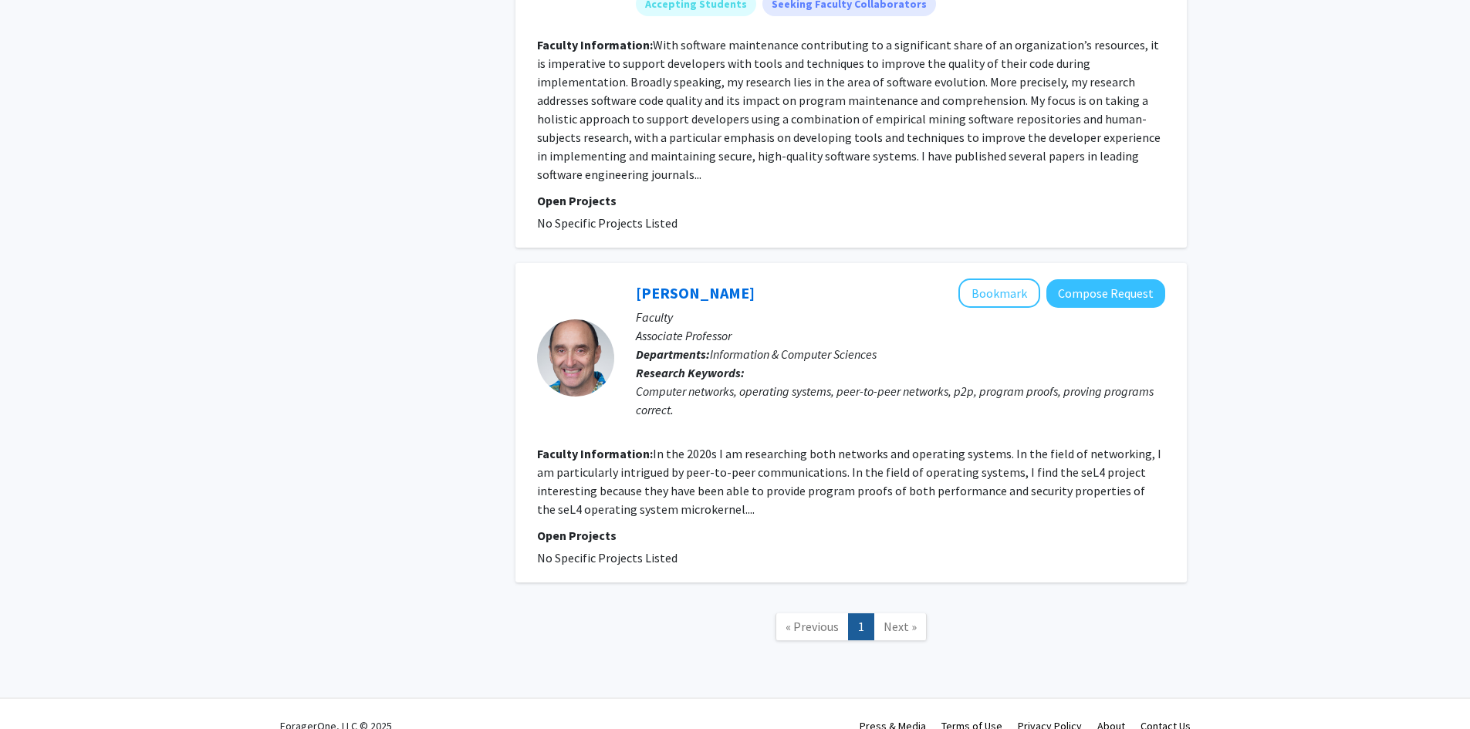
scroll to position [2199, 0]
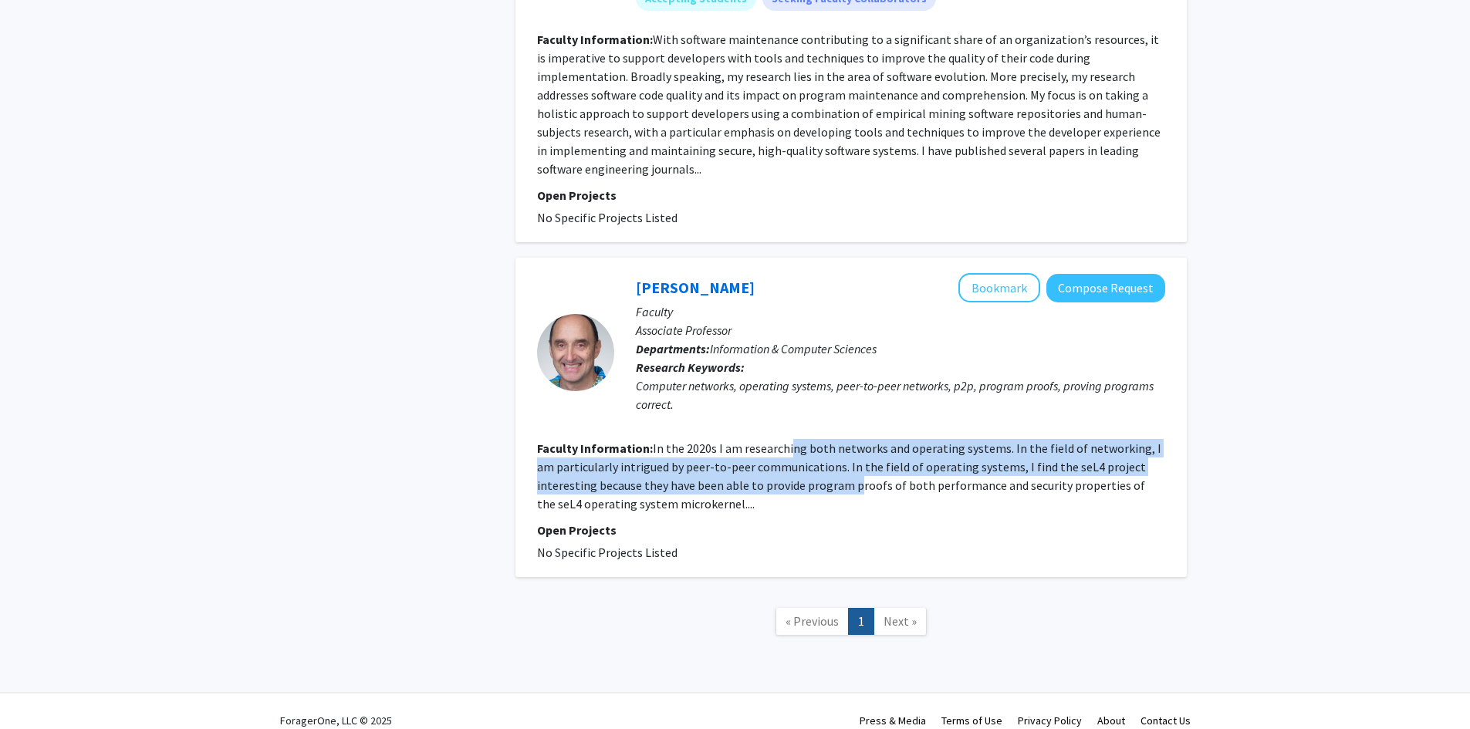
drag, startPoint x: 788, startPoint y: 433, endPoint x: 813, endPoint y: 480, distance: 53.1
click at [799, 477] on section "Faculty Information: In the 2020s I am researching both networks and operating …" at bounding box center [851, 476] width 628 height 74
click at [822, 481] on section "Faculty Information: In the 2020s I am researching both networks and operating …" at bounding box center [851, 476] width 628 height 74
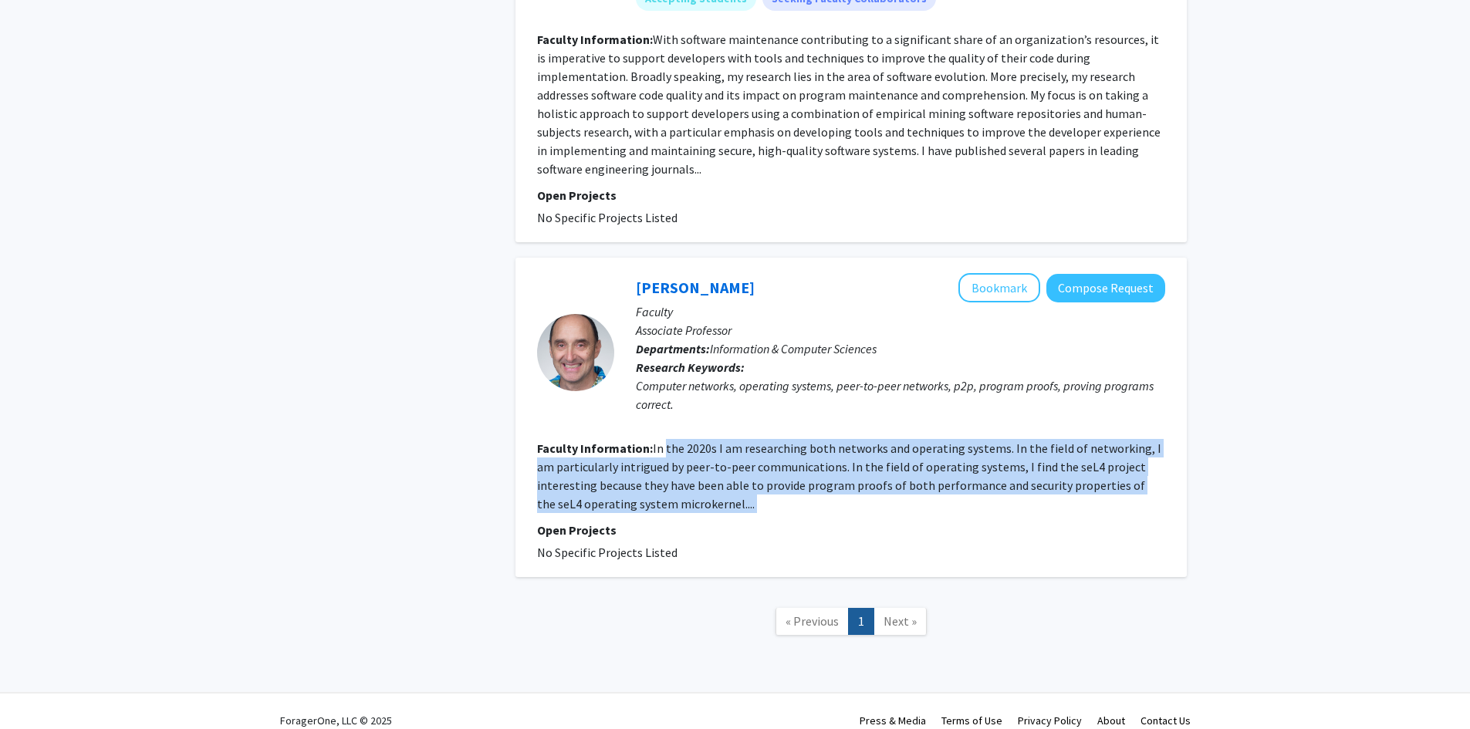
drag, startPoint x: 822, startPoint y: 481, endPoint x: 667, endPoint y: 427, distance: 163.2
click at [667, 439] on section "Faculty Information: In the 2020s I am researching both networks and operating …" at bounding box center [851, 476] width 628 height 74
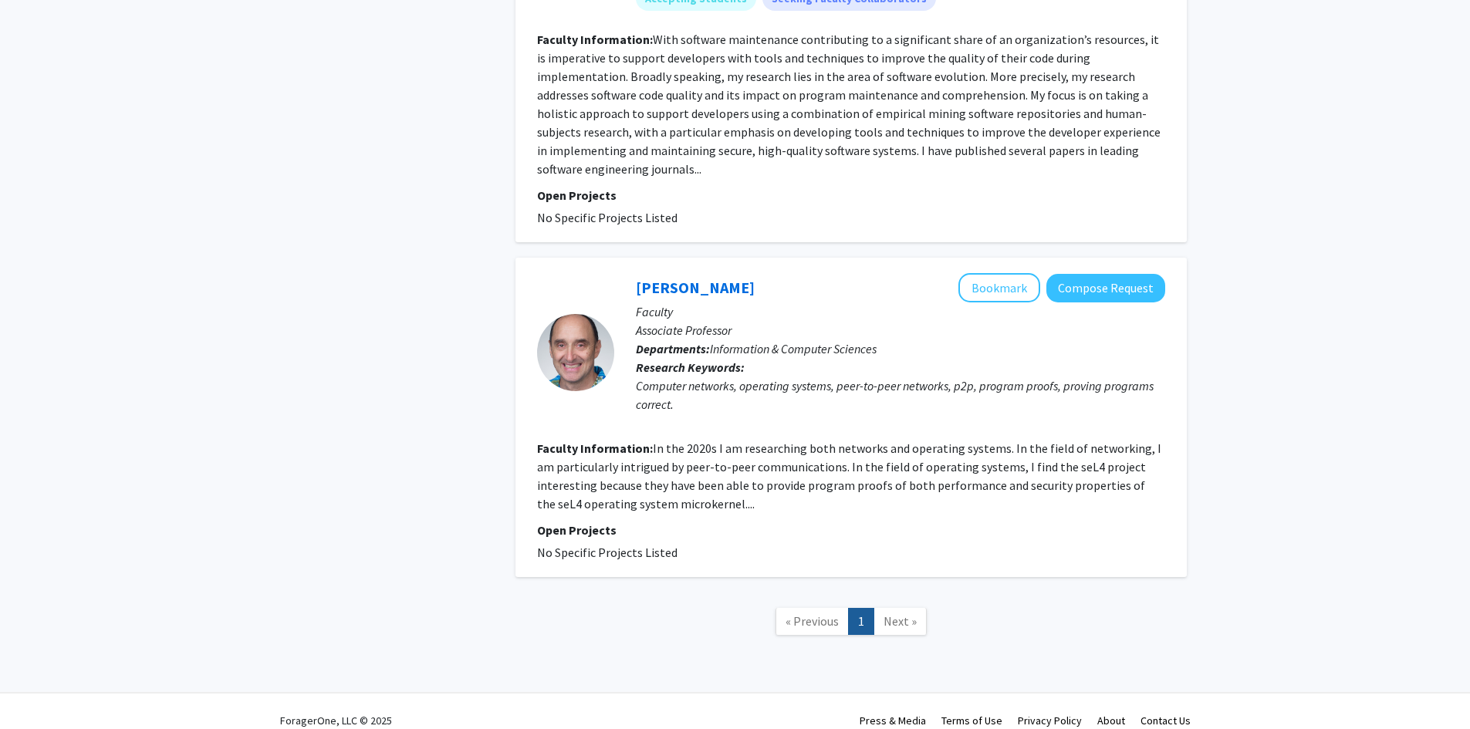
click at [869, 608] on link "1" at bounding box center [861, 621] width 26 height 27
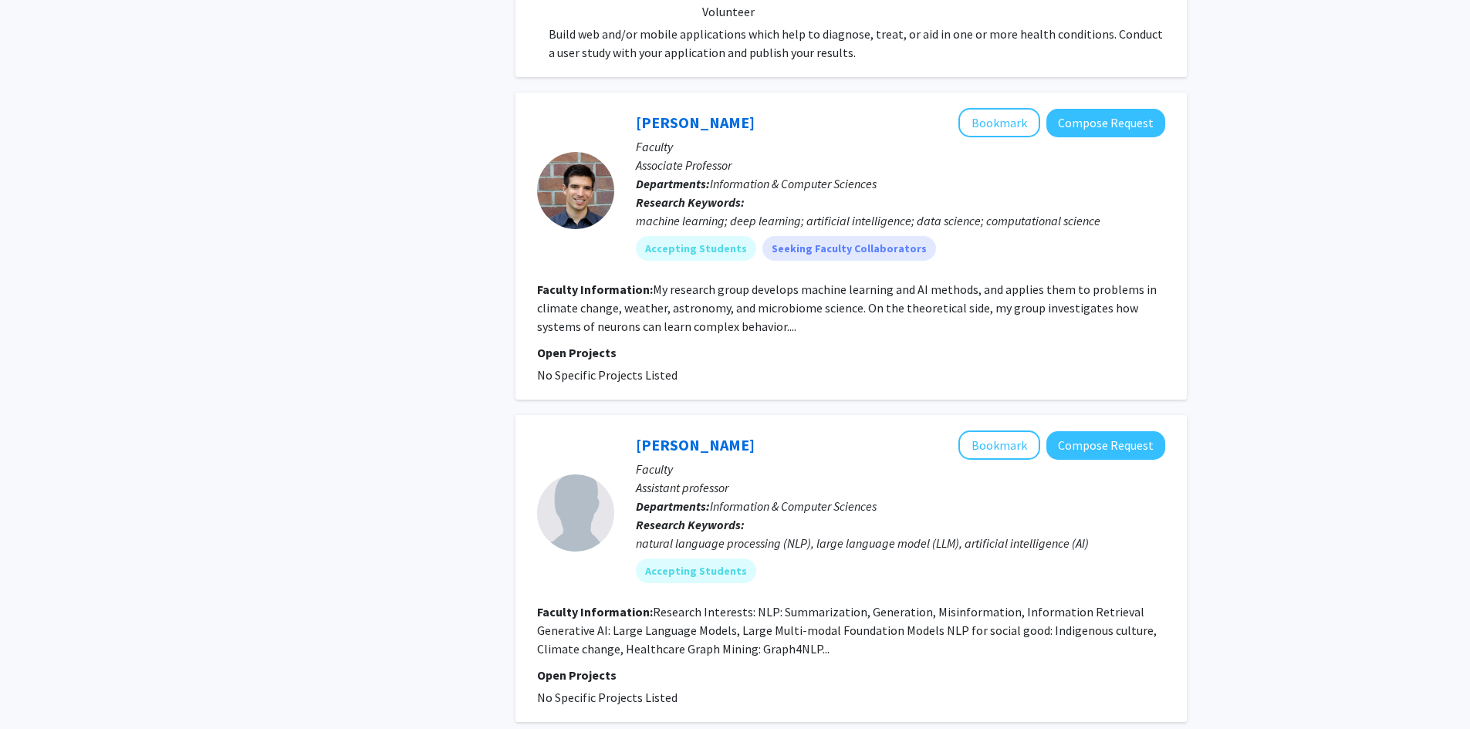
scroll to position [1196, 0]
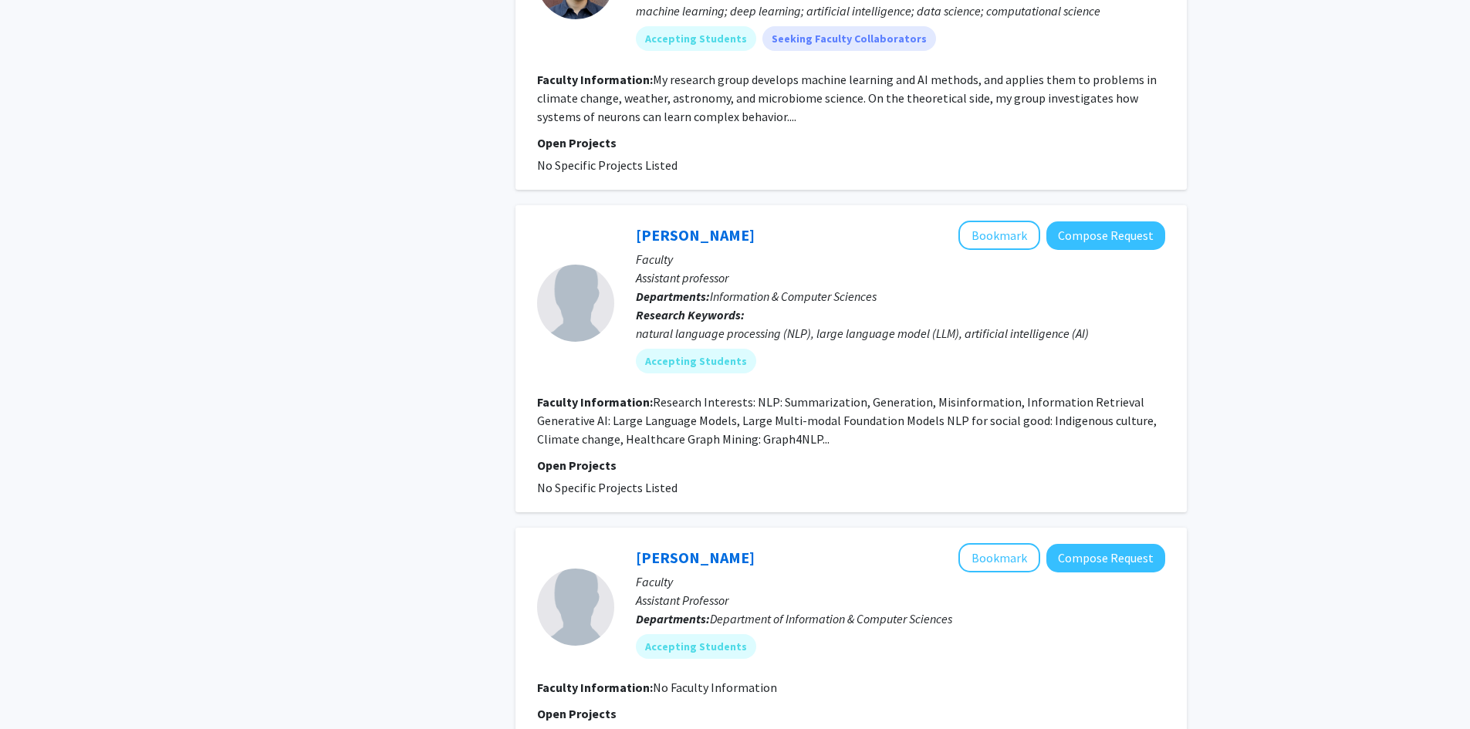
drag, startPoint x: 776, startPoint y: 504, endPoint x: 921, endPoint y: 509, distance: 145.1
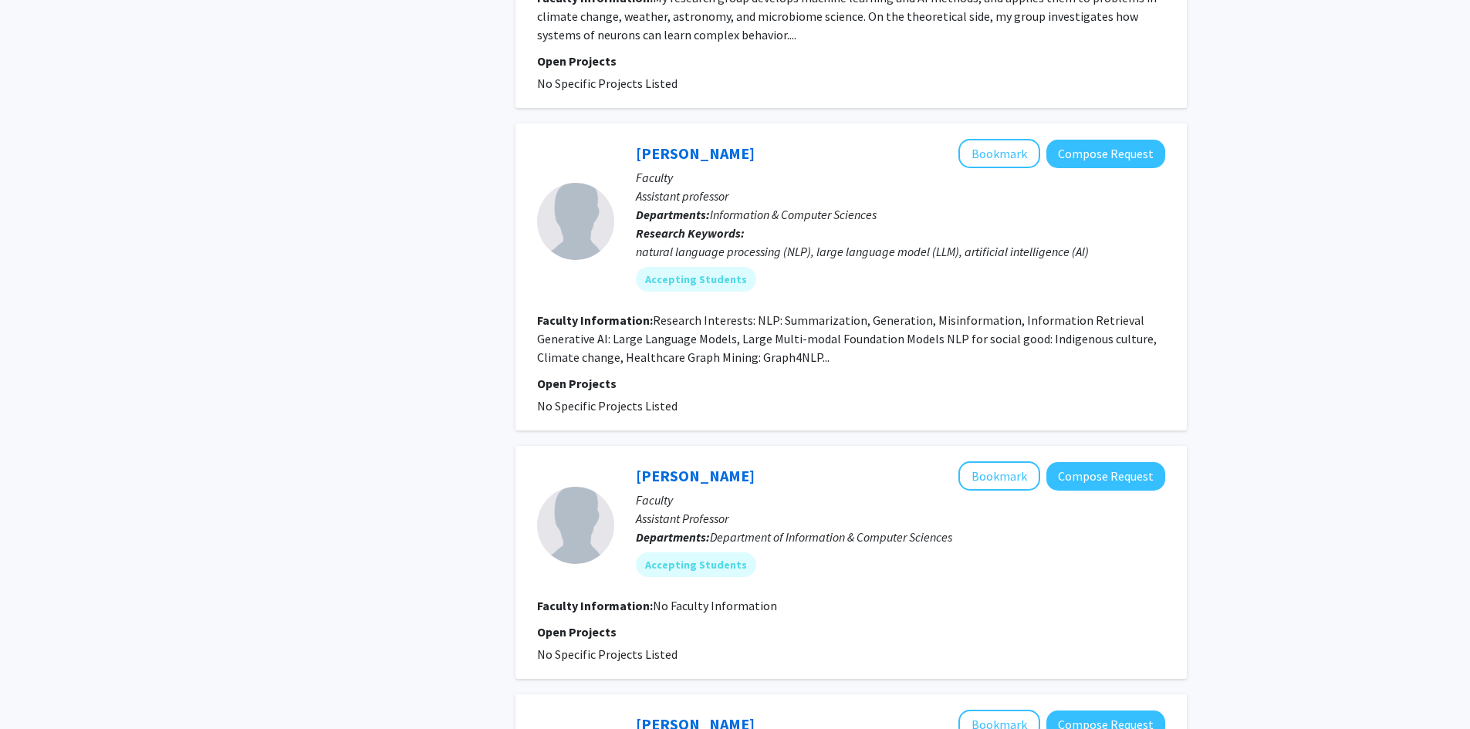
drag, startPoint x: 902, startPoint y: 498, endPoint x: 878, endPoint y: 545, distance: 52.8
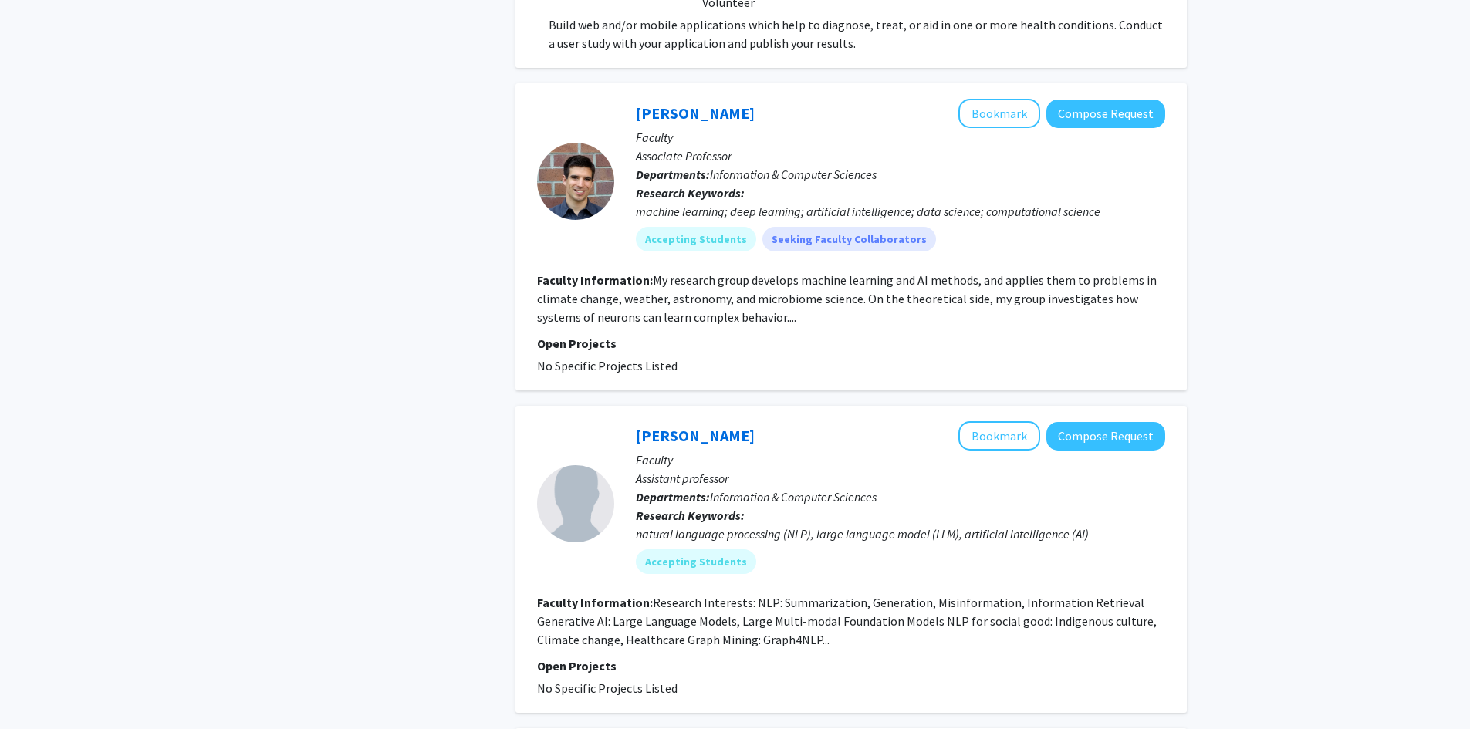
drag, startPoint x: 878, startPoint y: 545, endPoint x: 844, endPoint y: 427, distance: 122.8
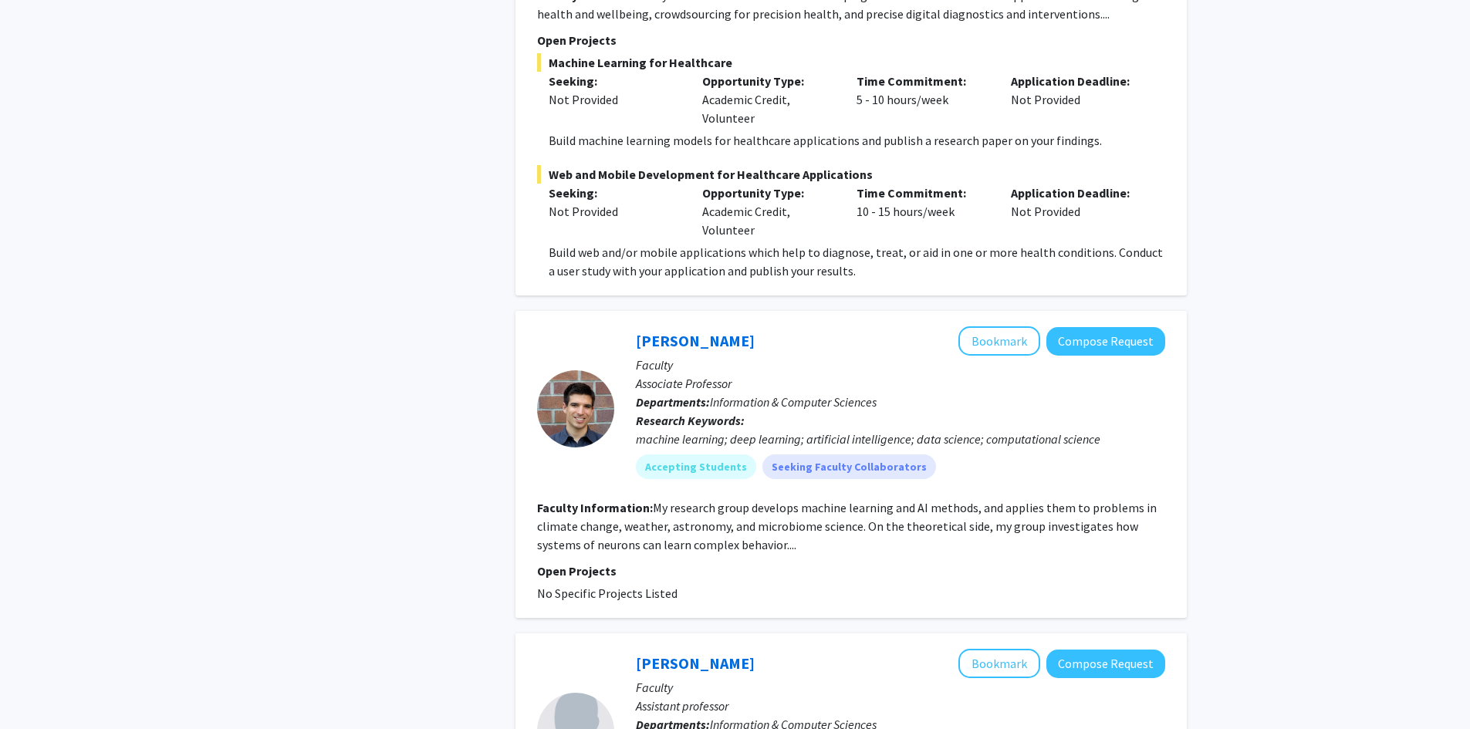
drag, startPoint x: 450, startPoint y: 470, endPoint x: 430, endPoint y: 431, distance: 43.5
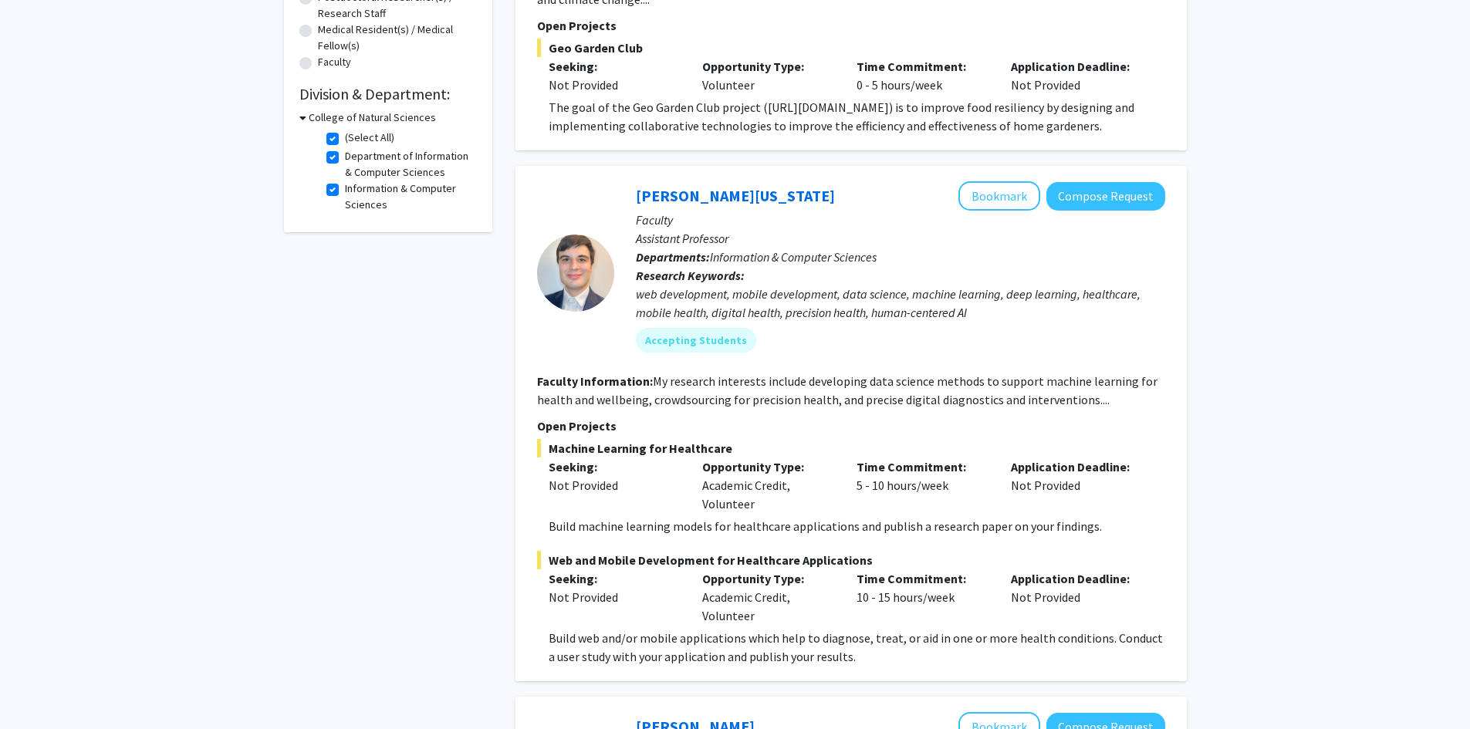
drag, startPoint x: 472, startPoint y: 520, endPoint x: 452, endPoint y: 424, distance: 97.7
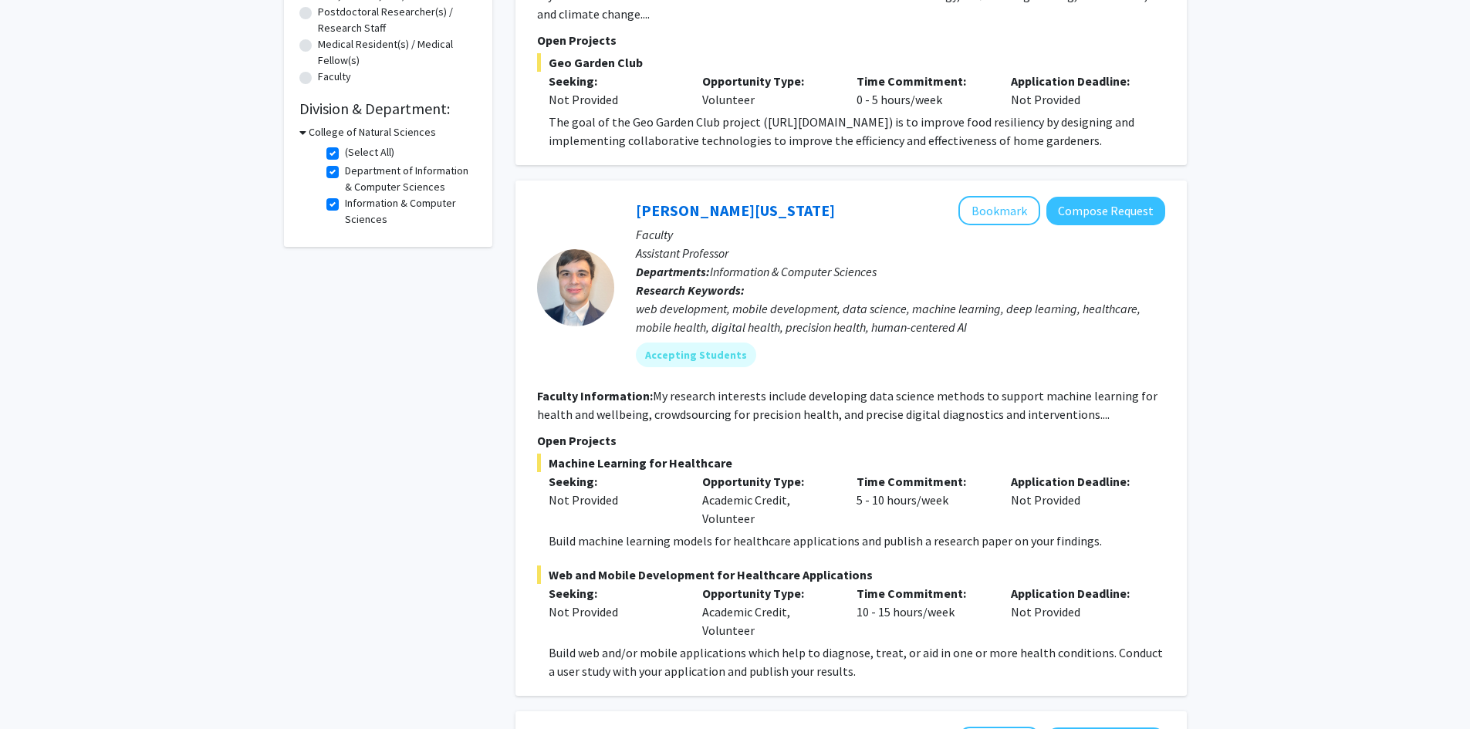
drag, startPoint x: 480, startPoint y: 515, endPoint x: 495, endPoint y: 541, distance: 30.4
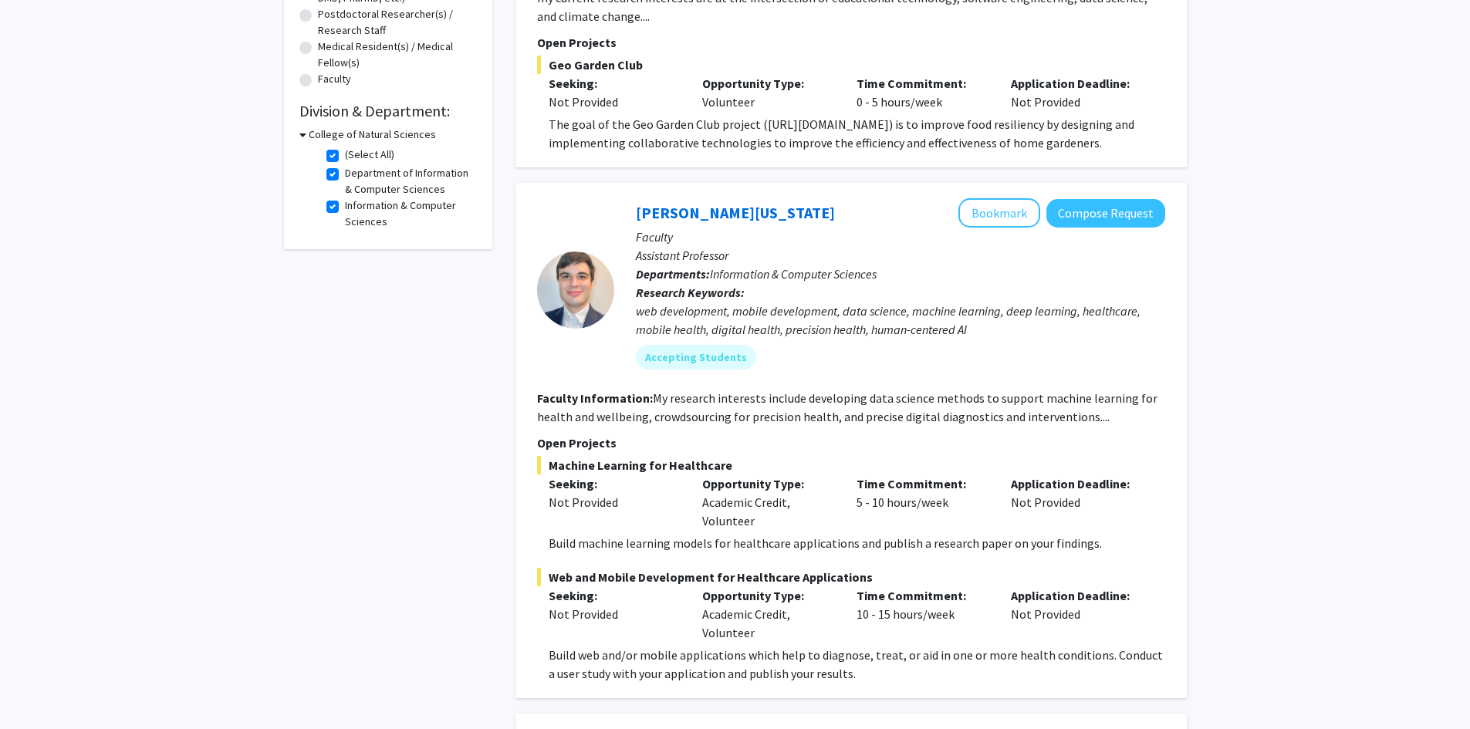
drag, startPoint x: 495, startPoint y: 541, endPoint x: 558, endPoint y: 536, distance: 63.4
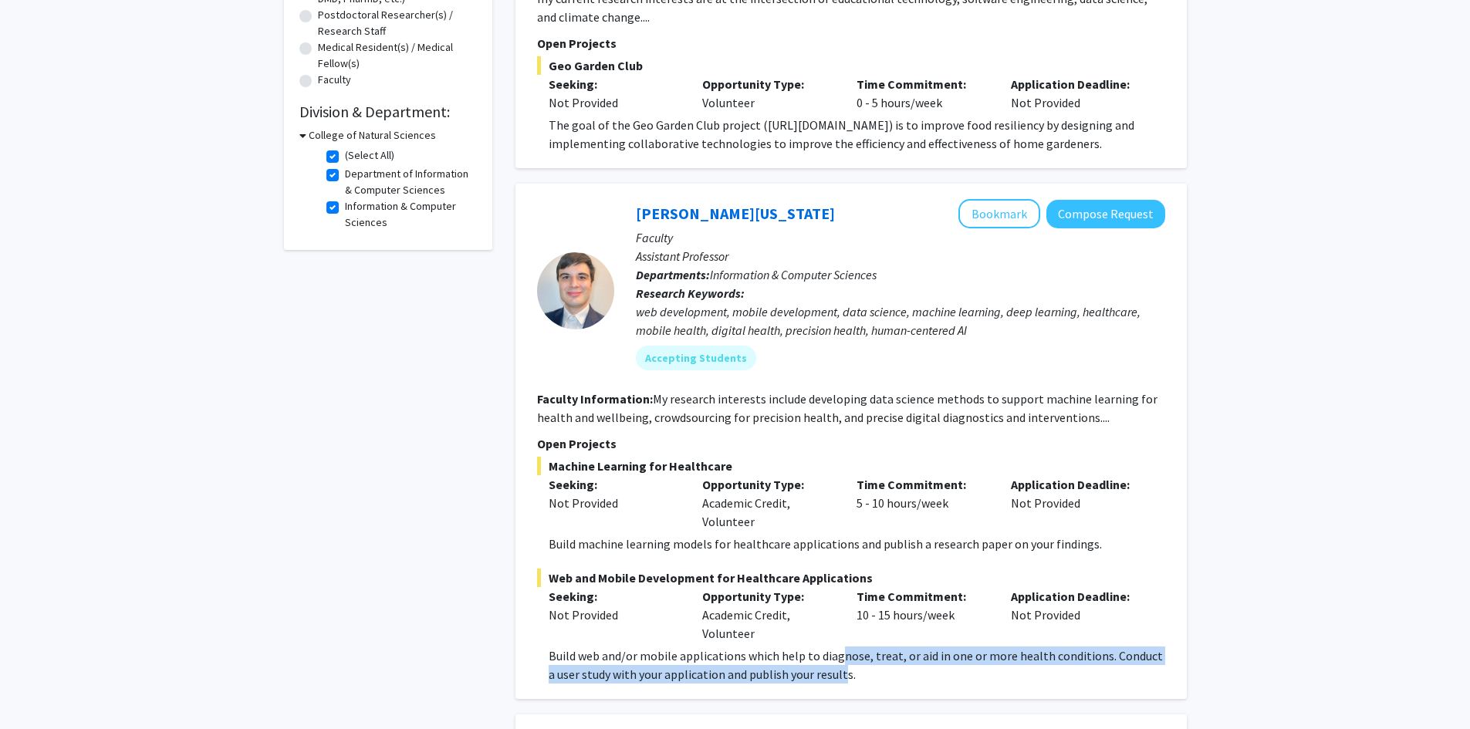
drag, startPoint x: 834, startPoint y: 680, endPoint x: 838, endPoint y: 658, distance: 21.9
click at [837, 657] on p "Build web and/or mobile applications which help to diagnose, treat, or aid in o…" at bounding box center [856, 664] width 616 height 37
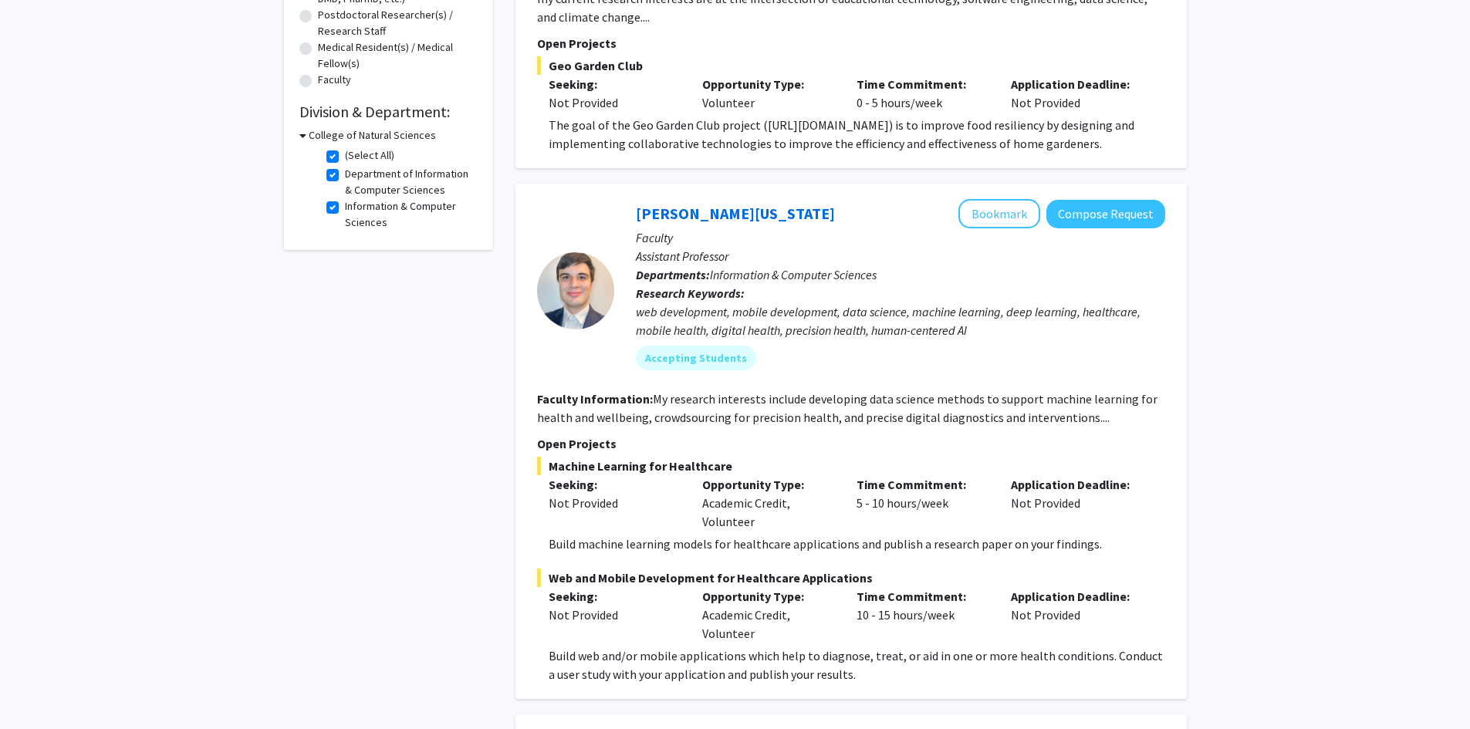
click at [875, 680] on p "Build web and/or mobile applications which help to diagnose, treat, or aid in o…" at bounding box center [856, 664] width 616 height 37
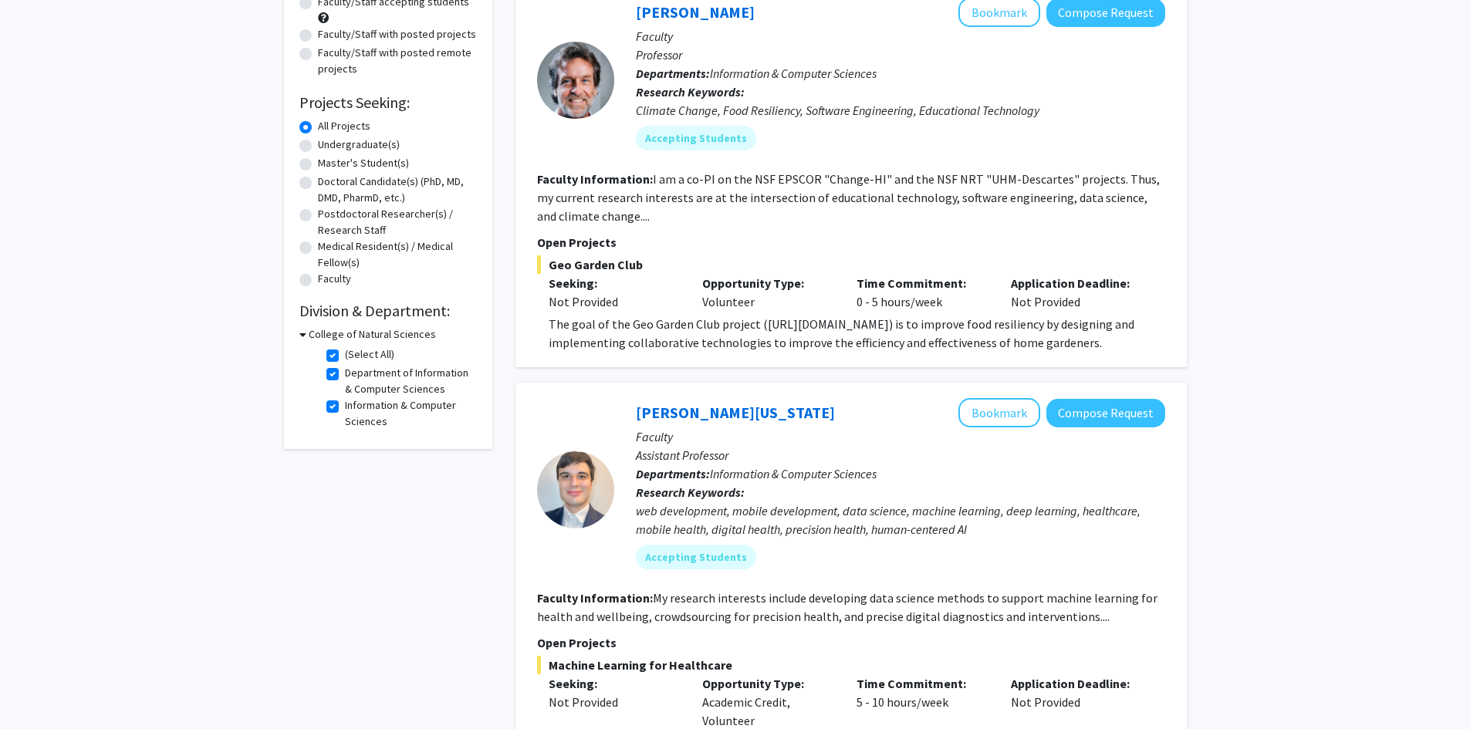
scroll to position [309, 0]
